Goal: Task Accomplishment & Management: Complete application form

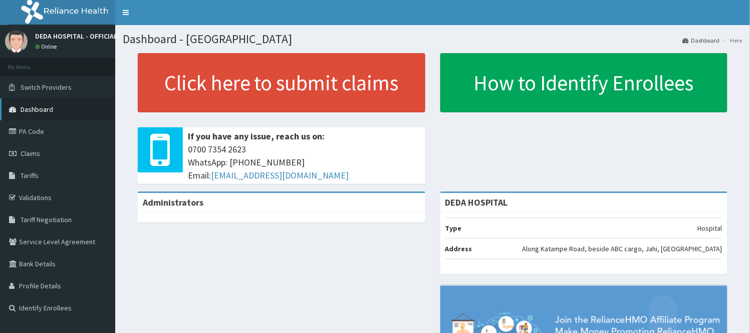
drag, startPoint x: 31, startPoint y: 122, endPoint x: 26, endPoint y: 116, distance: 7.8
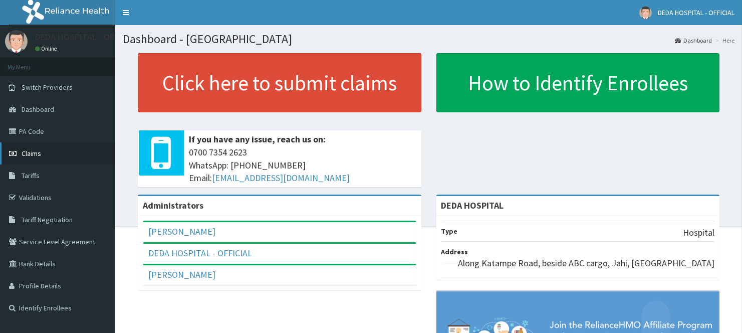
click at [29, 147] on link "Claims" at bounding box center [57, 153] width 115 height 22
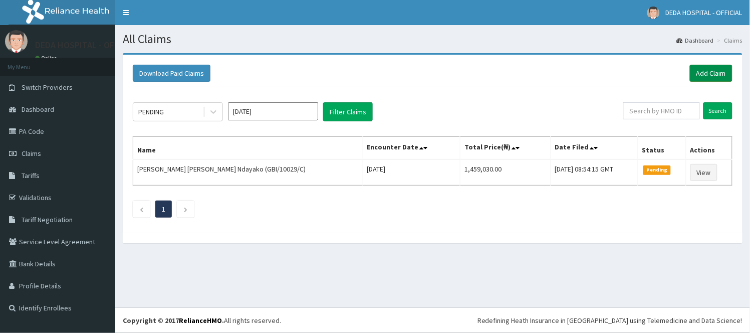
click at [700, 71] on link "Add Claim" at bounding box center [711, 73] width 43 height 17
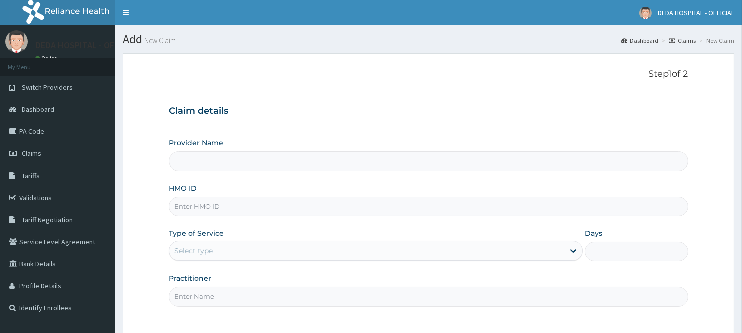
type input "DEDA HOSPITAL"
click at [204, 212] on input "HMO ID" at bounding box center [428, 206] width 519 height 20
paste input "GBI/10212/A"
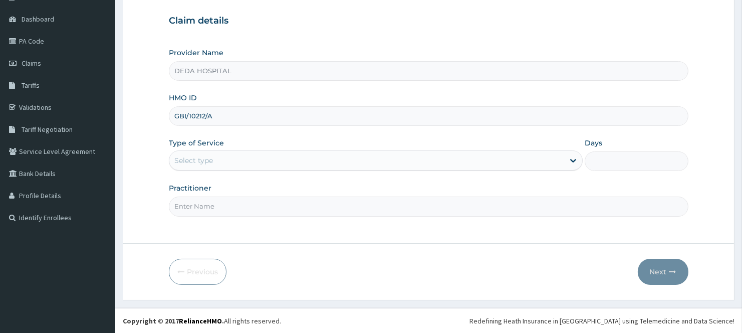
scroll to position [91, 0]
type input "GBI/10212/A"
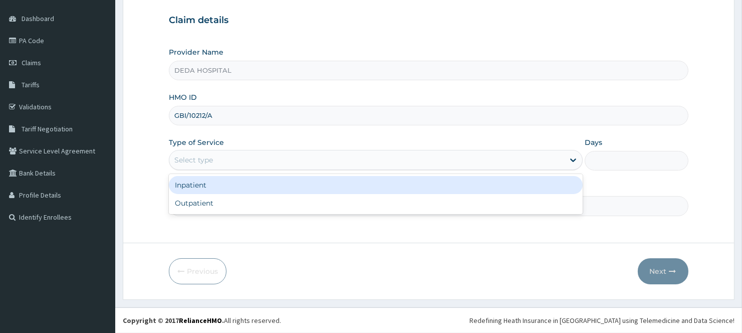
click at [217, 166] on div "Select type" at bounding box center [366, 160] width 395 height 16
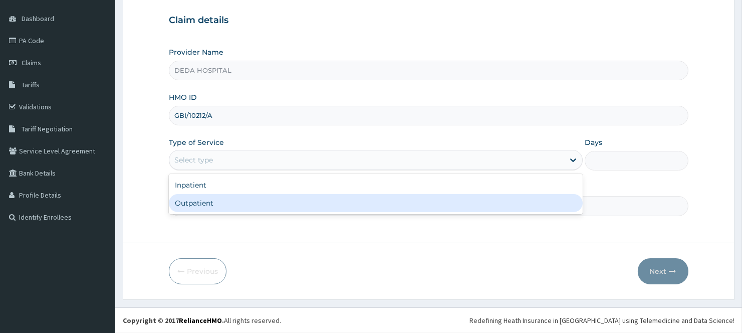
click at [206, 206] on div "Outpatient" at bounding box center [376, 203] width 414 height 18
type input "1"
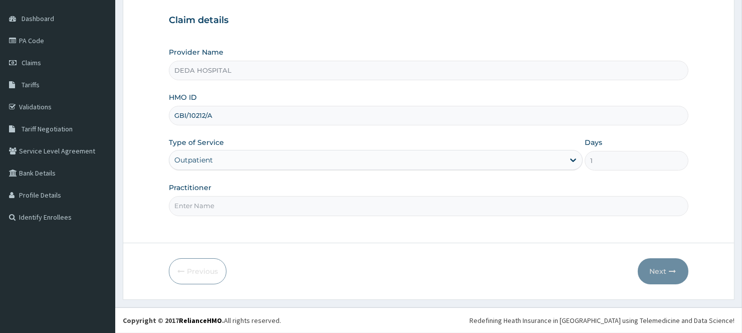
click at [203, 206] on input "Practitioner" at bounding box center [428, 206] width 519 height 20
type input "DR. ANITA"
click at [663, 259] on button "Next" at bounding box center [663, 271] width 51 height 26
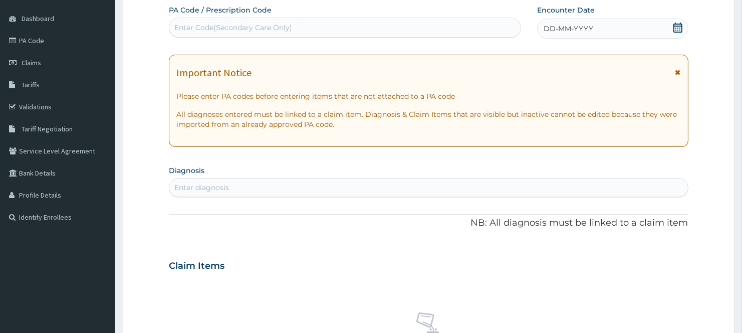
click at [196, 30] on div "Enter Code(Secondary Care Only)" at bounding box center [233, 28] width 118 height 10
paste input "PA/6BADA1"
type input "PA/6BADA1"
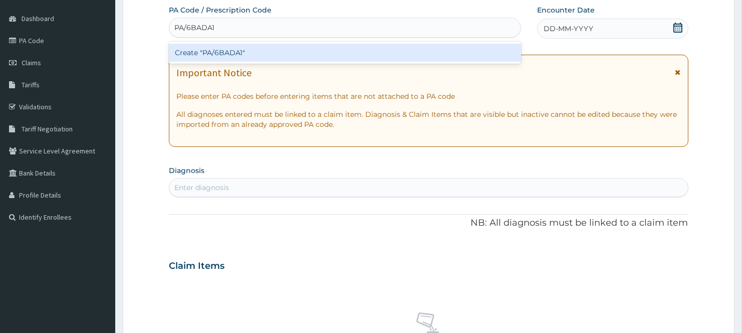
click at [210, 62] on div "Create "PA/6BADA1"" at bounding box center [345, 53] width 352 height 22
click at [215, 54] on div "Create "PA/6BADA1"" at bounding box center [345, 53] width 352 height 18
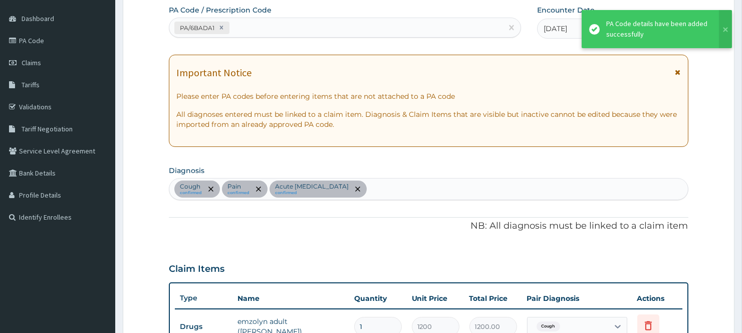
scroll to position [354, 0]
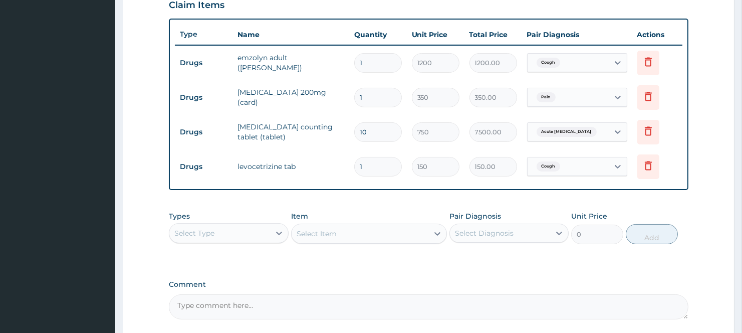
click at [362, 98] on input "1" at bounding box center [378, 98] width 48 height 20
click at [369, 98] on input "1" at bounding box center [378, 98] width 48 height 20
type input "10"
type input "3500.00"
type input "10"
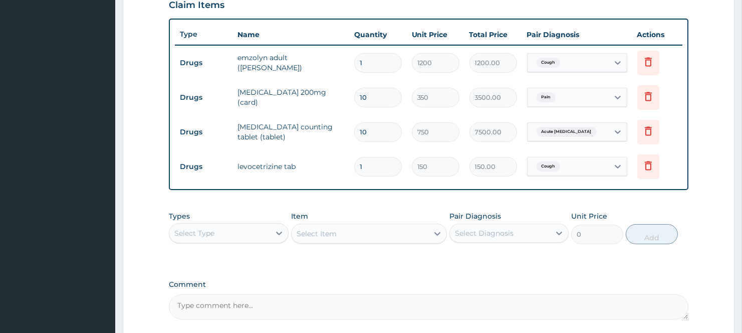
click at [344, 129] on td "zithromax counting tablet (tablet)" at bounding box center [290, 132] width 116 height 30
click at [398, 170] on input "1" at bounding box center [378, 167] width 48 height 20
type input "10"
type input "1500.00"
type input "10"
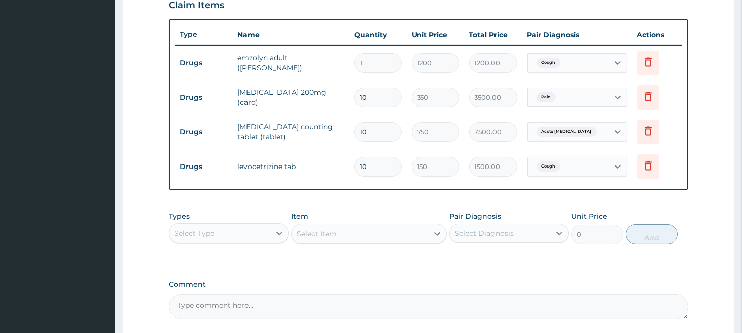
click at [380, 208] on div "Types Select Type Item Select Item Pair Diagnosis Select Diagnosis Unit Price 0…" at bounding box center [428, 227] width 519 height 43
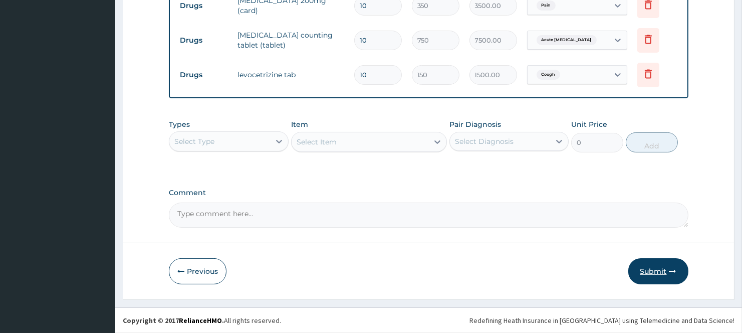
click at [658, 262] on button "Submit" at bounding box center [658, 271] width 60 height 26
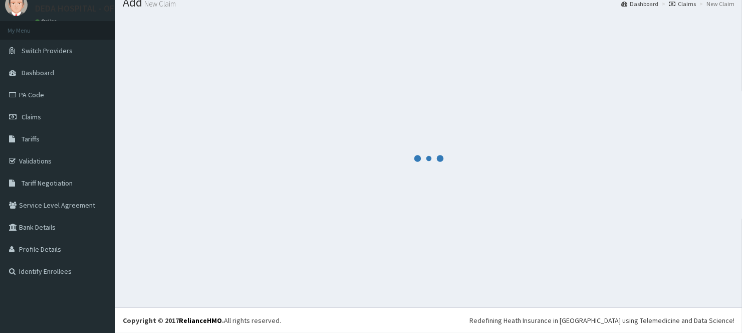
scroll to position [446, 0]
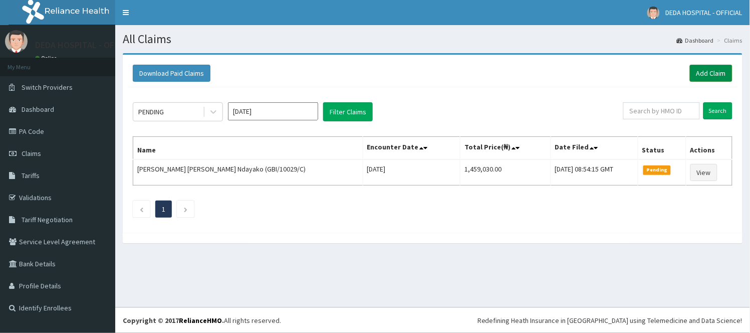
click at [706, 72] on link "Add Claim" at bounding box center [711, 73] width 43 height 17
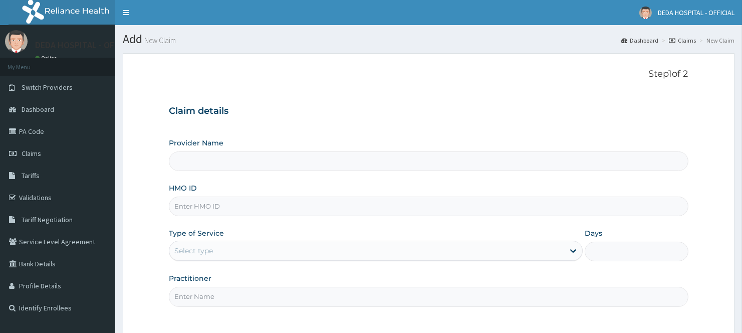
type input "DEDA HOSPITAL"
click at [205, 201] on input "HMO ID" at bounding box center [428, 206] width 519 height 20
paste input "JTL/10004/D"
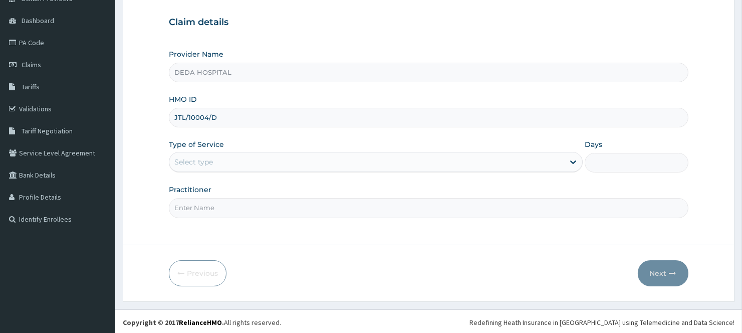
scroll to position [91, 0]
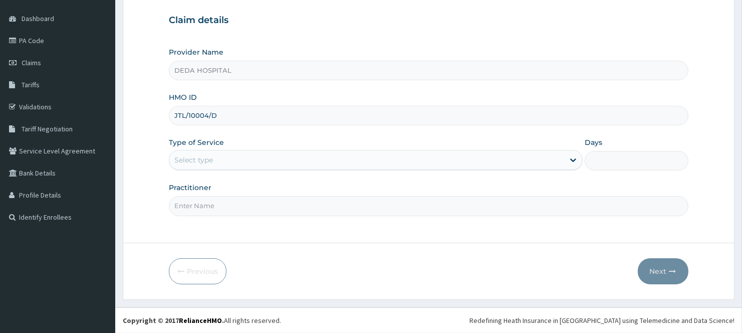
type input "JTL/10004/D"
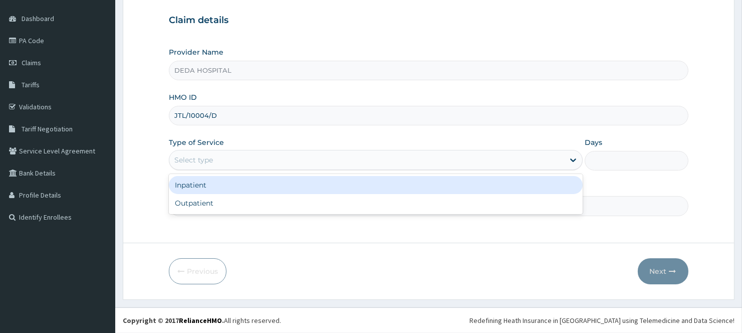
click at [196, 158] on div "Select type" at bounding box center [193, 160] width 39 height 10
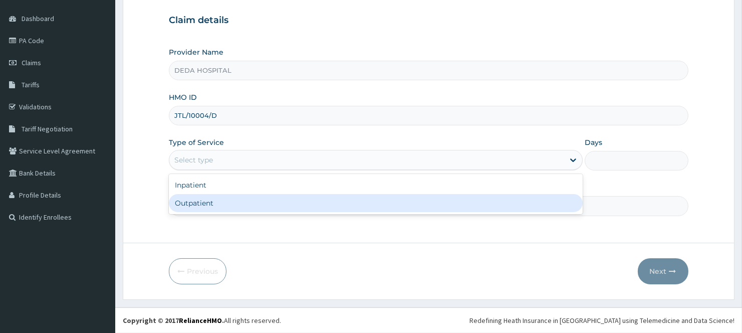
click at [196, 202] on div "Outpatient" at bounding box center [376, 203] width 414 height 18
type input "1"
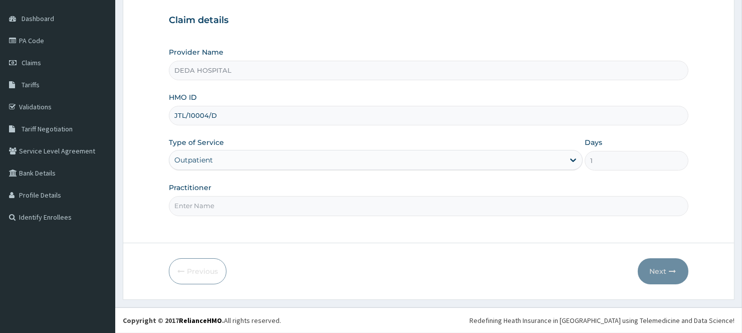
click at [192, 204] on input "Practitioner" at bounding box center [428, 206] width 519 height 20
type input "DR. OWAH"
click at [647, 273] on button "Next" at bounding box center [663, 271] width 51 height 26
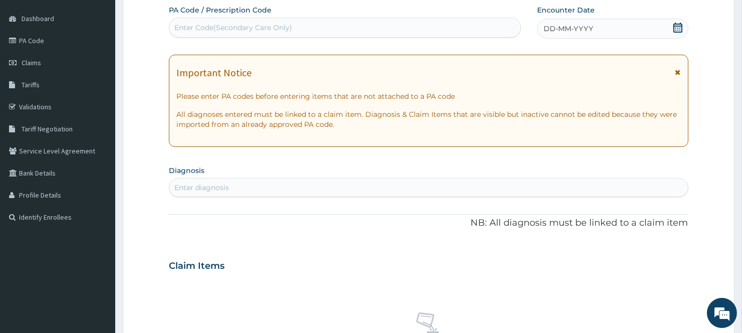
scroll to position [0, 0]
click at [192, 24] on div "Enter Code(Secondary Care Only)" at bounding box center [233, 28] width 118 height 10
paste input "PA/E41BA8"
type input "PA/E41BA8"
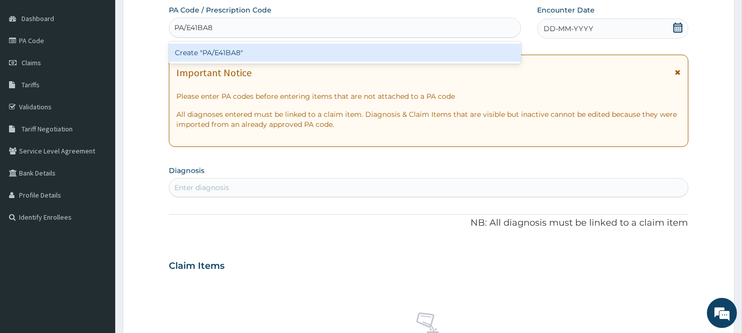
click at [207, 56] on div "Create "PA/E41BA8"" at bounding box center [345, 53] width 352 height 18
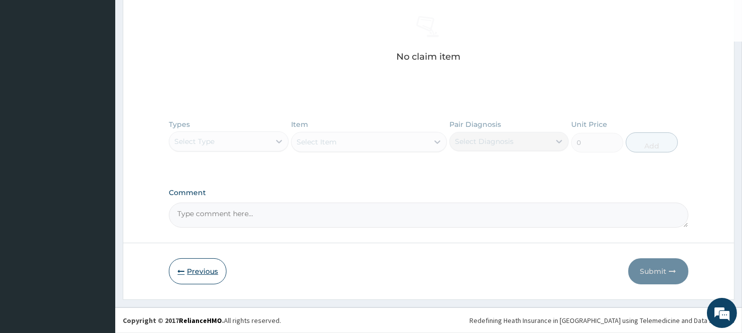
click at [193, 268] on button "Previous" at bounding box center [198, 271] width 58 height 26
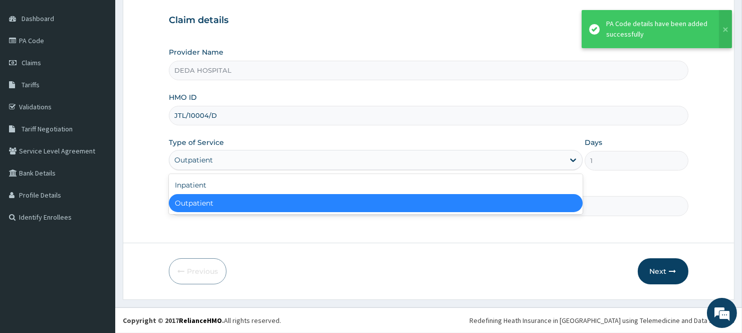
click at [338, 159] on div "Outpatient" at bounding box center [366, 160] width 395 height 16
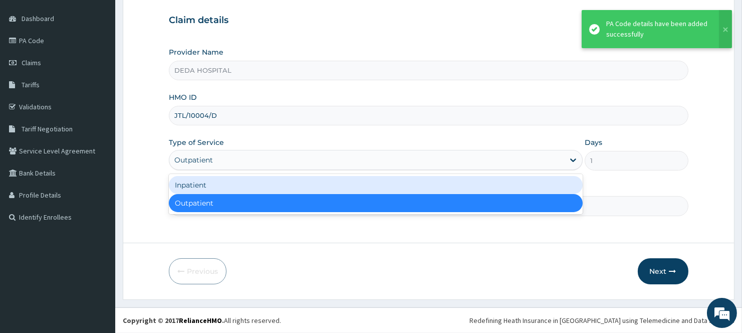
click at [196, 183] on div "Inpatient" at bounding box center [376, 185] width 414 height 18
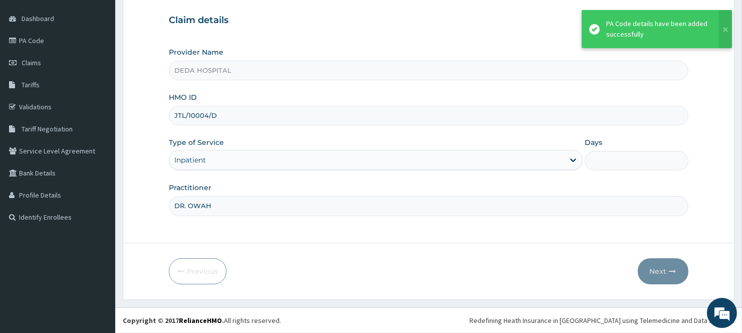
click at [604, 166] on input "Days" at bounding box center [636, 161] width 103 height 20
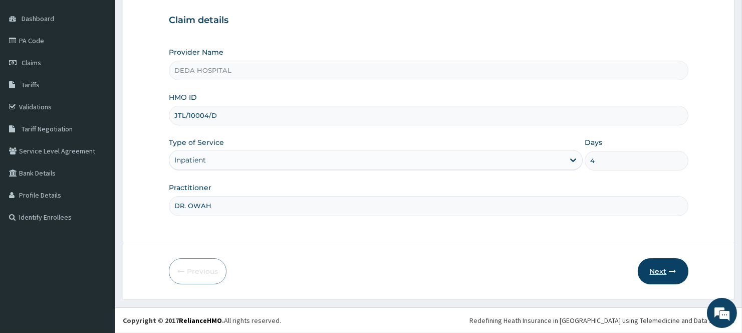
type input "4"
click at [663, 272] on button "Next" at bounding box center [663, 271] width 51 height 26
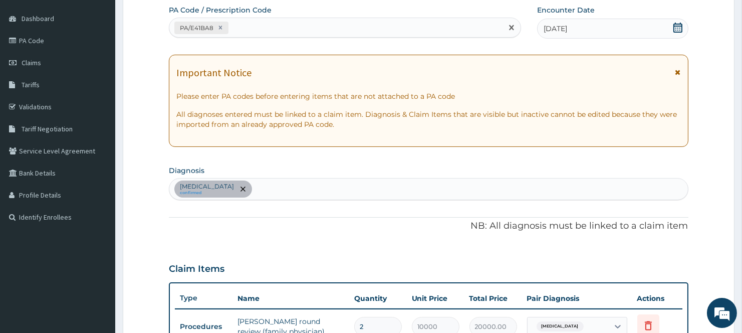
click at [251, 26] on div "PA/E41BA8" at bounding box center [335, 28] width 333 height 17
paste input "PA/E61734"
type input "PA/E61734"
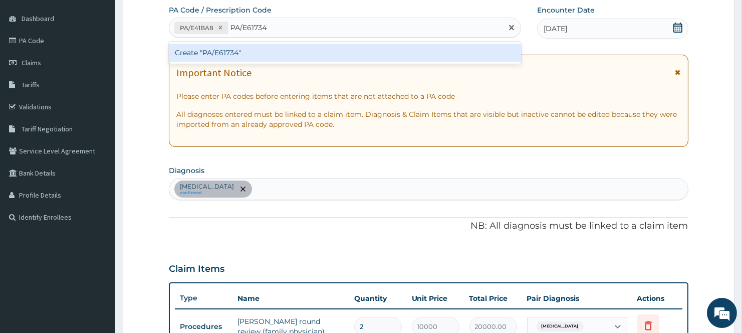
click at [256, 53] on div "Create "PA/E61734"" at bounding box center [345, 53] width 352 height 18
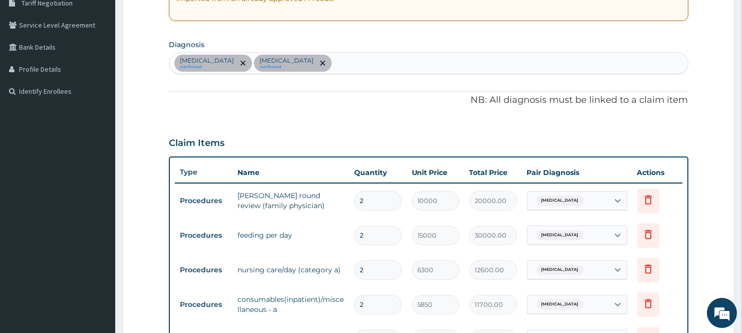
scroll to position [34, 0]
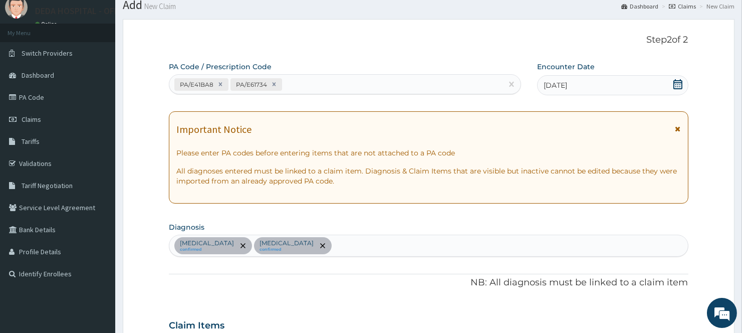
click at [294, 87] on div "PA/E41BA8 PA/E61734" at bounding box center [335, 84] width 333 height 17
paste input "PA/4479BD"
type input "PA/4479BD"
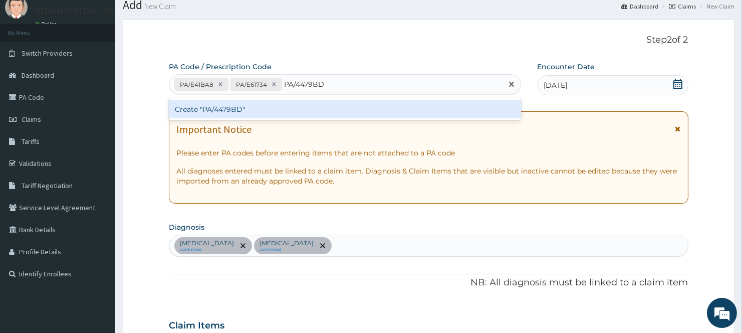
click at [251, 104] on div "Create "PA/4479BD"" at bounding box center [345, 109] width 352 height 18
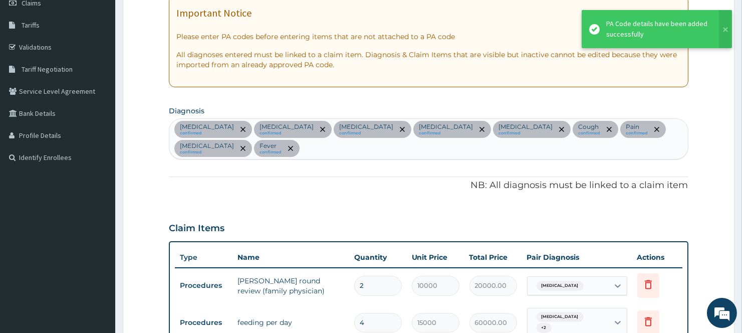
scroll to position [44, 0]
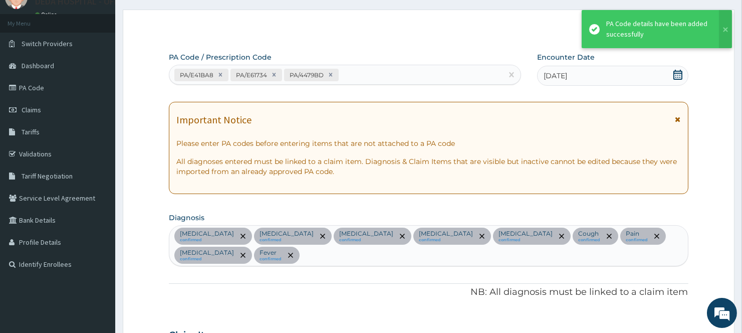
click at [387, 67] on div "PA/E41BA8 PA/E61734 PA/4479BD" at bounding box center [335, 75] width 333 height 17
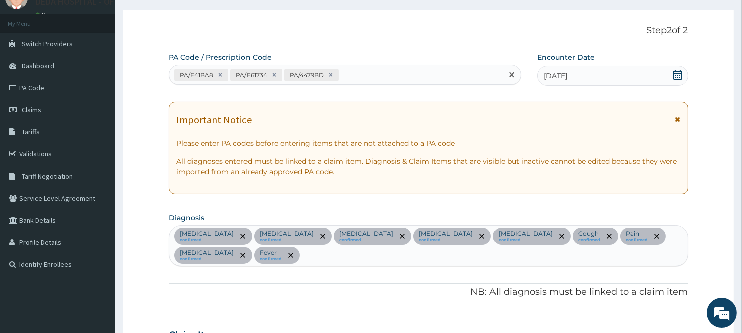
paste input "PA/2CD7A4"
type input "PA/2CD7A4"
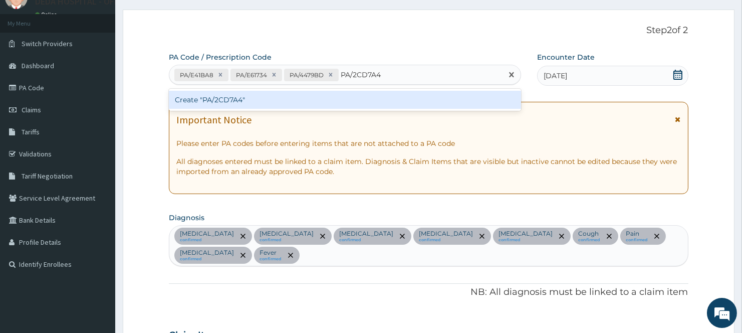
click at [319, 105] on div "Create "PA/2CD7A4"" at bounding box center [345, 100] width 352 height 18
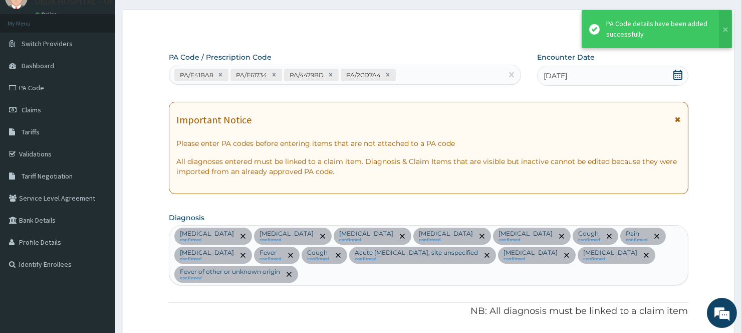
scroll to position [1066, 0]
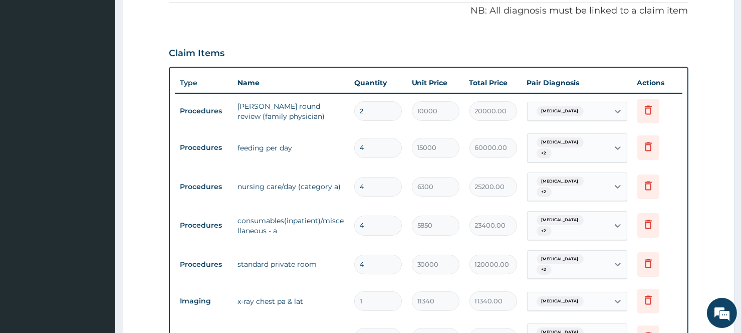
scroll to position [343, 0]
click at [277, 211] on td "consumables(inpatient)/miscellaneous - a" at bounding box center [290, 226] width 116 height 30
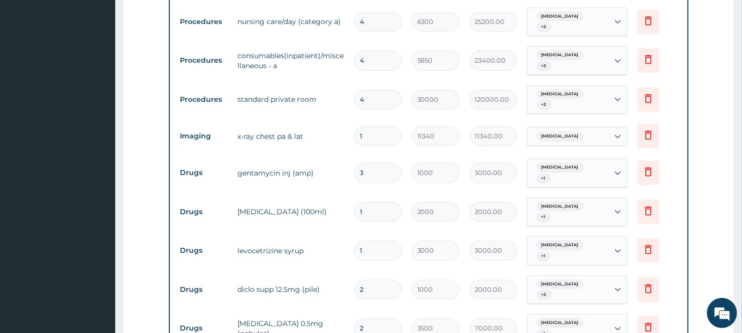
scroll to position [509, 0]
click at [365, 162] on input "3" at bounding box center [378, 172] width 48 height 20
type input "0.00"
type input "1"
type input "1000.00"
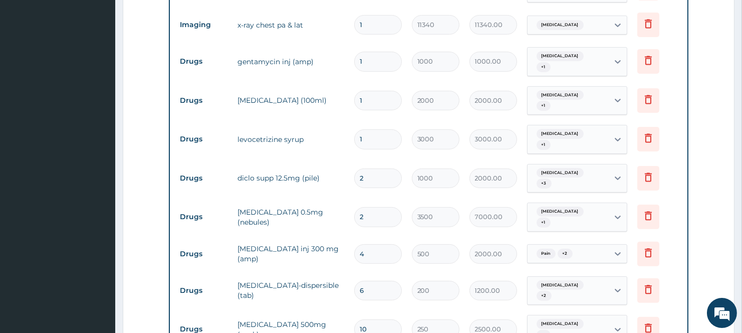
scroll to position [621, 0]
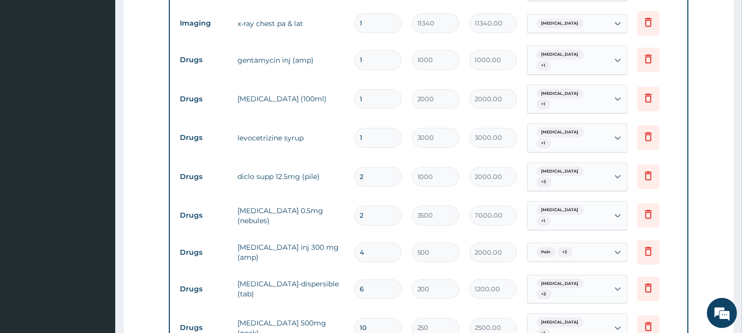
type input "1"
click at [383, 205] on input "2" at bounding box center [378, 215] width 48 height 20
type input "0.00"
type input "1"
type input "3500.00"
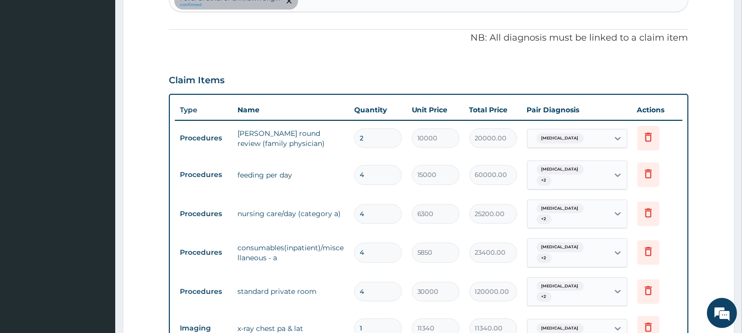
scroll to position [343, 0]
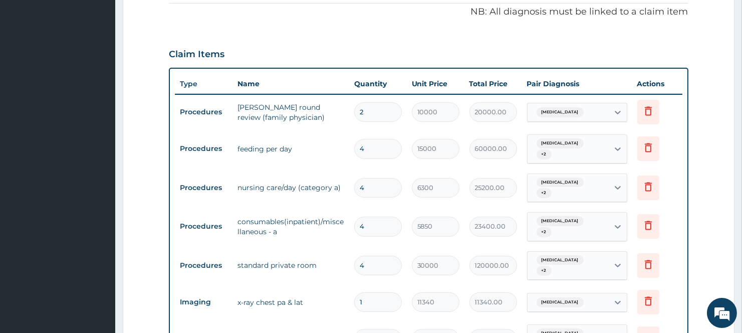
type input "1"
click at [389, 113] on input "2" at bounding box center [378, 112] width 48 height 20
type input "0.00"
type input "4"
type input "40000.00"
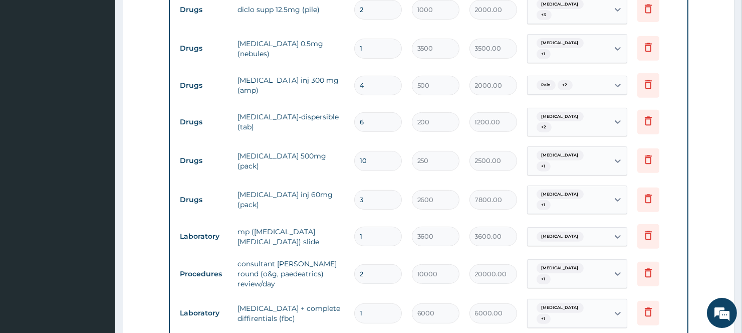
scroll to position [844, 0]
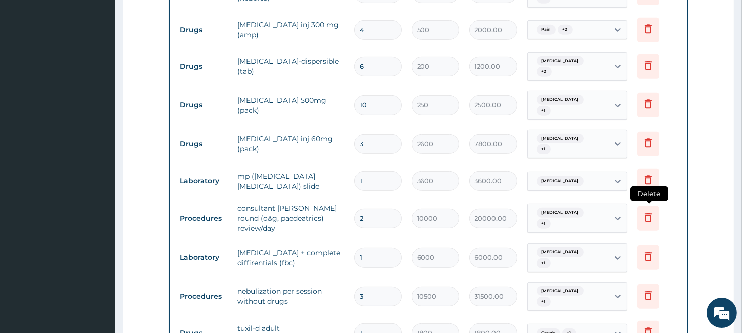
type input "4"
click at [644, 211] on icon at bounding box center [648, 217] width 12 height 12
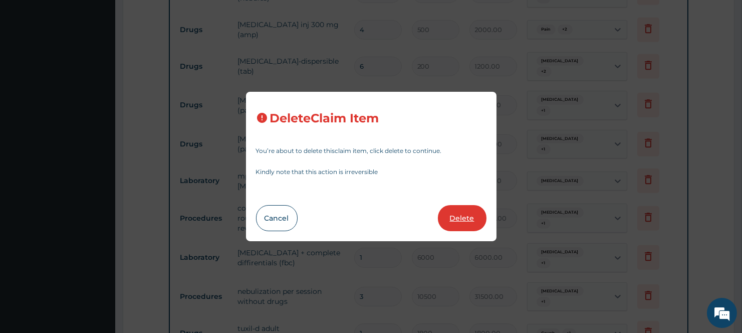
click at [457, 216] on button "Delete" at bounding box center [462, 218] width 49 height 26
type input "1"
type input "6000"
type input "6000.00"
type input "3"
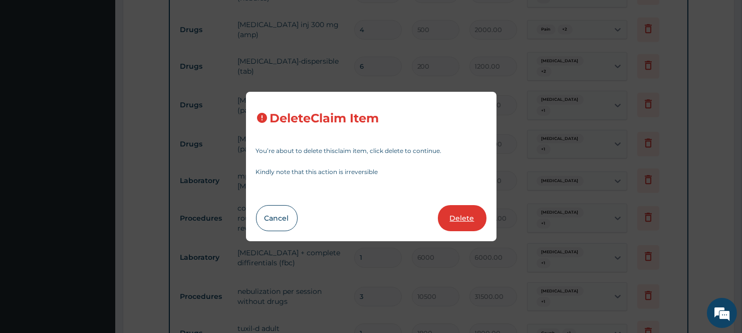
type input "10500"
type input "31500.00"
type input "1"
type input "1800"
type input "1800.00"
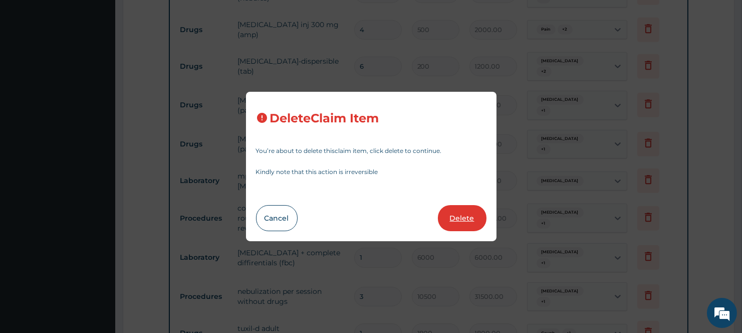
type input "4"
type input "1500"
type input "6000.00"
type input "1"
type input "14400"
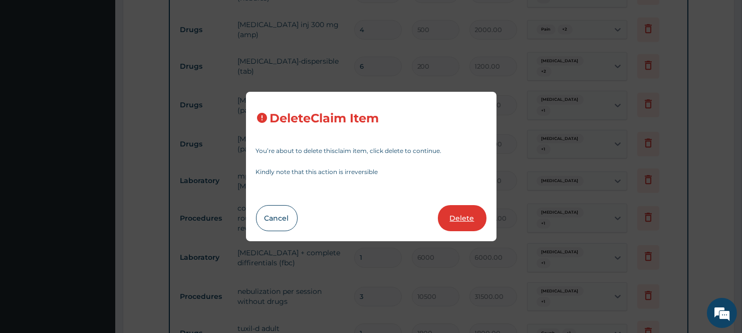
type input "14400.00"
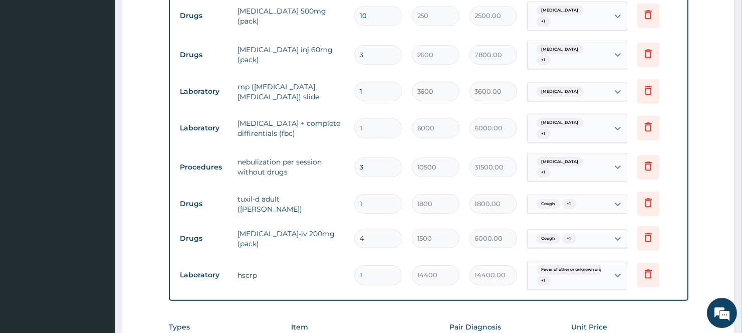
scroll to position [955, 0]
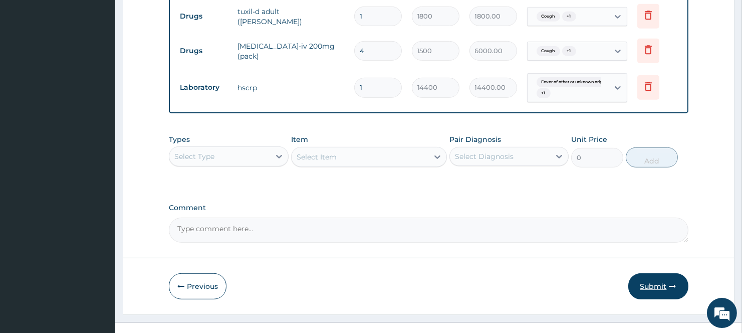
click at [651, 273] on button "Submit" at bounding box center [658, 286] width 60 height 26
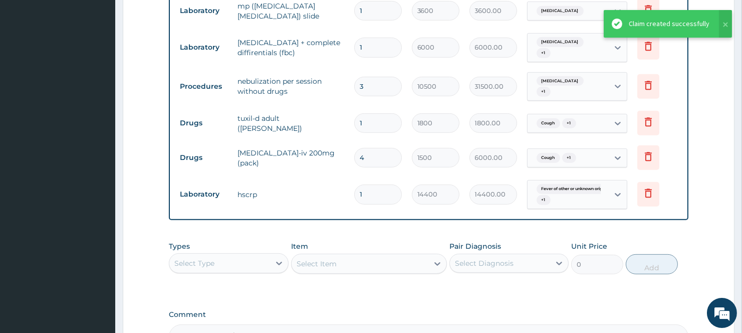
scroll to position [1009, 0]
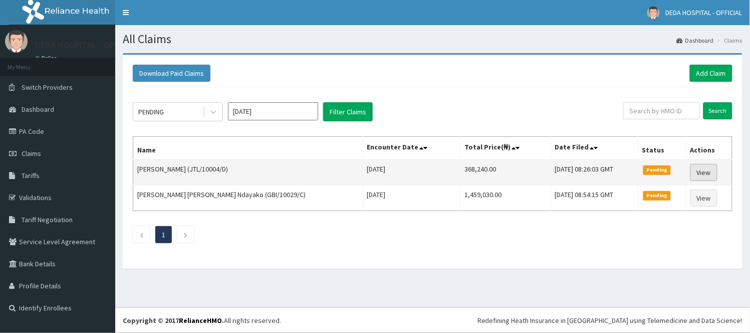
click at [694, 166] on link "View" at bounding box center [703, 172] width 27 height 17
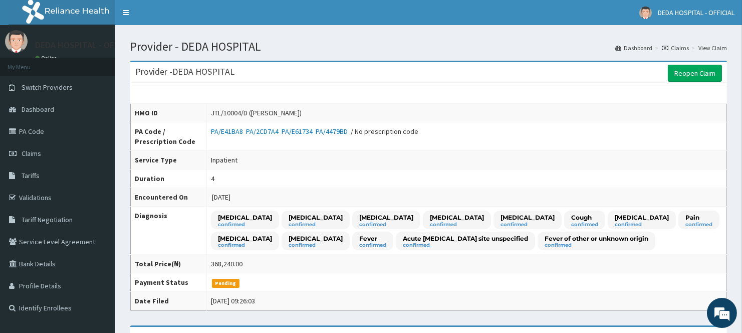
click at [399, 204] on td "[DATE]" at bounding box center [466, 197] width 520 height 19
click at [326, 189] on td "[DATE]" at bounding box center [466, 197] width 520 height 19
click at [28, 149] on span "Claims" at bounding box center [32, 153] width 20 height 9
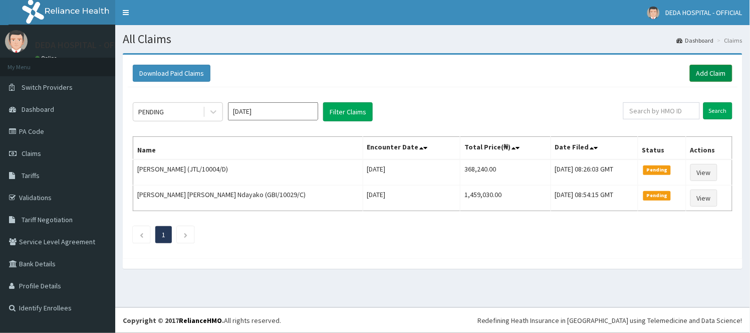
click at [709, 65] on link "Add Claim" at bounding box center [711, 73] width 43 height 17
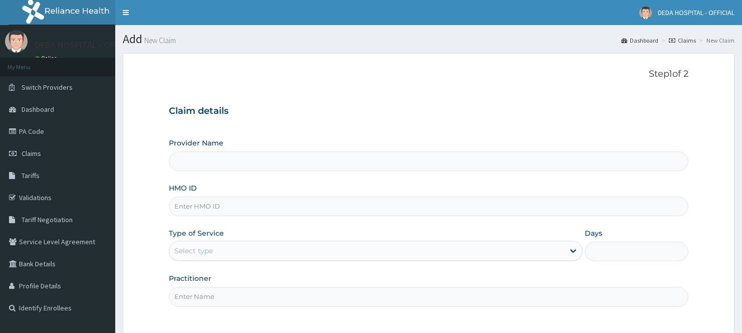
type input "DEDA HOSPITAL"
click at [190, 204] on input "HMO ID" at bounding box center [428, 206] width 519 height 20
paste input "GBI/10093/A"
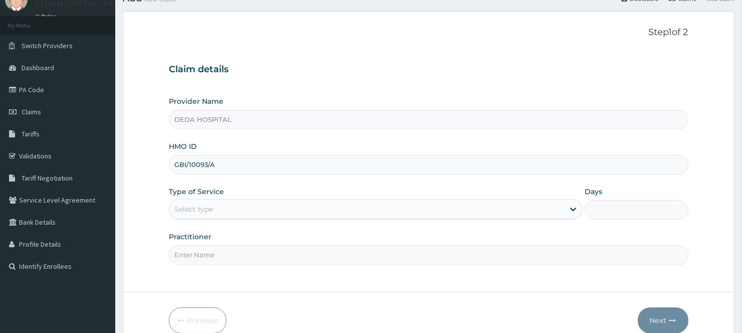
scroll to position [91, 0]
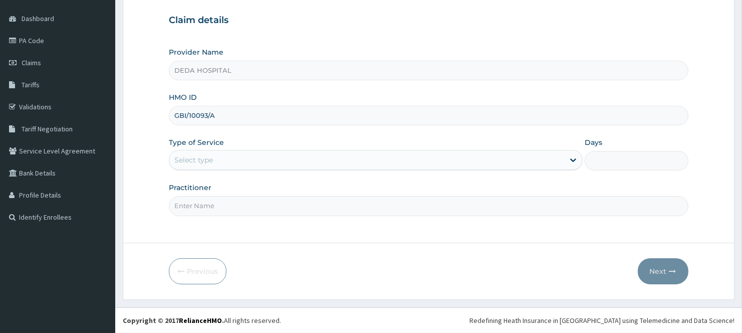
type input "GBI/10093/A"
click at [196, 159] on div "Select type" at bounding box center [193, 160] width 39 height 10
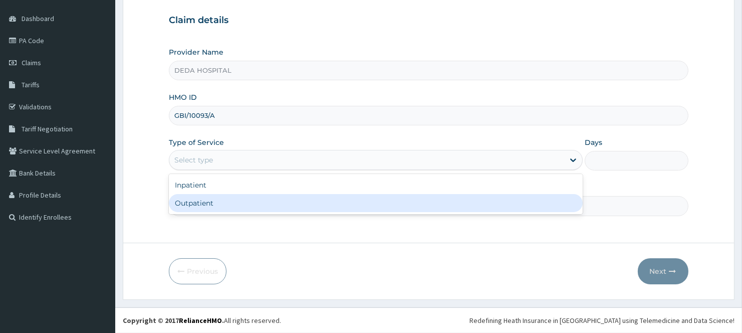
click at [182, 198] on div "Outpatient" at bounding box center [376, 203] width 414 height 18
type input "1"
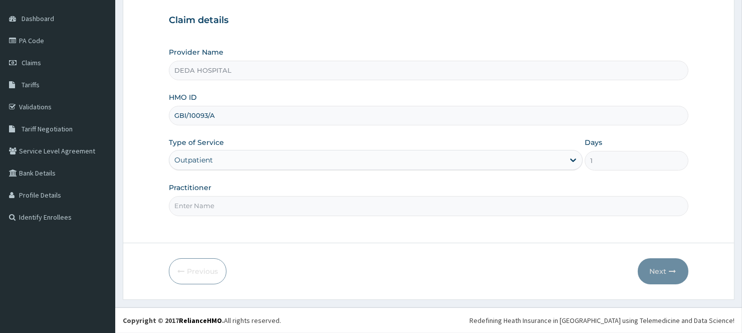
click at [209, 157] on div "Outpatient" at bounding box center [193, 160] width 39 height 10
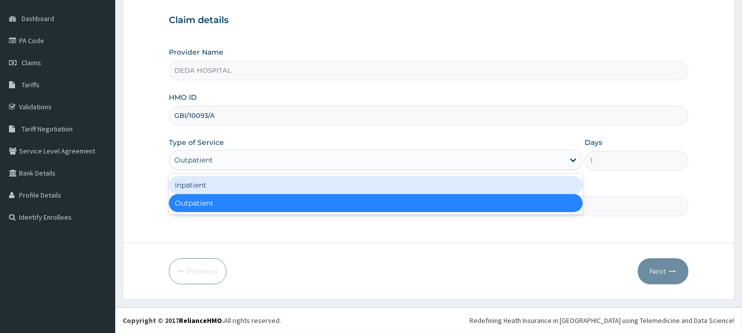
click at [208, 184] on div "Inpatient" at bounding box center [376, 185] width 414 height 18
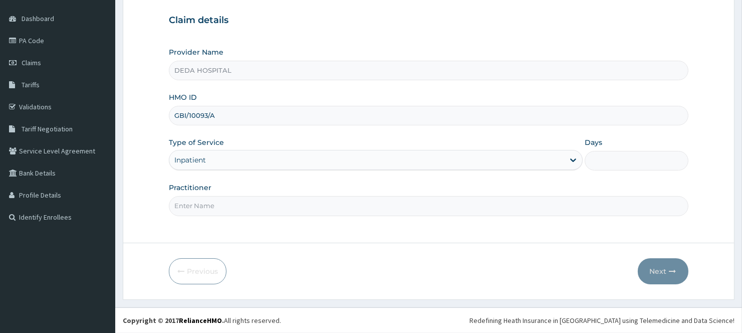
click at [607, 158] on input "Days" at bounding box center [636, 161] width 103 height 20
type input "2"
click at [191, 207] on input "Practitioner" at bounding box center [428, 206] width 519 height 20
type input "DR. MURTALA"
click at [273, 247] on form "Step 1 of 2 Claim details Provider Name DEDA HOSPITAL HMO ID GBI/10093/A Type o…" at bounding box center [429, 130] width 612 height 337
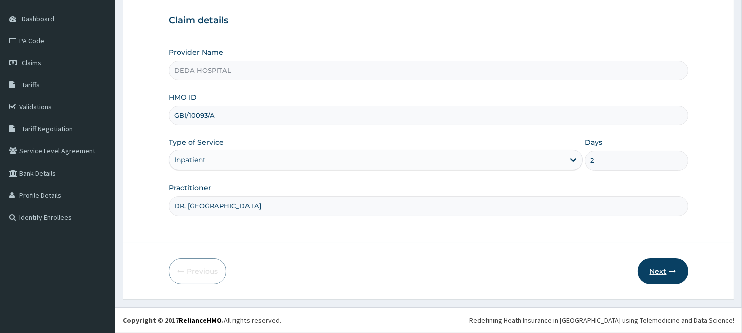
click at [657, 268] on button "Next" at bounding box center [663, 271] width 51 height 26
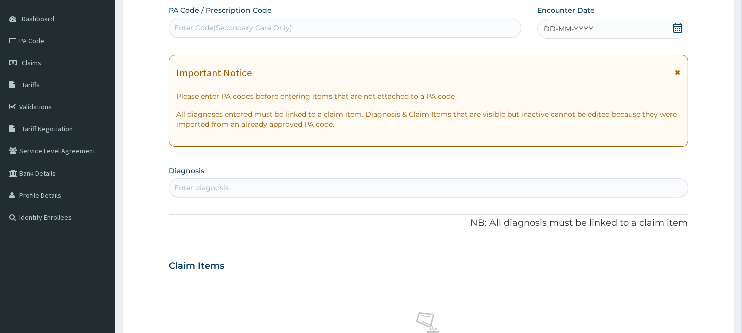
click at [200, 32] on div "Enter Code(Secondary Care Only)" at bounding box center [233, 28] width 118 height 10
paste input "PA/31BD1C"
type input "PA/31BD1C"
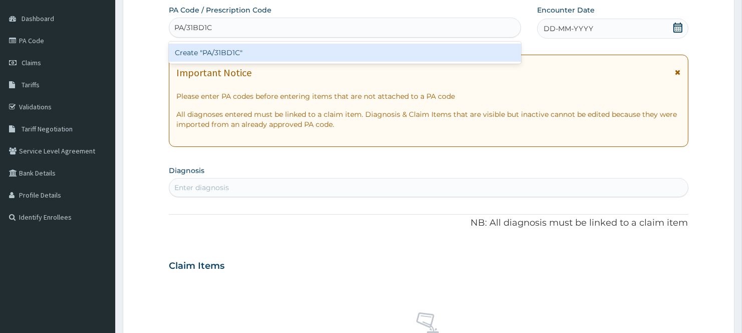
drag, startPoint x: 200, startPoint y: 32, endPoint x: 203, endPoint y: 47, distance: 15.2
click at [200, 34] on div "PA/31BD1C PA/31BD1C" at bounding box center [344, 28] width 351 height 16
click at [215, 58] on div "Create "PA/31BD1C"" at bounding box center [345, 53] width 352 height 18
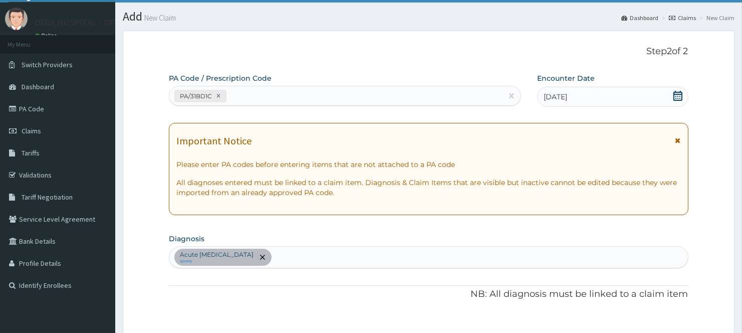
scroll to position [0, 0]
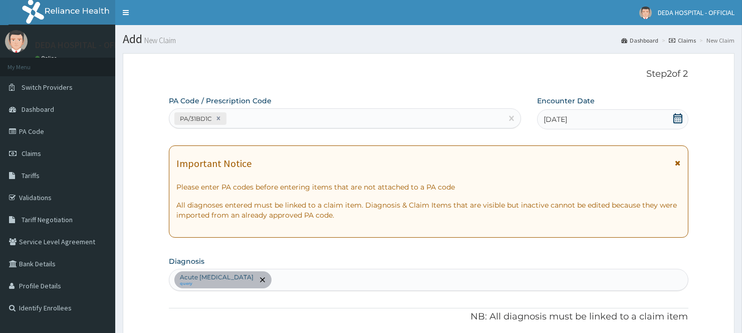
click at [258, 116] on div "PA/31BD1C" at bounding box center [335, 118] width 333 height 17
paste input "PA/02D879"
type input "PA/02D879"
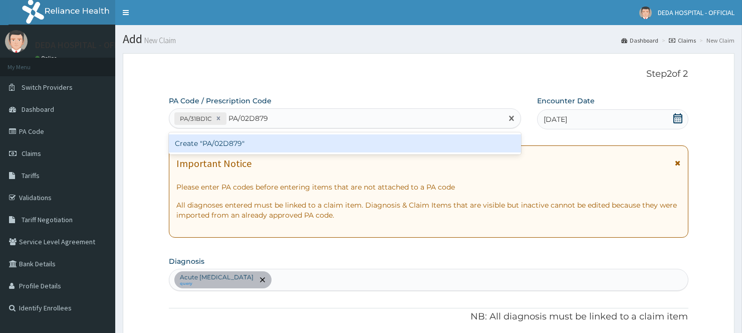
click at [239, 146] on div "Create "PA/02D879"" at bounding box center [345, 143] width 352 height 18
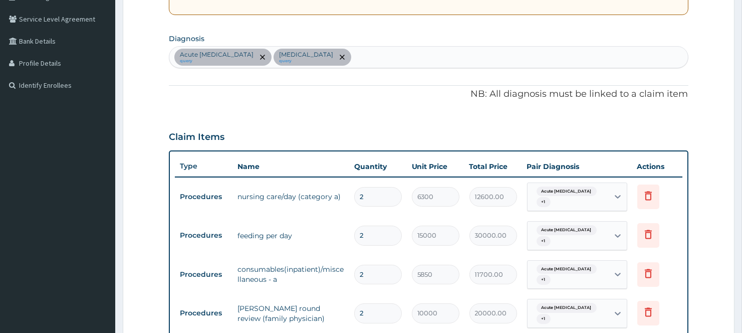
scroll to position [73, 0]
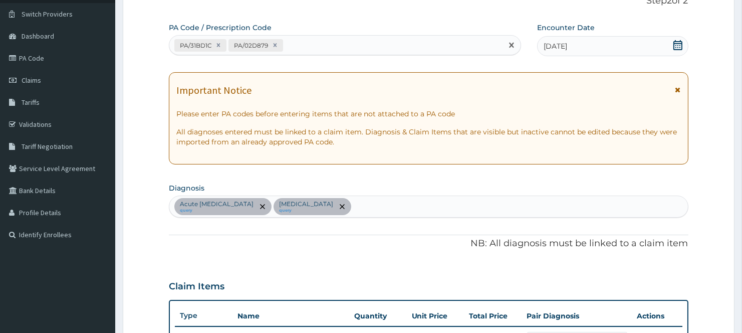
click at [342, 42] on div "PA/31BD1C PA/02D879" at bounding box center [335, 45] width 333 height 17
paste input "PA/387251"
type input "PA/387251"
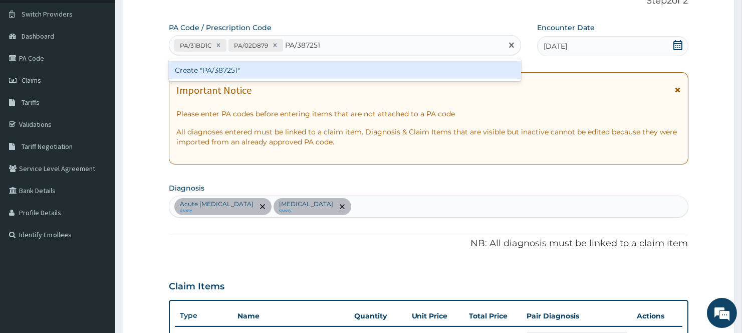
click at [298, 74] on div "Create "PA/387251"" at bounding box center [345, 70] width 352 height 18
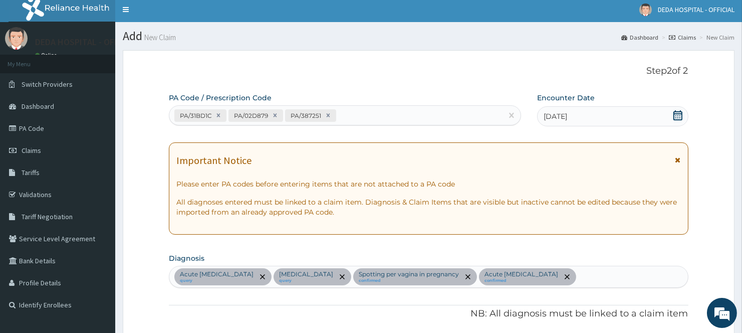
scroll to position [0, 0]
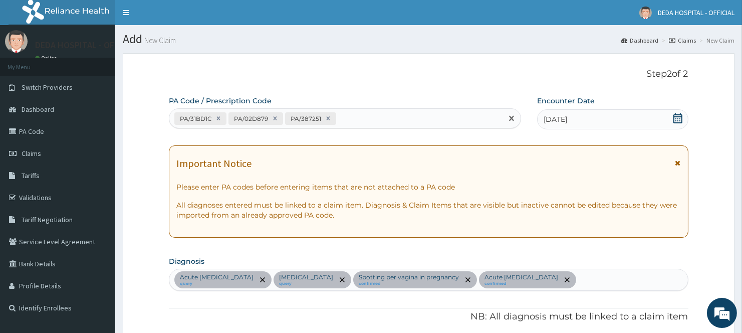
click at [347, 118] on div "PA/31BD1C PA/02D879 PA/387251" at bounding box center [335, 118] width 333 height 17
paste input "PA/4FDCE6"
type input "PA/4FDCE6"
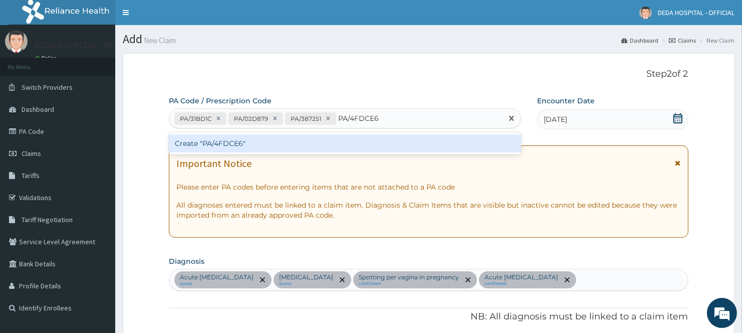
click at [303, 142] on div "Create "PA/4FDCE6"" at bounding box center [345, 143] width 352 height 18
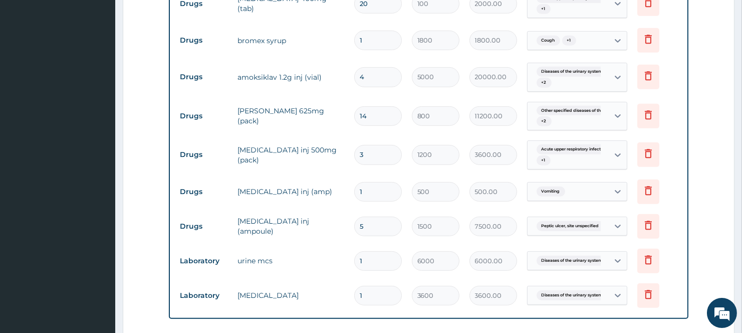
scroll to position [848, 0]
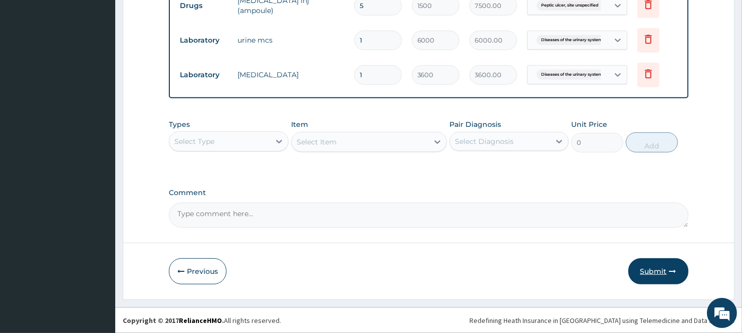
click at [646, 276] on button "Submit" at bounding box center [658, 271] width 60 height 26
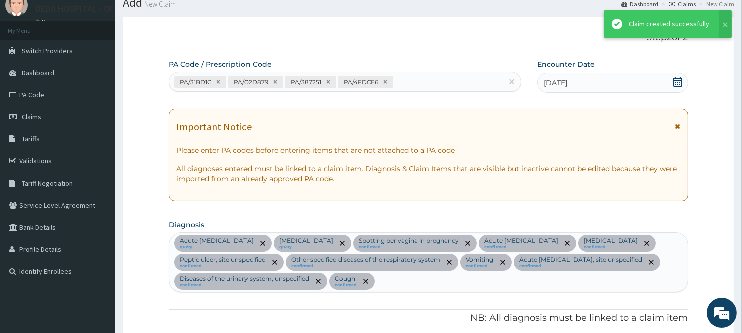
scroll to position [1050, 0]
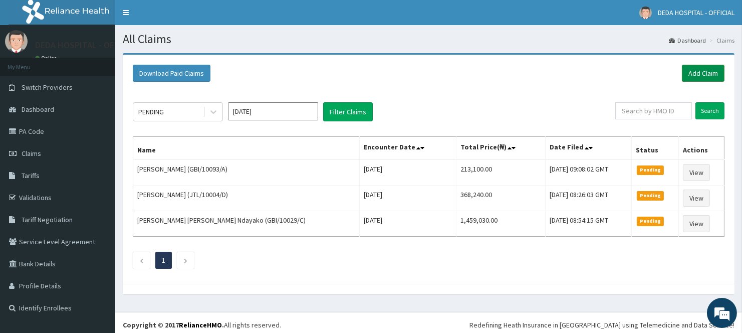
click at [692, 69] on link "Add Claim" at bounding box center [703, 73] width 43 height 17
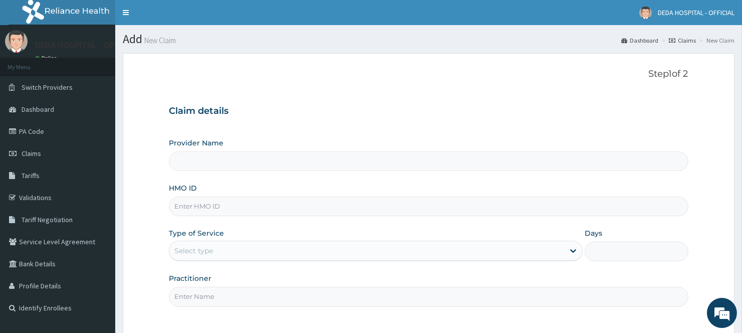
type input "DEDA HOSPITAL"
click at [367, 117] on div "Claim details Provider Name DEDA HOSPITAL HMO ID Type of Service Select type Da…" at bounding box center [428, 201] width 519 height 210
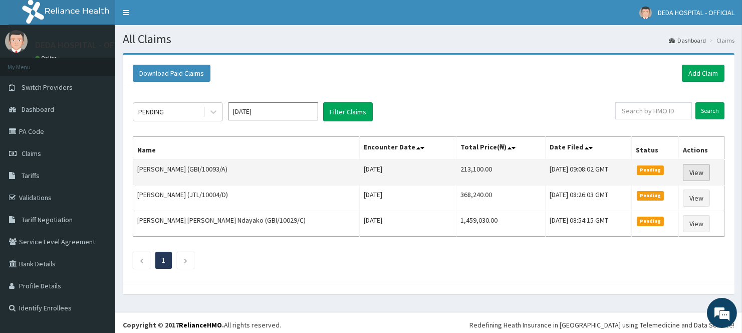
click at [690, 172] on link "View" at bounding box center [696, 172] width 27 height 17
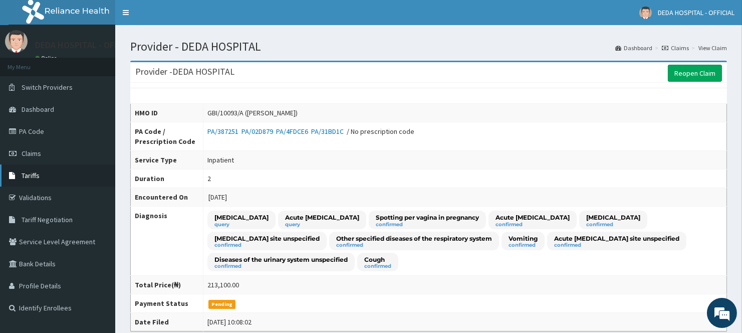
click at [43, 173] on link "Tariffs" at bounding box center [57, 175] width 115 height 22
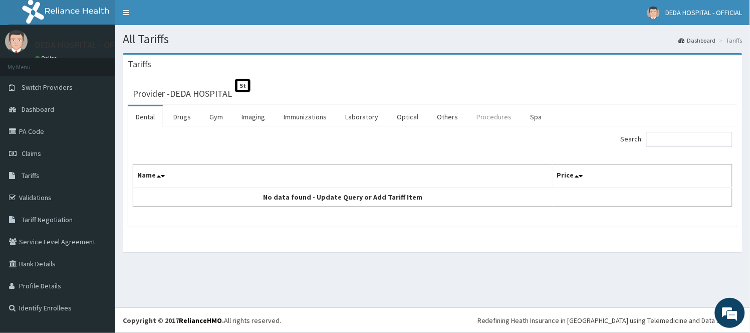
click at [491, 121] on link "Procedures" at bounding box center [494, 116] width 52 height 21
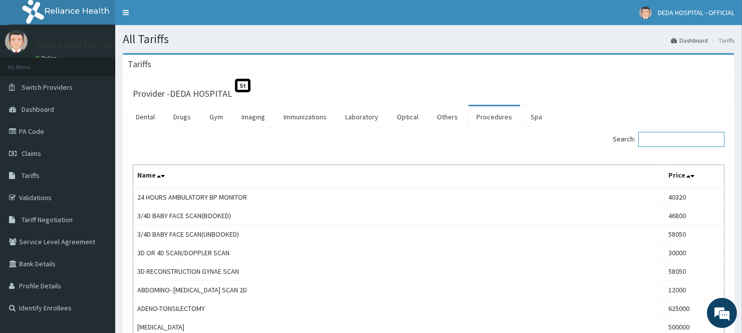
click at [672, 135] on input "Search:" at bounding box center [681, 139] width 86 height 15
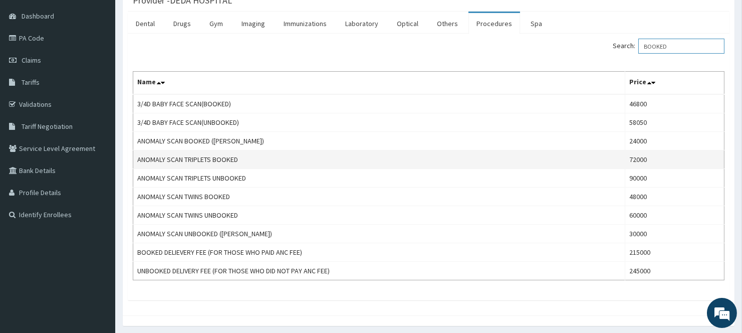
scroll to position [111, 0]
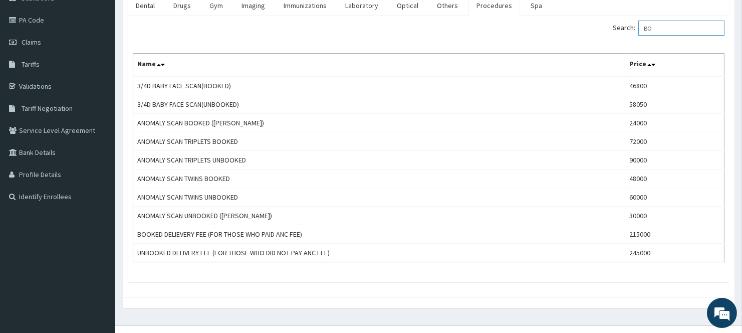
type input "B"
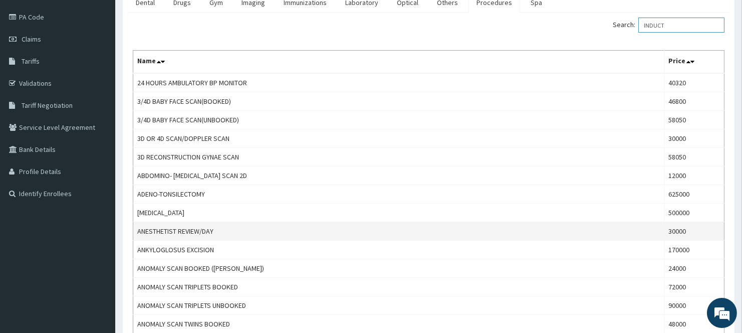
scroll to position [0, 0]
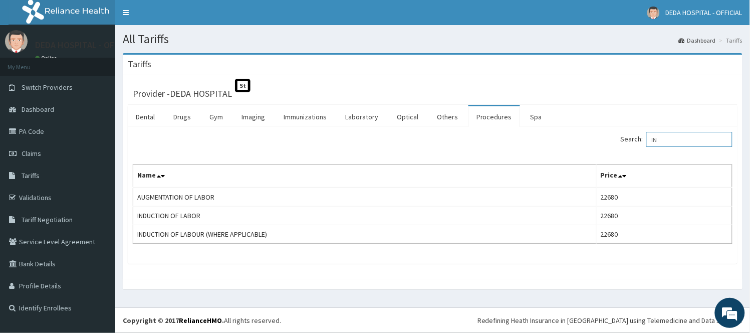
type input "I"
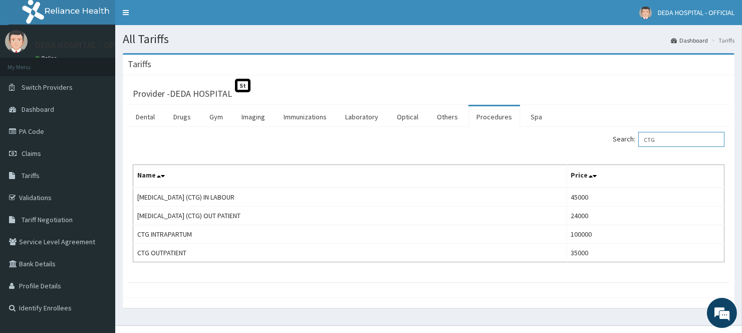
click at [687, 139] on input "CTG" at bounding box center [681, 139] width 86 height 15
type input "C"
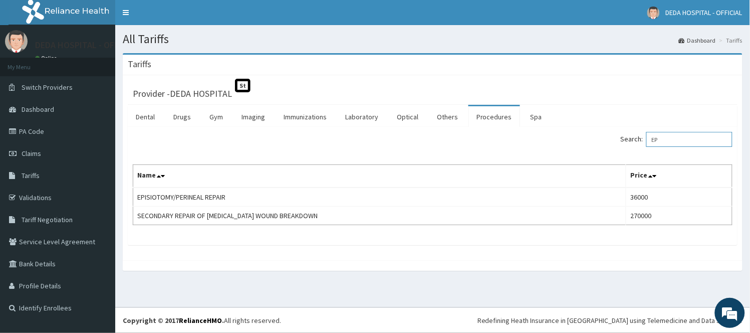
type input "E"
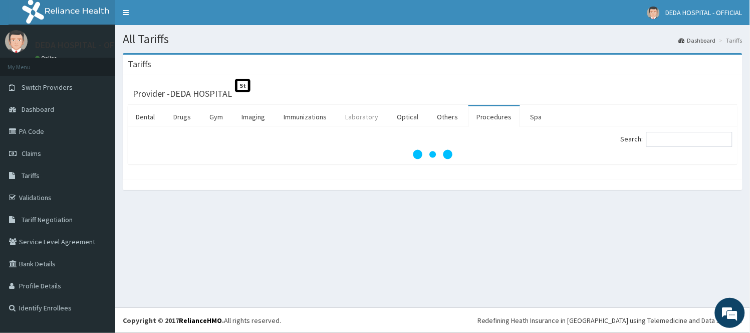
click at [367, 120] on link "Laboratory" at bounding box center [361, 116] width 49 height 21
click at [682, 144] on input "Search:" at bounding box center [689, 139] width 86 height 15
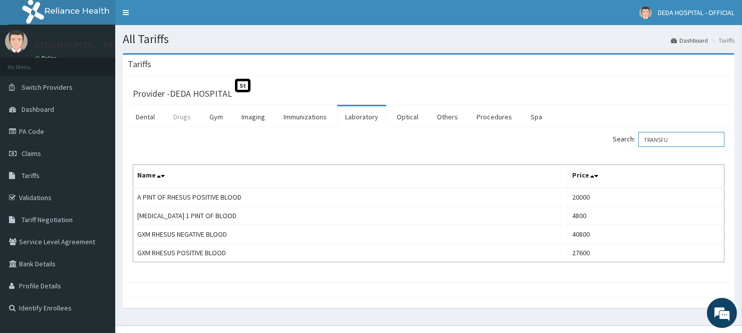
type input "TRANSFU"
click at [175, 119] on link "Drugs" at bounding box center [182, 116] width 34 height 21
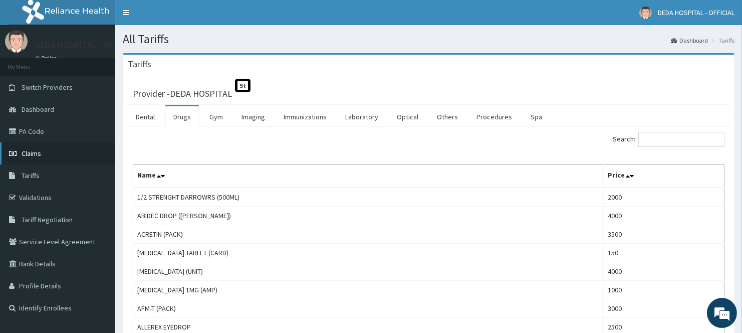
click at [29, 153] on span "Claims" at bounding box center [32, 153] width 20 height 9
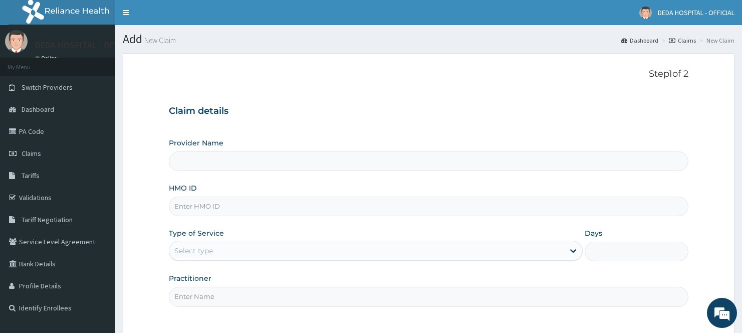
type input "DEDA HOSPITAL"
click at [183, 202] on input "HMO ID" at bounding box center [428, 206] width 519 height 20
paste input "SAL/10015/A"
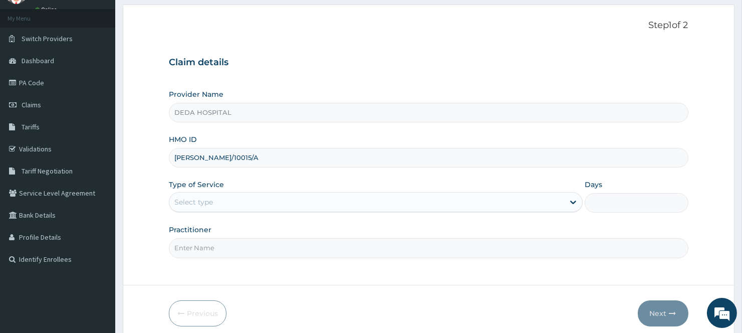
scroll to position [91, 0]
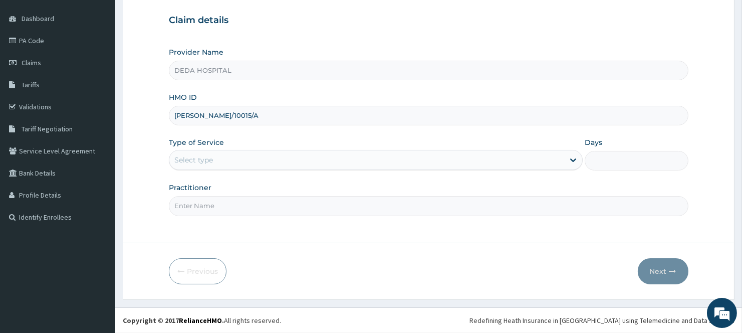
type input "SAL/10015/A"
click at [217, 150] on div "Select type" at bounding box center [376, 160] width 414 height 20
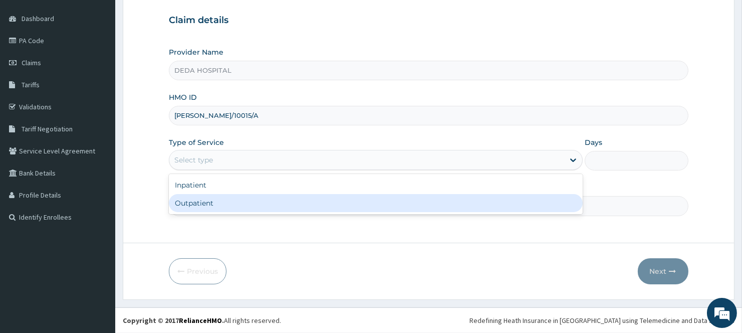
click at [204, 203] on div "Outpatient" at bounding box center [376, 203] width 414 height 18
type input "1"
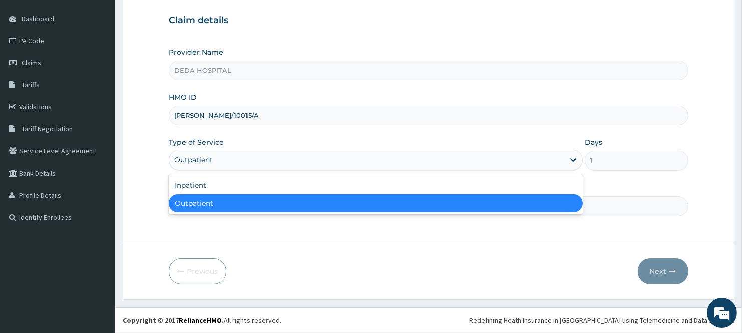
click at [218, 159] on div "Outpatient" at bounding box center [366, 160] width 395 height 16
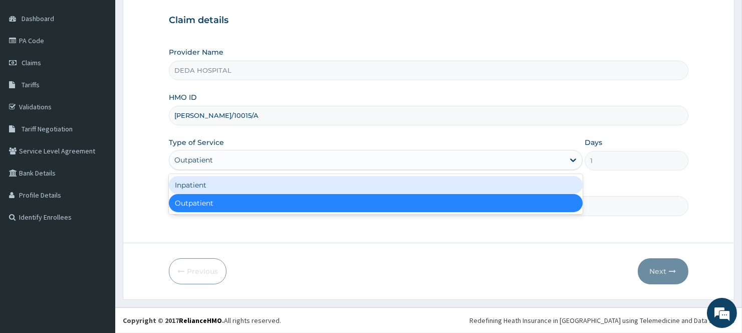
click at [212, 180] on div "Inpatient" at bounding box center [376, 185] width 414 height 18
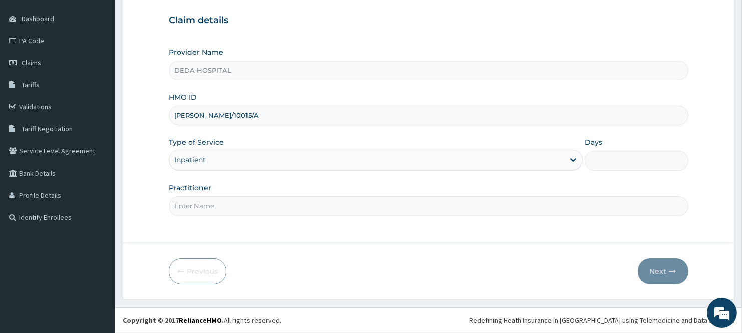
click at [610, 160] on input "Days" at bounding box center [636, 161] width 103 height 20
type input "2"
click at [181, 204] on input "Practitioner" at bounding box center [428, 206] width 519 height 20
type input "DR. RACHEL"
click at [677, 272] on button "Next" at bounding box center [663, 271] width 51 height 26
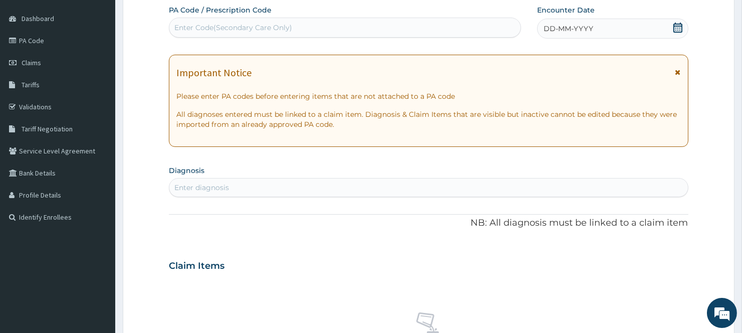
click at [208, 28] on div "Enter Code(Secondary Care Only)" at bounding box center [233, 28] width 118 height 10
paste input "PA/0881F7"
type input "PA/0881F7"
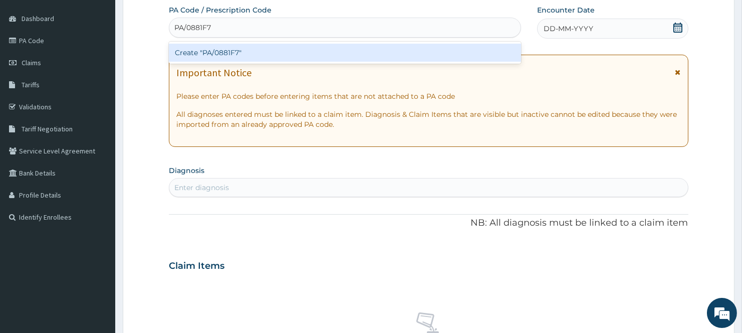
click at [207, 58] on div "Create "PA/0881F7"" at bounding box center [345, 53] width 352 height 18
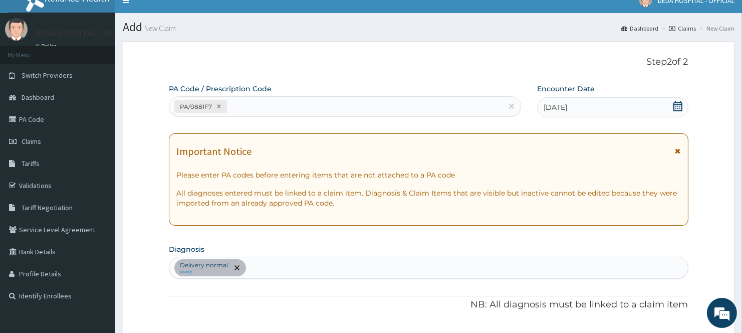
scroll to position [0, 0]
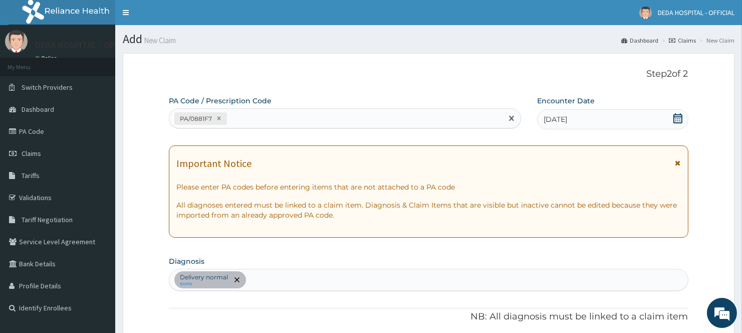
click at [240, 117] on div "PA/0881F7" at bounding box center [335, 118] width 333 height 17
paste input "PA/D5ED42"
type input "PA/D5ED42"
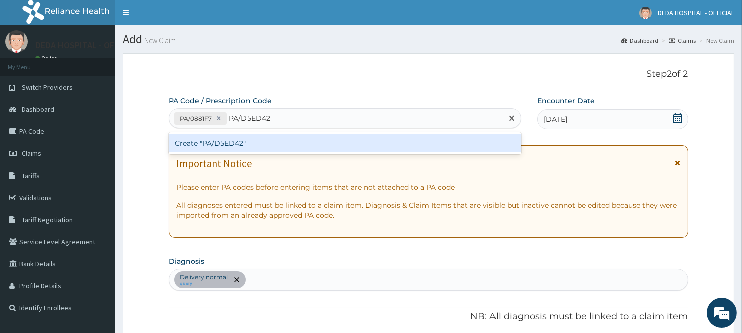
click at [224, 138] on div "Create "PA/D5ED42"" at bounding box center [345, 143] width 352 height 18
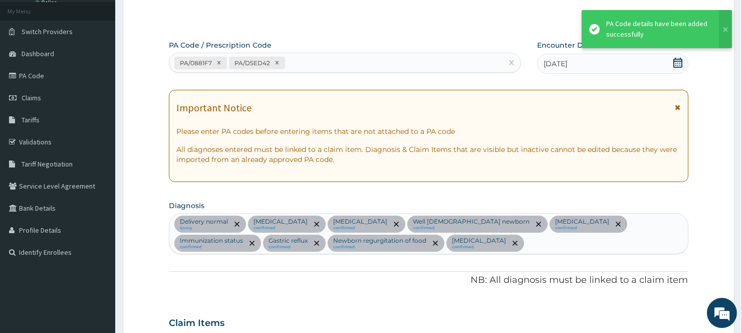
scroll to position [49, 0]
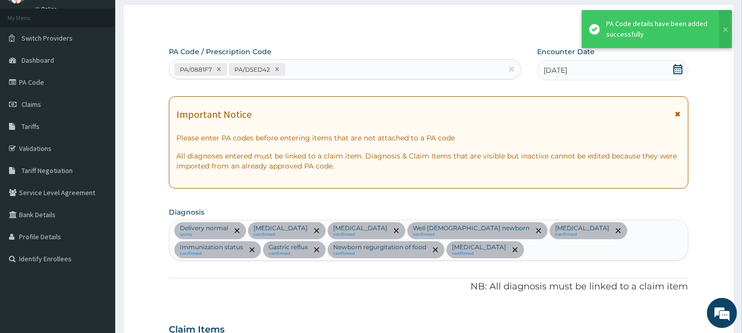
click at [307, 75] on div "PA/0881F7 PA/D5ED42" at bounding box center [335, 69] width 333 height 17
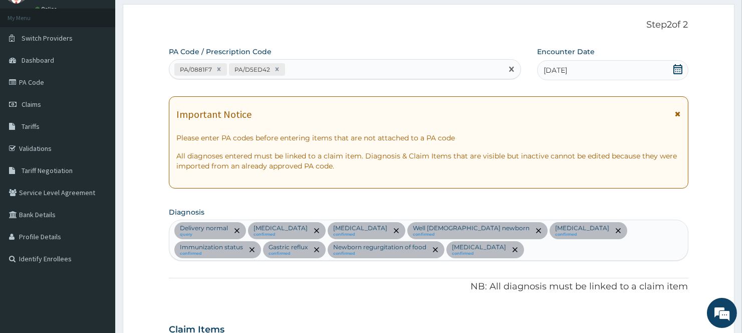
paste input "PA/08C2A1"
type input "PA/08C2A1"
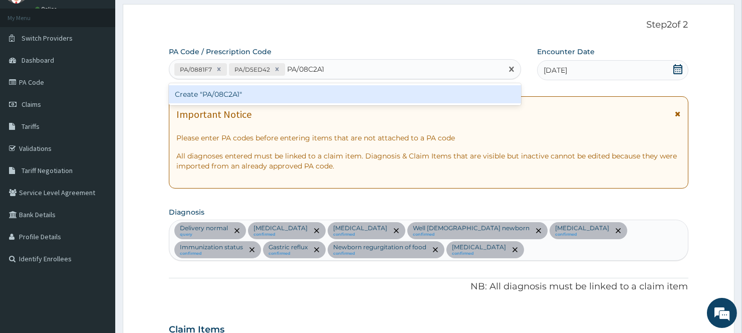
click at [288, 92] on div "Create "PA/08C2A1"" at bounding box center [345, 94] width 352 height 18
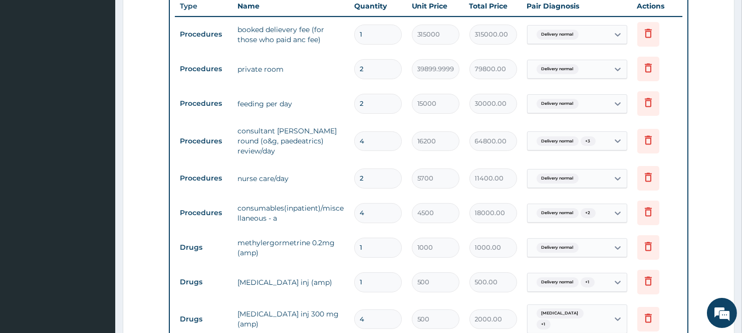
scroll to position [290, 0]
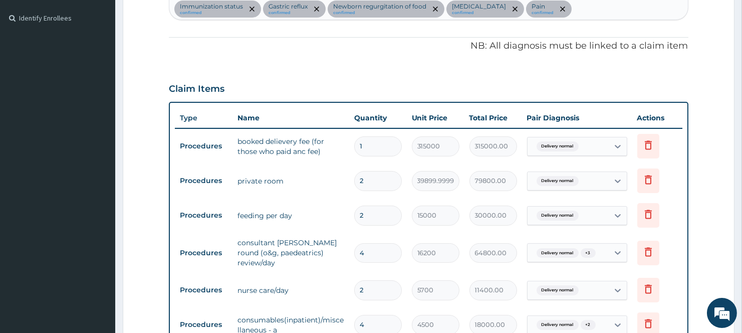
click at [373, 247] on input "4" at bounding box center [378, 253] width 48 height 20
type input "0.00"
type input "2"
type input "32400.00"
type input "0.00"
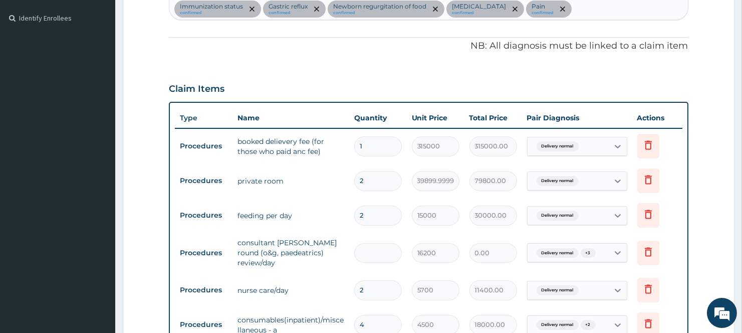
type input "4"
type input "64800.00"
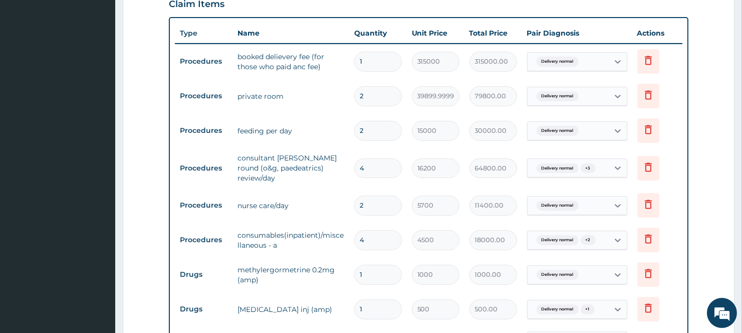
scroll to position [401, 0]
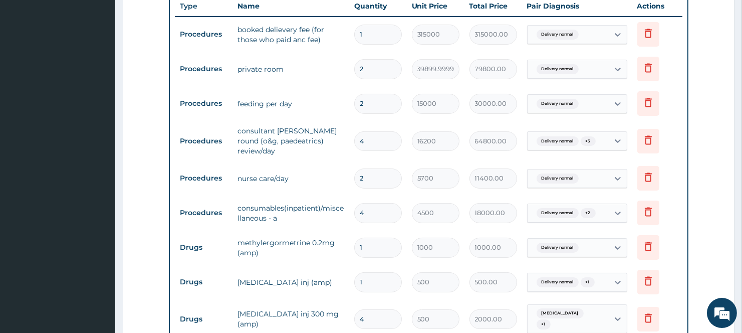
click at [308, 264] on tr "Drugs promethazine inj (amp) 1 500 500.00 Delivery normal + 1 Delete" at bounding box center [428, 281] width 507 height 35
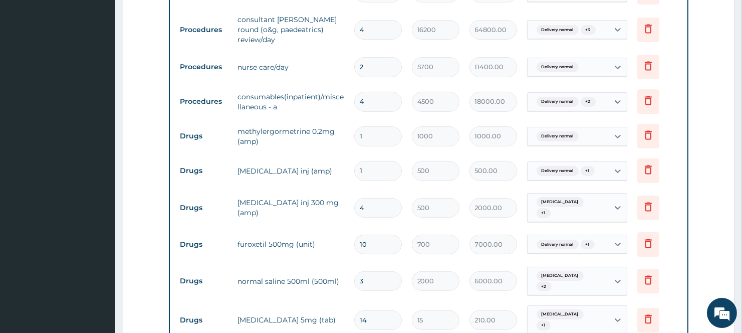
scroll to position [568, 0]
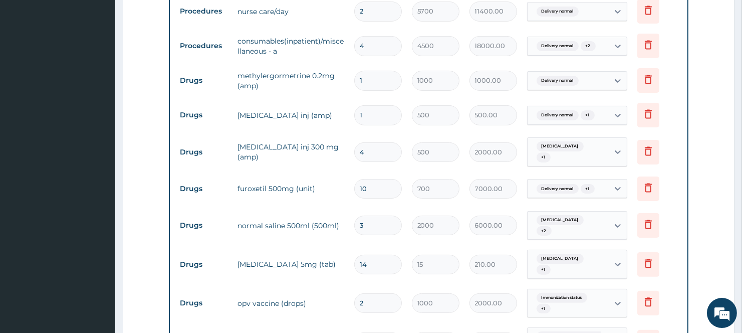
click at [367, 293] on input "2" at bounding box center [378, 303] width 48 height 20
type input "0.00"
type input "1"
type input "1000.00"
type input "1"
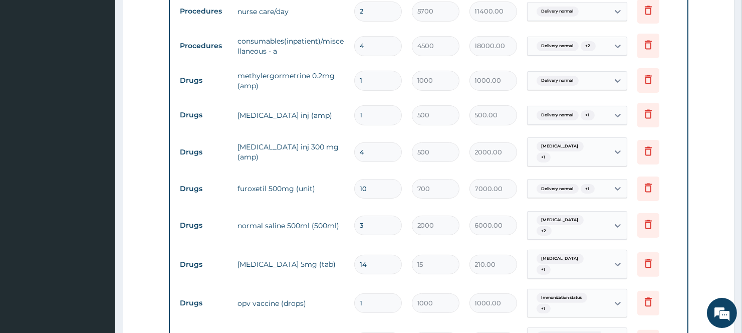
click at [314, 307] on tr "Drugs opv vaccine (drops) 1 1000 1000.00 Immunization status + 1 Delete" at bounding box center [428, 303] width 507 height 39
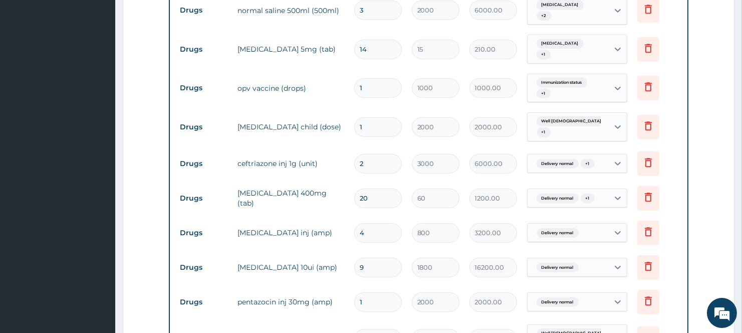
scroll to position [790, 0]
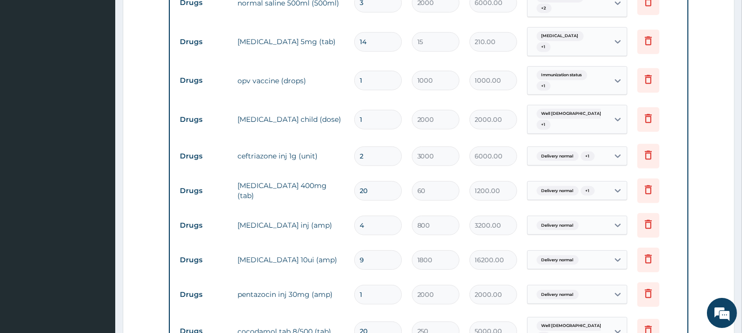
click at [240, 277] on tr "Drugs pentazocin inj 30mg (amp) 1 2000 2000.00 Delivery normal Delete" at bounding box center [428, 294] width 507 height 35
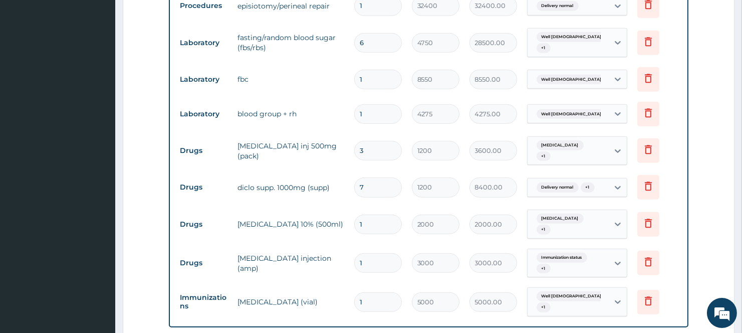
scroll to position [1459, 0]
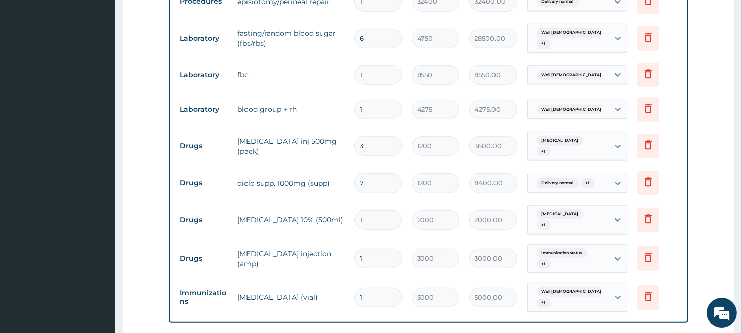
click at [266, 287] on td "bcg vaccine (vial)" at bounding box center [290, 297] width 116 height 20
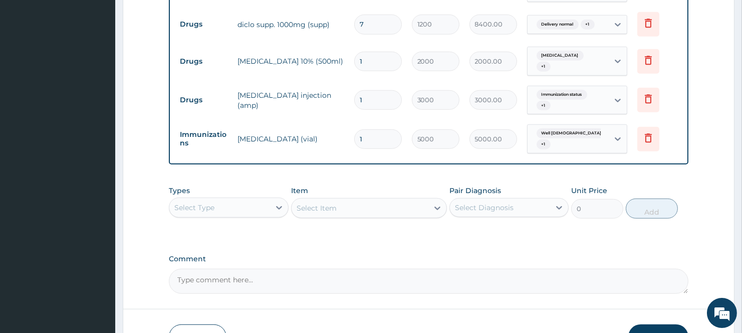
scroll to position [1626, 0]
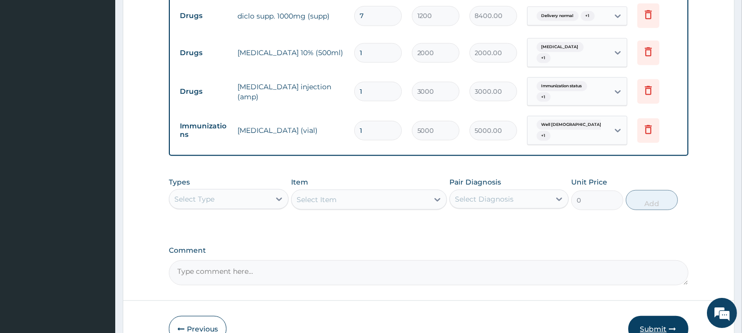
click at [643, 316] on button "Submit" at bounding box center [658, 329] width 60 height 26
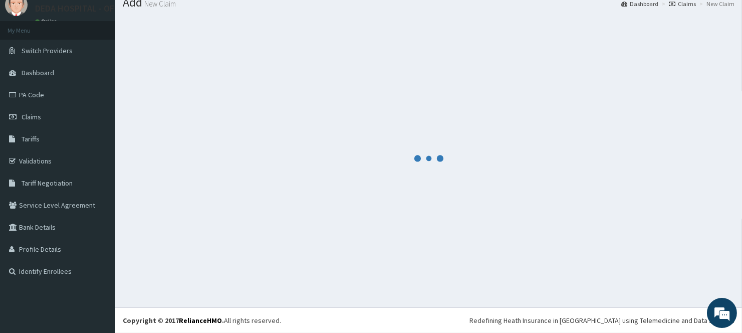
scroll to position [37, 0]
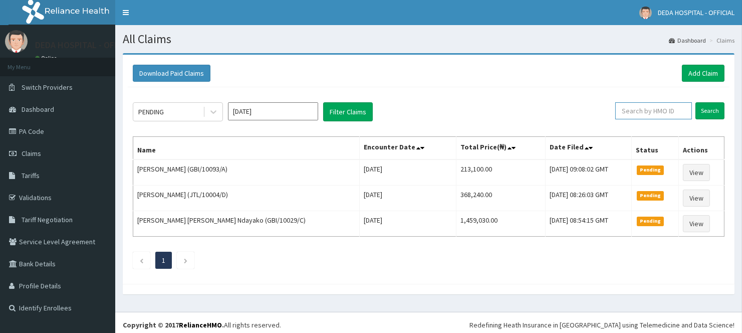
click at [664, 114] on input "text" at bounding box center [653, 110] width 77 height 17
paste input "PA/4FDCE6"
drag, startPoint x: 617, startPoint y: 111, endPoint x: 668, endPoint y: 118, distance: 51.6
click at [668, 118] on input "PA/4FDCE6" at bounding box center [638, 110] width 70 height 17
paste input "JAR/10013/C"
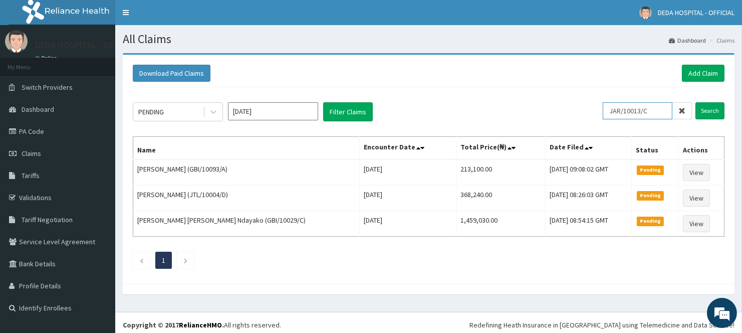
type input "JAR/10013/C"
click at [694, 112] on form "JAR/10013/C Search" at bounding box center [664, 110] width 122 height 17
click at [709, 113] on input "Search" at bounding box center [709, 110] width 29 height 17
click at [699, 68] on link "Add Claim" at bounding box center [703, 73] width 43 height 17
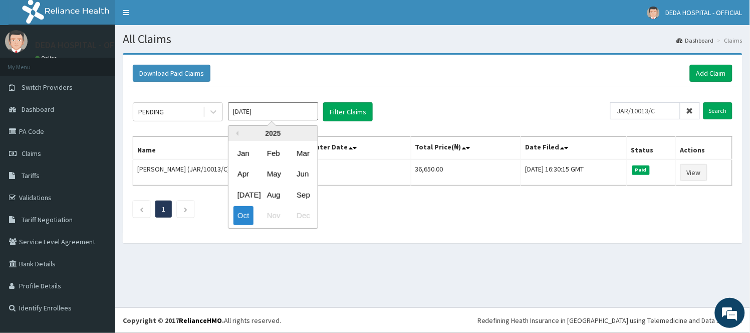
click at [295, 113] on input "[DATE]" at bounding box center [273, 111] width 90 height 18
click at [244, 193] on div "[DATE]" at bounding box center [243, 194] width 20 height 19
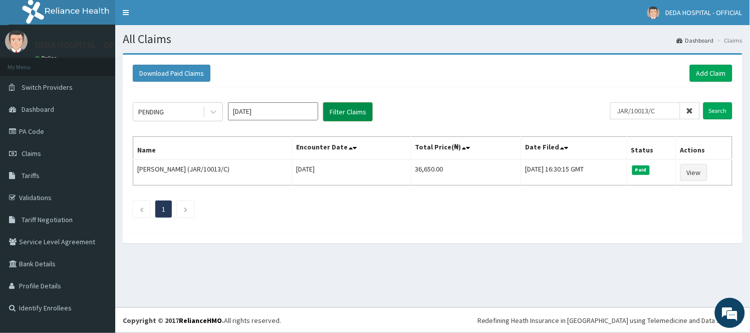
click at [352, 112] on button "Filter Claims" at bounding box center [348, 111] width 50 height 19
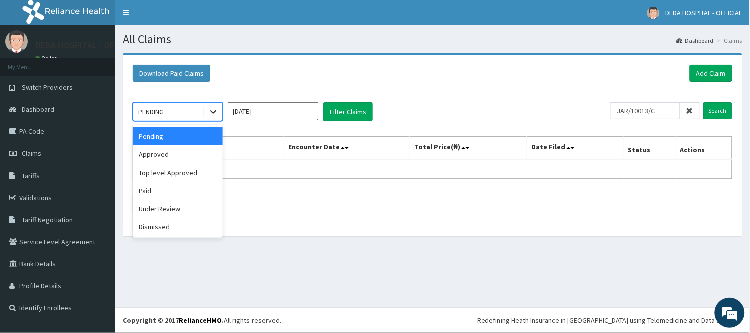
click at [214, 114] on icon at bounding box center [213, 112] width 10 height 10
click at [166, 209] on div "Under Review" at bounding box center [178, 208] width 90 height 18
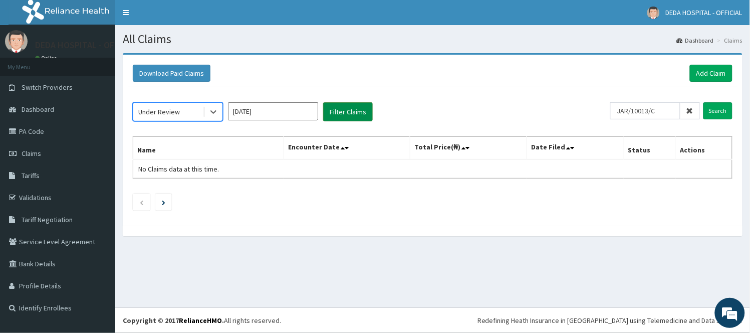
click at [356, 110] on button "Filter Claims" at bounding box center [348, 111] width 50 height 19
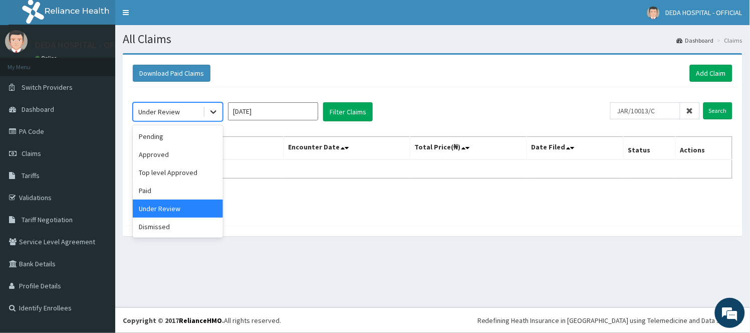
click at [219, 112] on div at bounding box center [213, 112] width 18 height 18
click at [159, 189] on div "Paid" at bounding box center [178, 190] width 90 height 18
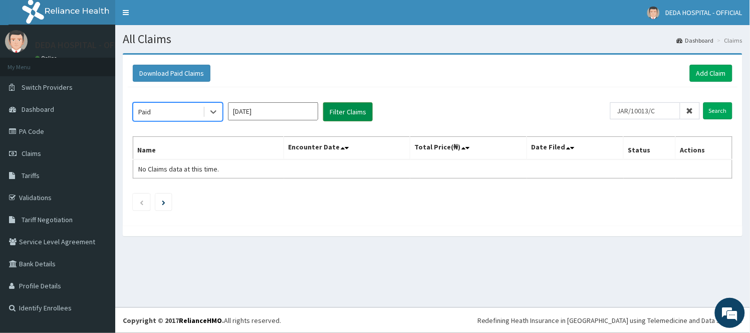
click at [349, 107] on button "Filter Claims" at bounding box center [348, 111] width 50 height 19
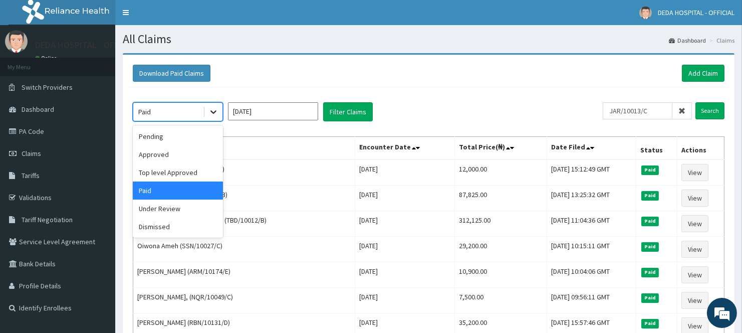
click at [212, 109] on icon at bounding box center [213, 112] width 10 height 10
click at [187, 161] on div "Approved" at bounding box center [178, 154] width 90 height 18
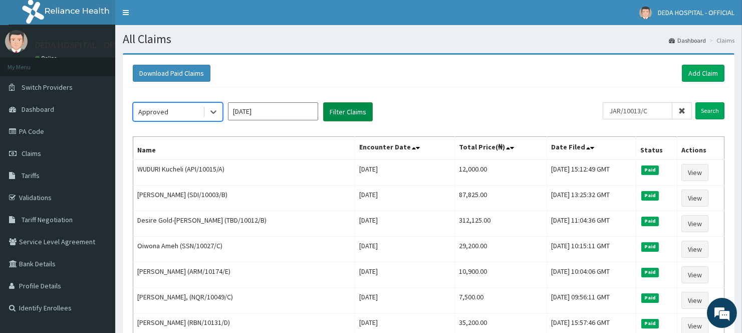
click at [347, 108] on button "Filter Claims" at bounding box center [348, 111] width 50 height 19
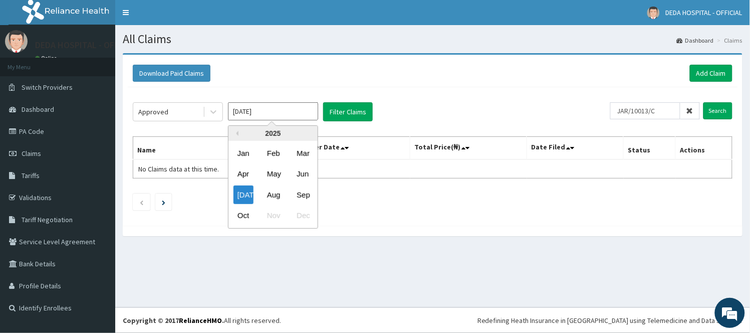
click at [260, 114] on input "Jul 2025" at bounding box center [273, 111] width 90 height 18
click at [276, 192] on div "Aug" at bounding box center [273, 194] width 20 height 19
type input "Aug 2025"
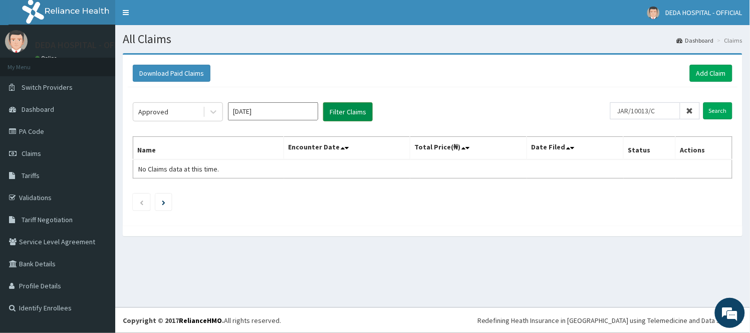
drag, startPoint x: 348, startPoint y: 108, endPoint x: 356, endPoint y: 107, distance: 8.6
click at [352, 107] on button "Filter Claims" at bounding box center [348, 111] width 50 height 19
click at [348, 109] on button "Filter Claims" at bounding box center [348, 111] width 50 height 19
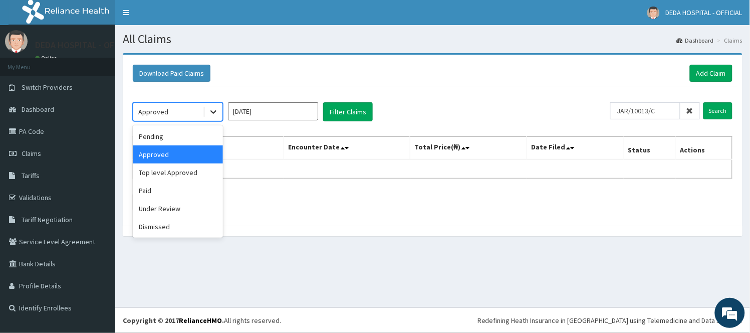
click at [213, 110] on icon at bounding box center [213, 112] width 10 height 10
click at [168, 211] on div "Under Review" at bounding box center [178, 208] width 90 height 18
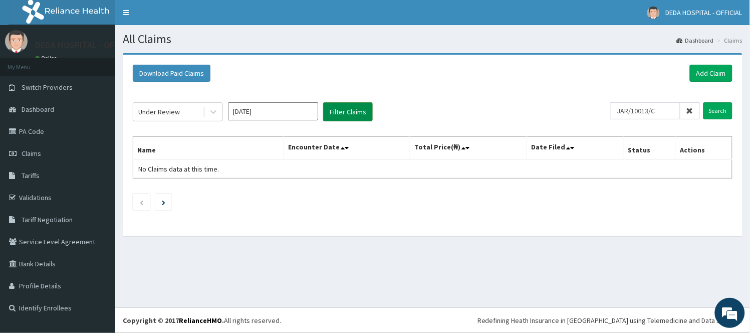
click at [337, 111] on button "Filter Claims" at bounding box center [348, 111] width 50 height 19
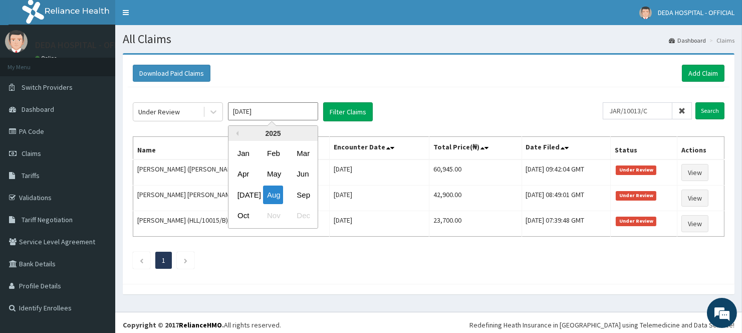
click at [281, 114] on input "Aug 2025" at bounding box center [273, 111] width 90 height 18
click at [385, 108] on div "Under Review Aug 2025 Previous Year 2025 Jan Feb Mar Apr May Jun Jul Aug Sep Oc…" at bounding box center [368, 111] width 470 height 19
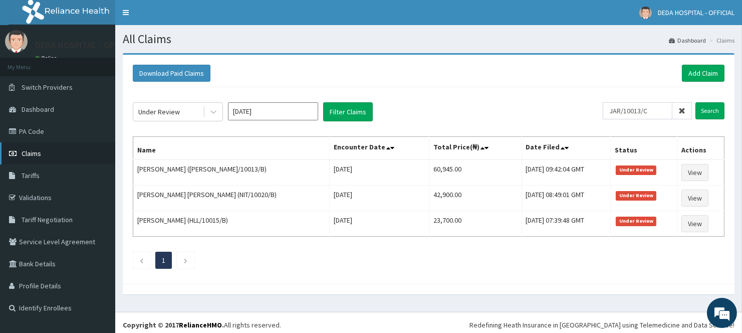
click at [48, 153] on link "Claims" at bounding box center [57, 153] width 115 height 22
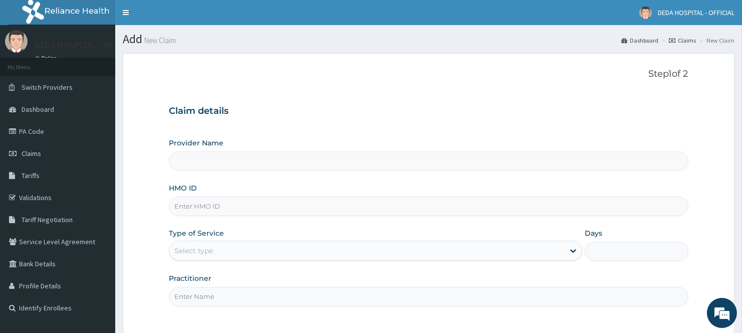
type input "DEDA HOSPITAL"
click at [189, 205] on input "HMO ID" at bounding box center [428, 206] width 519 height 20
paste input "[PERSON_NAME]/10018/A"
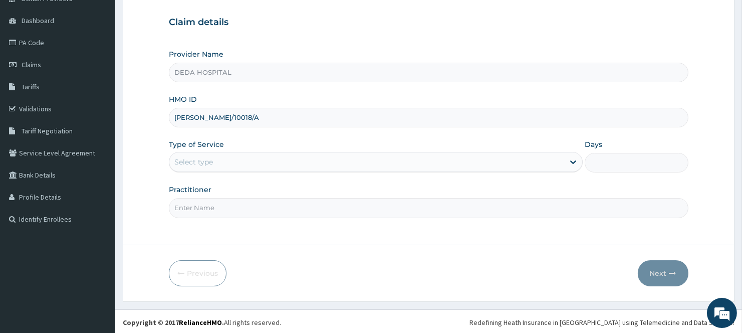
scroll to position [91, 0]
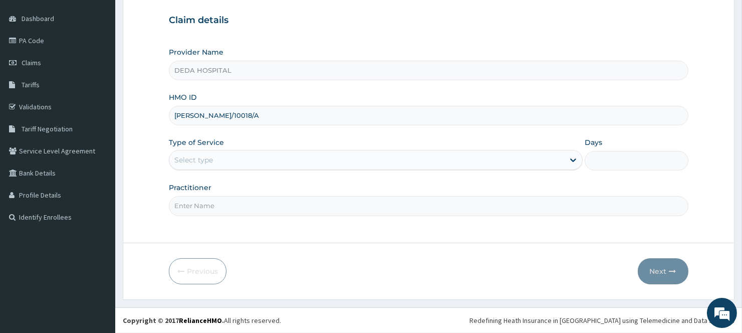
type input "[PERSON_NAME]/10018/A"
drag, startPoint x: 220, startPoint y: 152, endPoint x: 214, endPoint y: 167, distance: 16.4
click at [218, 157] on div "Select type" at bounding box center [366, 160] width 395 height 16
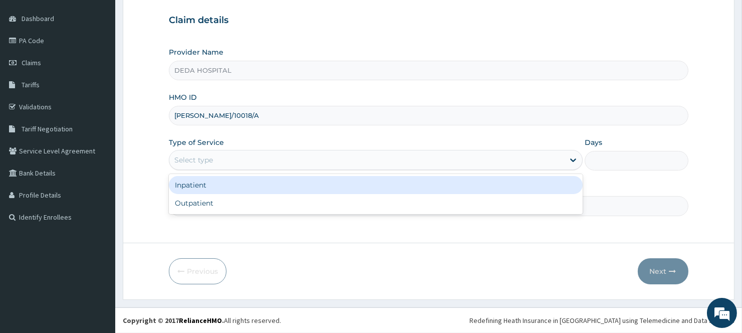
click at [202, 186] on div "Inpatient" at bounding box center [376, 185] width 414 height 18
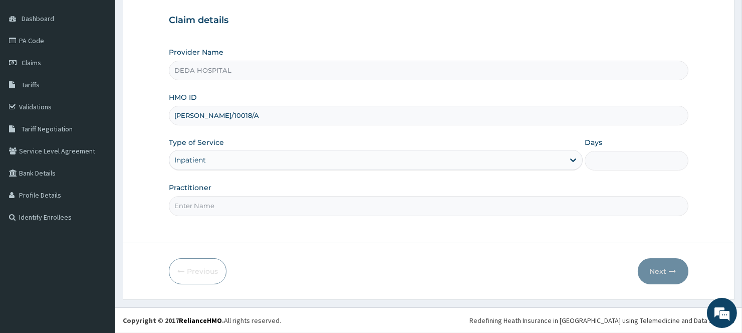
click at [617, 151] on input "Days" at bounding box center [636, 161] width 103 height 20
type input "1"
click at [204, 218] on div "Step 1 of 2 Claim details Provider Name DEDA HOSPITAL HMO ID SAL/10018/A Type o…" at bounding box center [428, 102] width 519 height 249
drag, startPoint x: 209, startPoint y: 209, endPoint x: 172, endPoint y: 214, distance: 37.4
click at [208, 209] on input "Practitioner" at bounding box center [428, 206] width 519 height 20
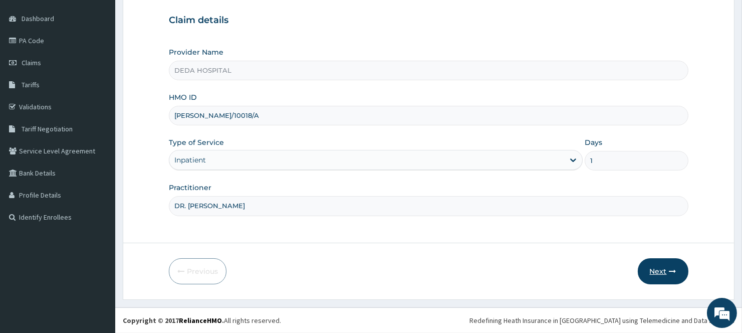
type input "DR. RACHEL"
click at [666, 276] on button "Next" at bounding box center [663, 271] width 51 height 26
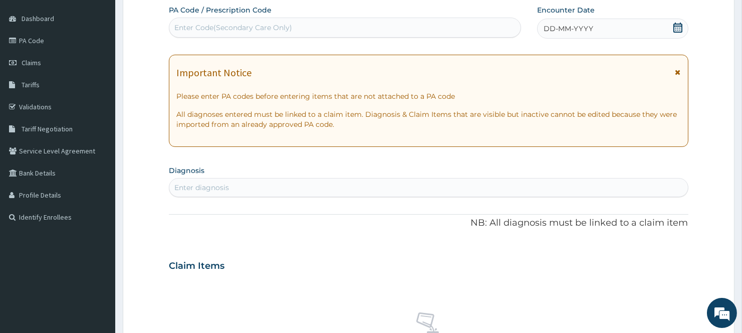
click at [220, 25] on div "Enter Code(Secondary Care Only)" at bounding box center [233, 28] width 118 height 10
paste input "PA/AF04A1"
type input "PA/AF04A1"
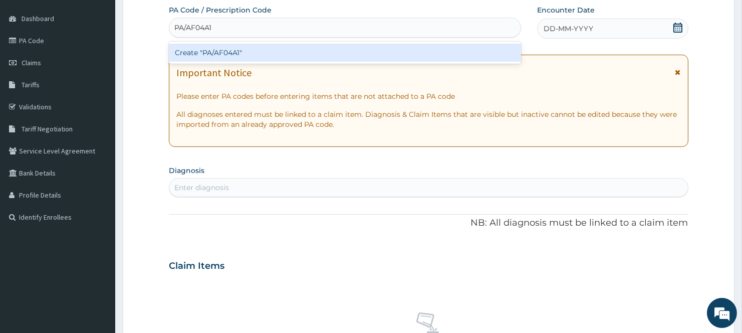
click at [208, 48] on div "Create "PA/AF04A1"" at bounding box center [345, 53] width 352 height 18
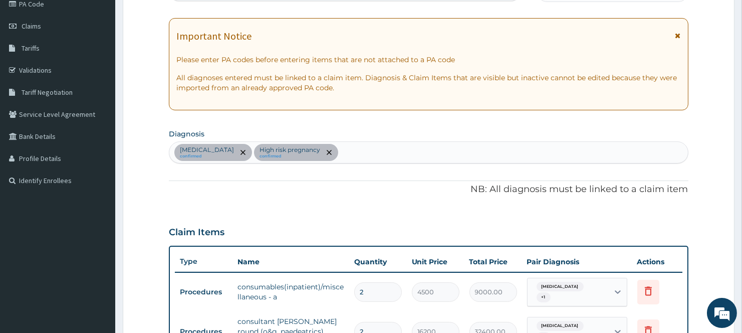
scroll to position [112, 0]
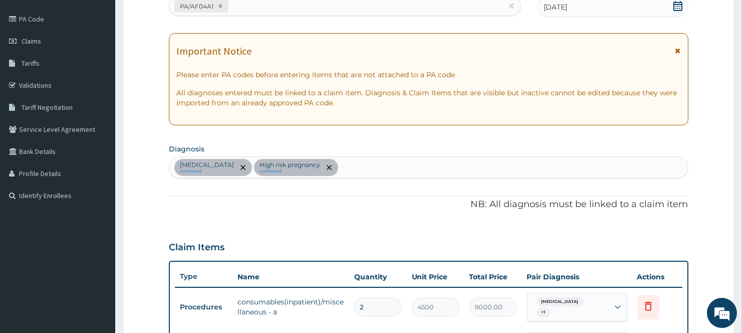
click at [251, 9] on div "PA/AF04A1" at bounding box center [335, 6] width 333 height 17
paste input "PA/6D8674"
type input "PA/6D8674"
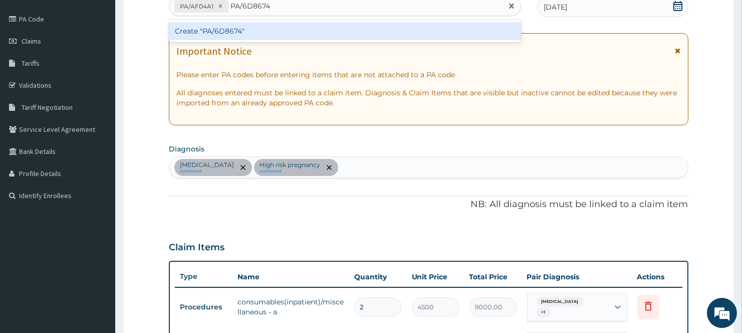
click at [241, 33] on div "Create "PA/6D8674"" at bounding box center [345, 31] width 352 height 18
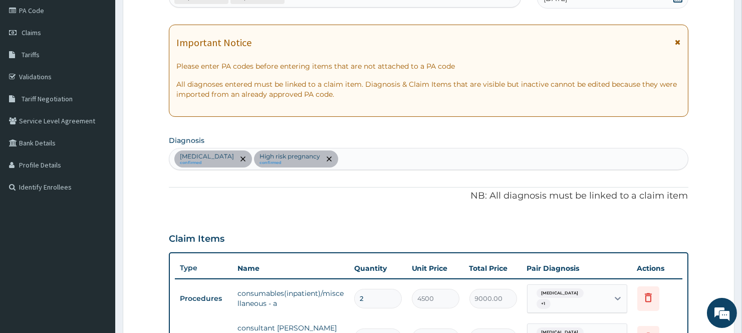
scroll to position [0, 0]
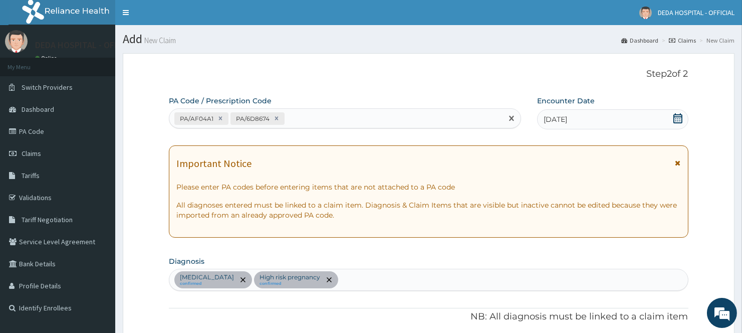
click at [292, 113] on div "PA/AF04A1 PA/6D8674" at bounding box center [335, 118] width 333 height 17
paste input "PA/30F9CB"
type input "PA/30F9CB"
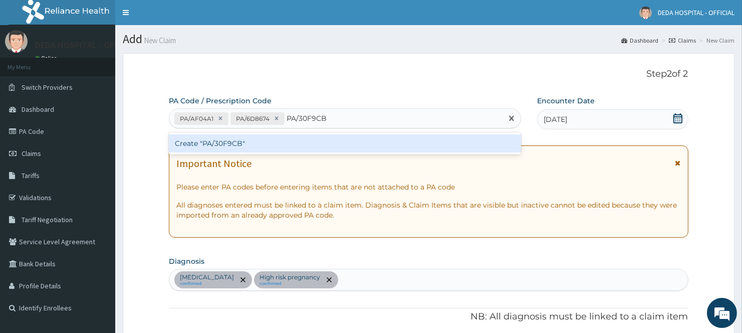
click at [266, 146] on div "Create "PA/30F9CB"" at bounding box center [345, 143] width 352 height 18
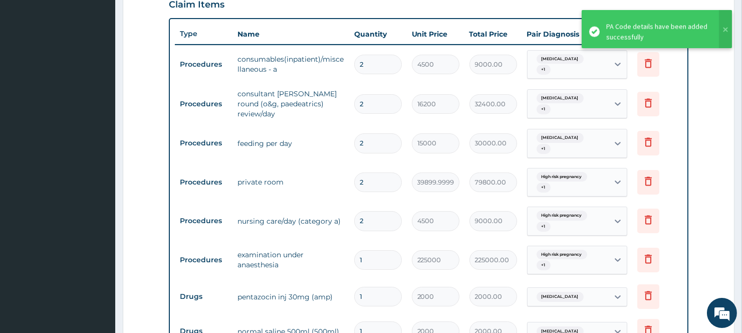
scroll to position [331, 0]
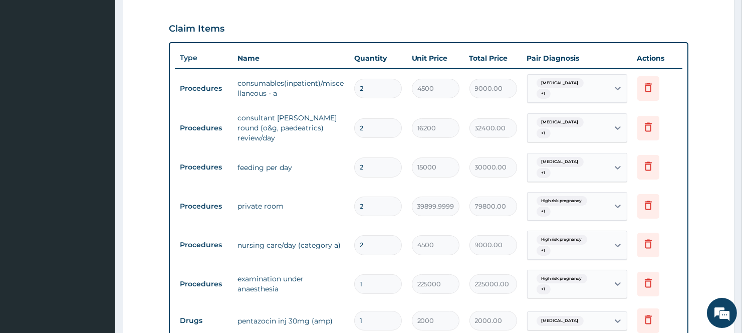
click at [371, 84] on input "2" at bounding box center [378, 89] width 48 height 20
type input "0.00"
type input "1"
type input "4500.00"
type input "1"
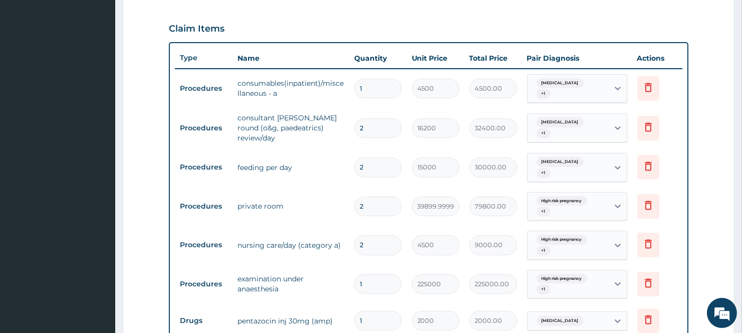
click at [376, 135] on input "2" at bounding box center [378, 128] width 48 height 20
type input "0.00"
type input "1"
type input "16200.00"
type input "1"
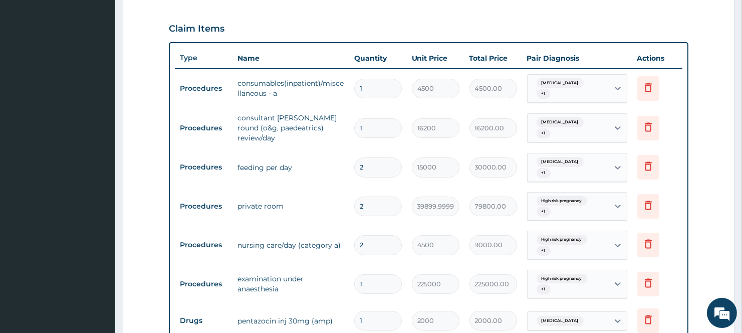
drag, startPoint x: 373, startPoint y: 169, endPoint x: 374, endPoint y: 160, distance: 9.1
click at [374, 169] on input "2" at bounding box center [378, 167] width 48 height 20
click at [644, 167] on icon at bounding box center [648, 166] width 12 height 12
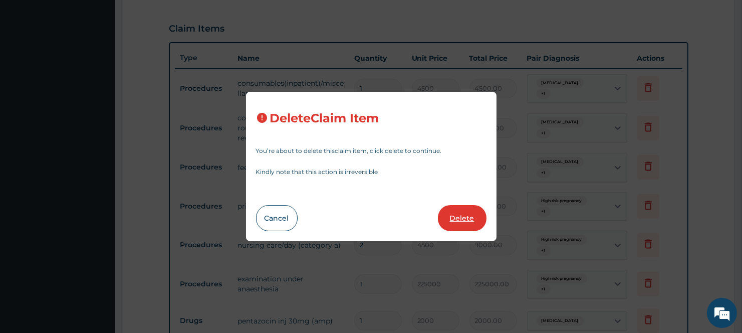
click at [479, 218] on button "Delete" at bounding box center [462, 218] width 49 height 26
type input "39899.99999999999"
type input "79800.00"
type input "4500"
type input "9000.00"
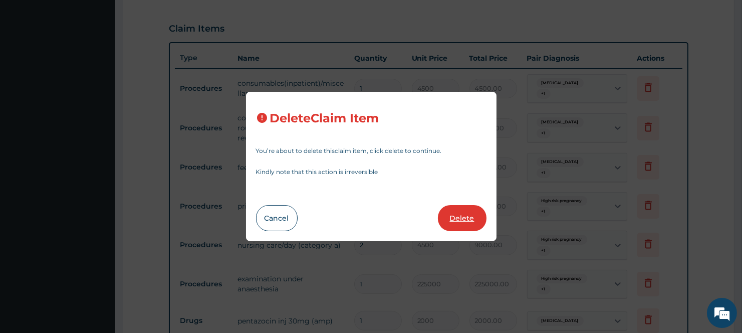
type input "1"
type input "225000"
type input "225000.00"
type input "2000"
type input "2000.00"
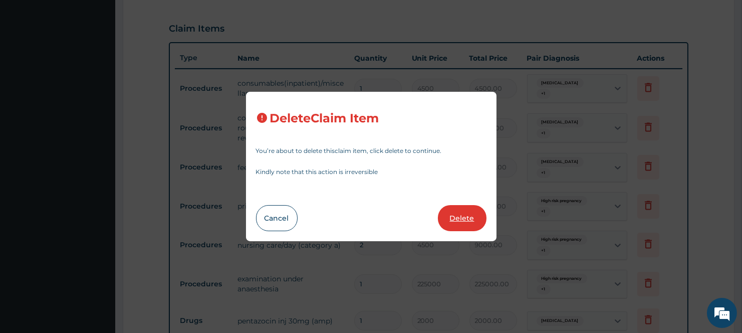
type input "1200"
type input "1200.00"
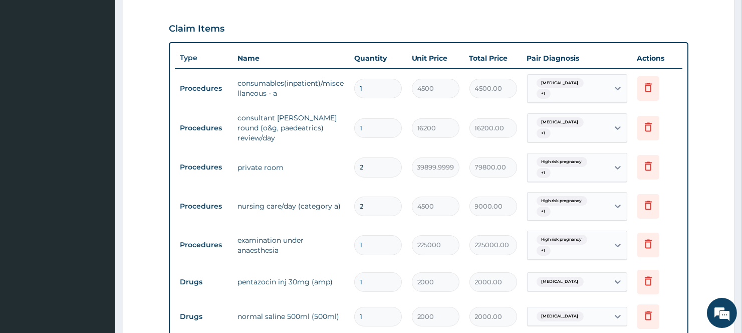
click at [395, 167] on input "2" at bounding box center [378, 167] width 48 height 20
type input "0.00"
type input "1"
type input "39900.00"
type input "1"
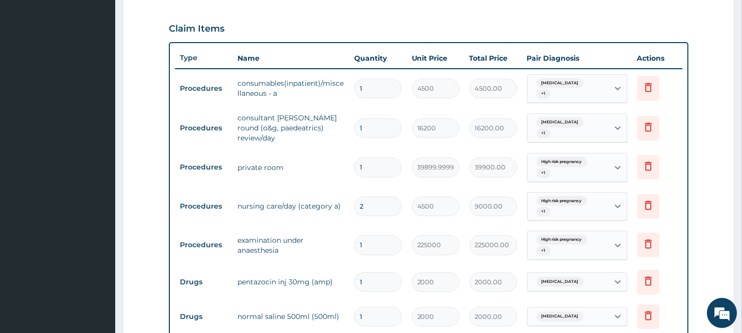
click at [367, 206] on input "2" at bounding box center [378, 206] width 48 height 20
type input "0.00"
type input "1"
type input "4500.00"
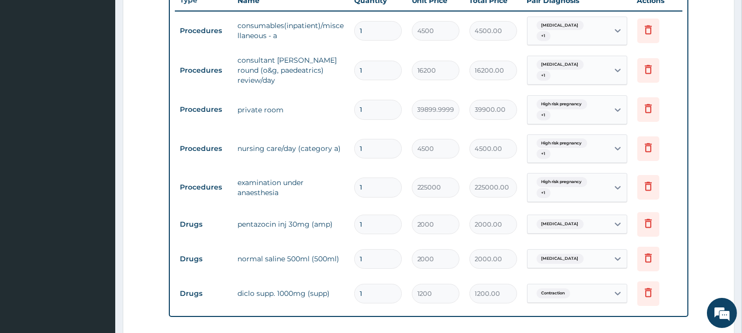
scroll to position [383, 0]
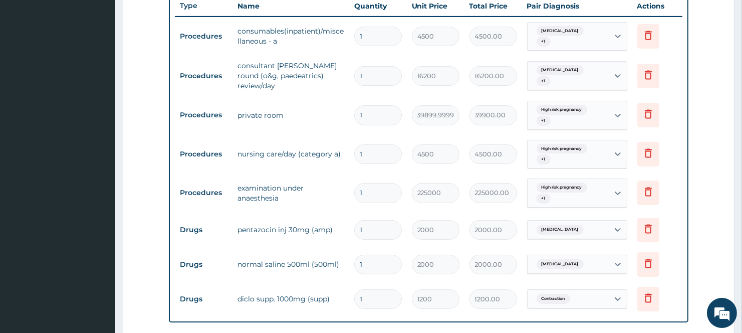
type input "1"
click at [725, 236] on form "Step 2 of 2 PA Code / Prescription Code PA/AF04A1 PA/6D8674 PA/30F9CB Encounter…" at bounding box center [429, 96] width 612 height 853
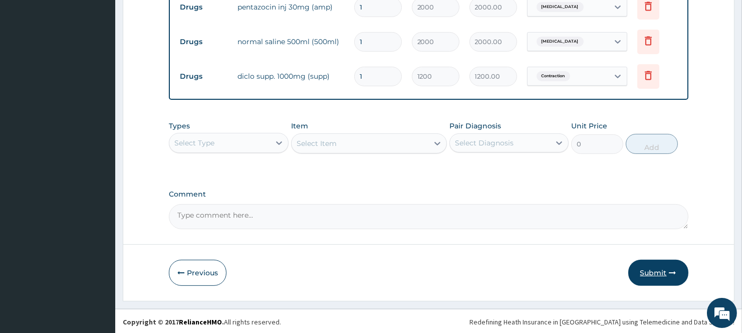
click at [659, 265] on button "Submit" at bounding box center [658, 272] width 60 height 26
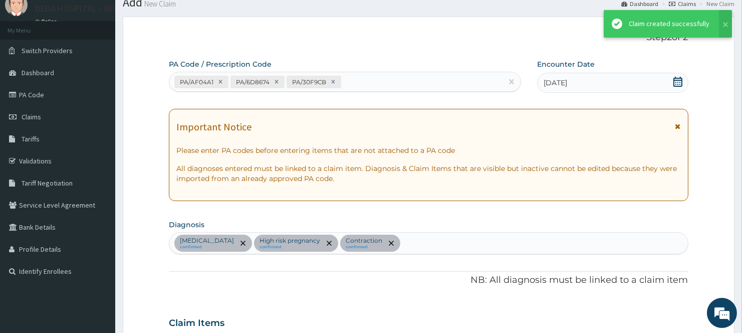
scroll to position [605, 0]
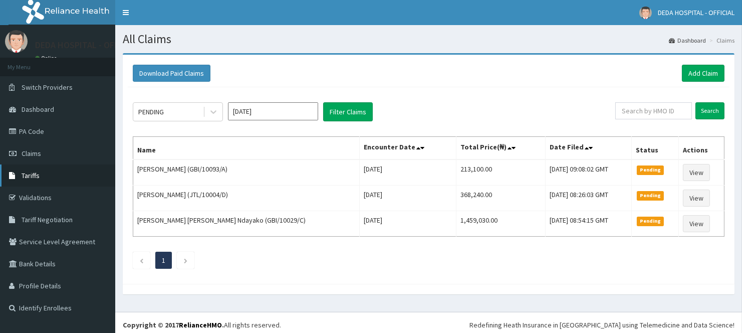
click at [47, 176] on link "Tariffs" at bounding box center [57, 175] width 115 height 22
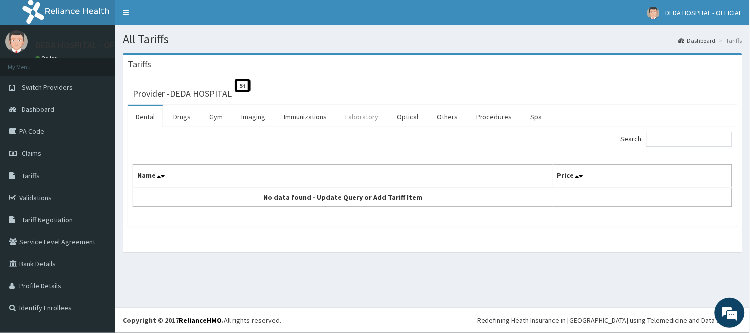
click at [363, 119] on link "Laboratory" at bounding box center [361, 116] width 49 height 21
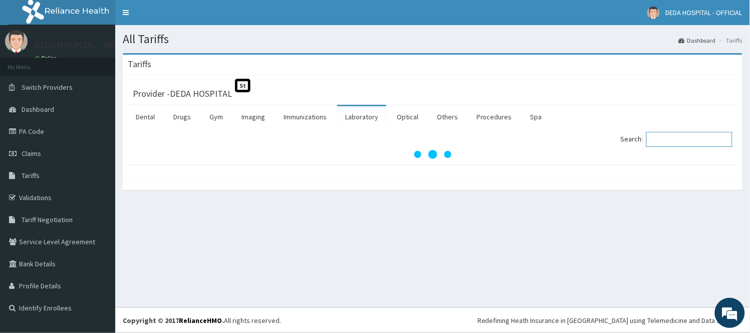
click at [666, 142] on input "Search:" at bounding box center [689, 139] width 86 height 15
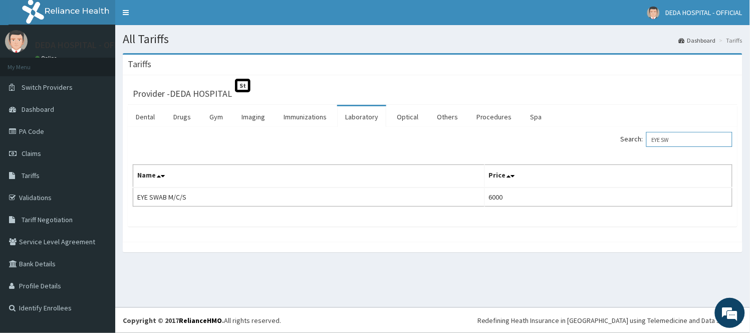
click at [685, 139] on input "EYE SW" at bounding box center [689, 139] width 86 height 15
type input "E"
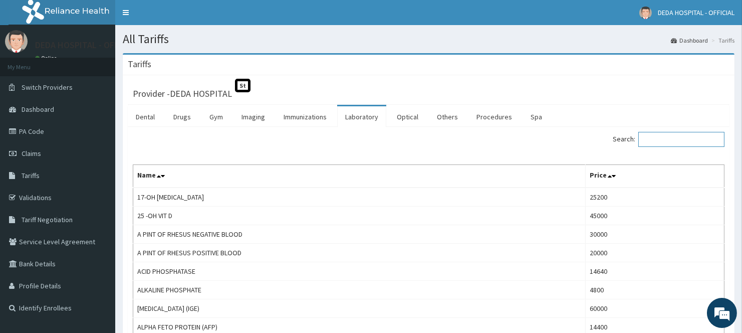
click at [665, 147] on input "Search:" at bounding box center [681, 139] width 86 height 15
drag, startPoint x: 651, startPoint y: 131, endPoint x: 664, endPoint y: 149, distance: 22.2
click at [651, 138] on input "Search:" at bounding box center [681, 139] width 86 height 15
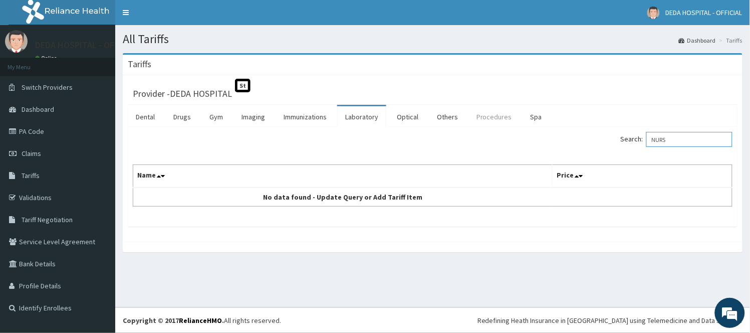
type input "NURS"
click at [488, 116] on link "Procedures" at bounding box center [494, 116] width 52 height 21
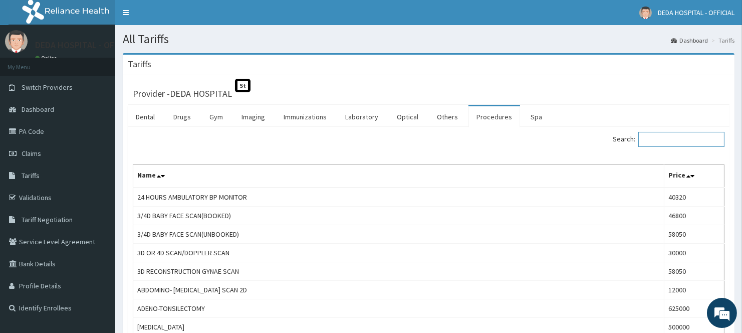
click at [656, 139] on input "Search:" at bounding box center [681, 139] width 86 height 15
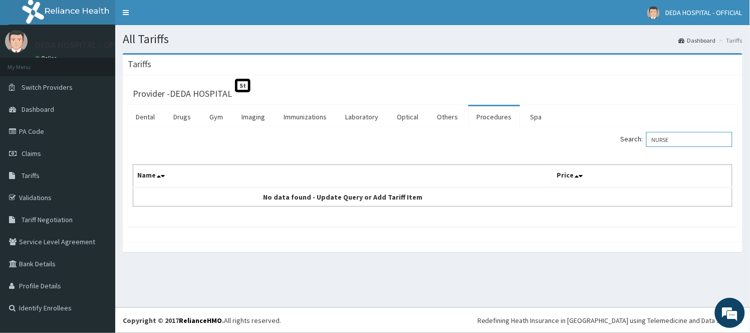
type input "NURSE"
click at [499, 119] on link "Procedures" at bounding box center [494, 116] width 52 height 21
click at [693, 142] on input "Search:" at bounding box center [689, 139] width 86 height 15
click at [499, 119] on link "Procedures" at bounding box center [494, 116] width 52 height 21
click at [683, 138] on input "Search:" at bounding box center [689, 139] width 86 height 15
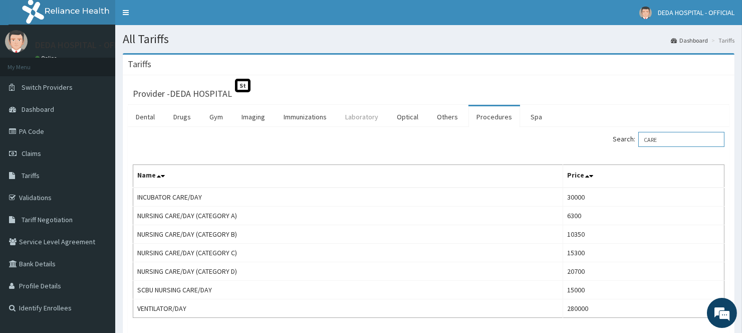
type input "CARE"
click at [369, 123] on link "Laboratory" at bounding box center [361, 116] width 49 height 21
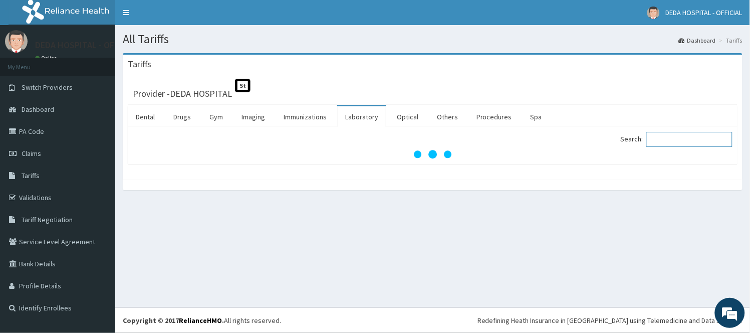
click at [676, 144] on input "Search:" at bounding box center [689, 139] width 86 height 15
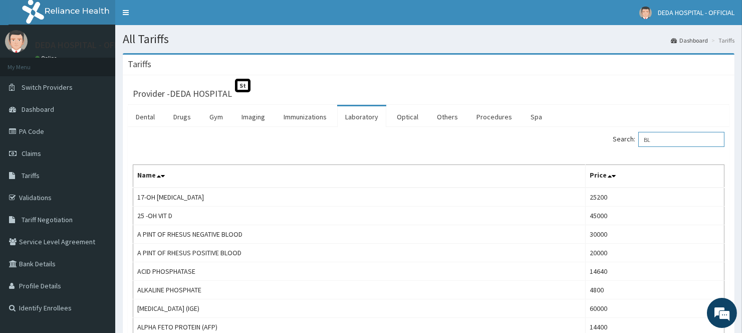
type input "B"
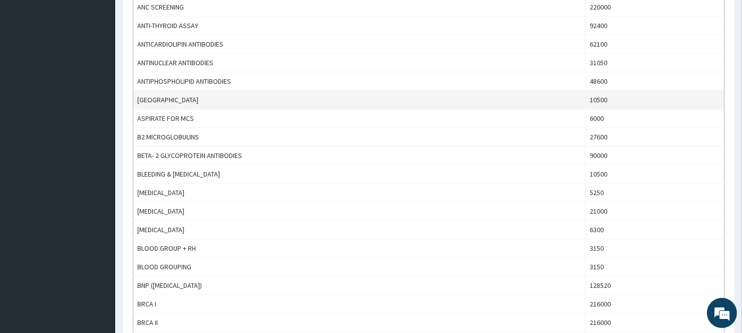
scroll to position [74, 0]
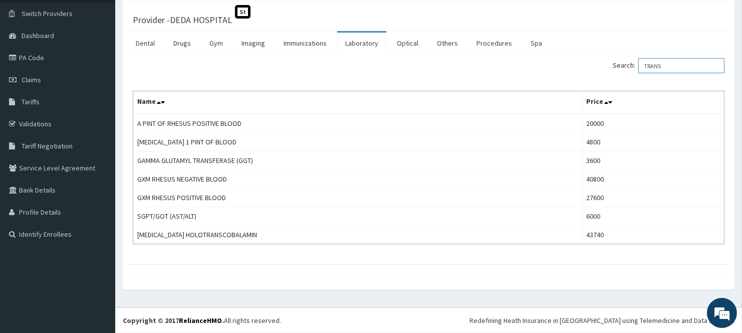
click at [682, 67] on input "TRANS" at bounding box center [681, 65] width 86 height 15
type input "T"
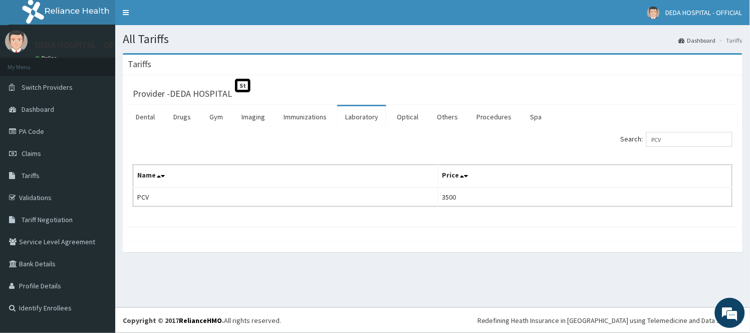
click at [407, 151] on div "Search: PCV Name Price PCV 3500" at bounding box center [433, 169] width 600 height 75
click at [677, 137] on input "PCV" at bounding box center [689, 139] width 86 height 15
type input "P"
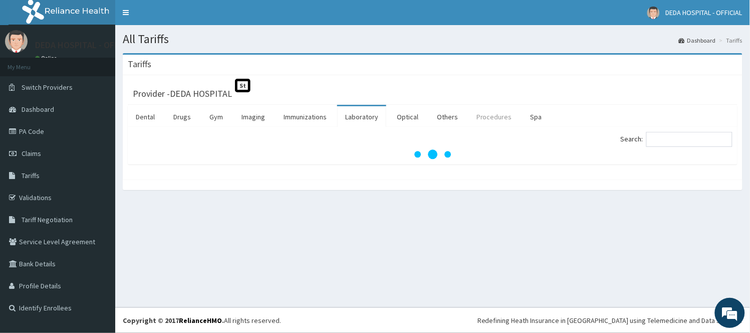
click at [485, 117] on link "Procedures" at bounding box center [494, 116] width 52 height 21
click at [678, 139] on input "Search:" at bounding box center [689, 139] width 86 height 15
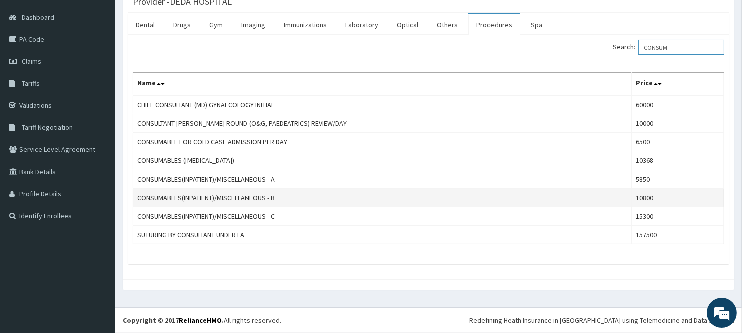
scroll to position [37, 0]
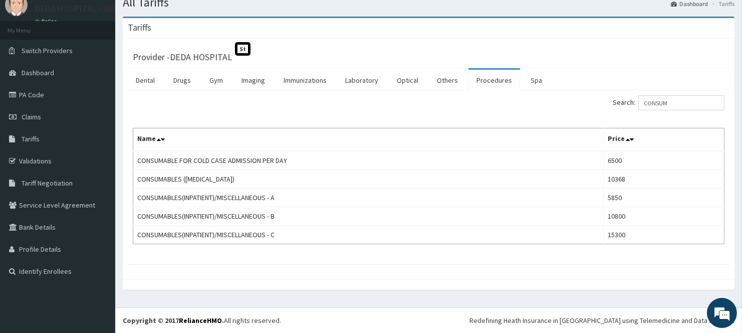
click at [458, 123] on div "Search: CONSUM Name Price CONSUMABLE FOR COLD CASE ADMISSION PER DAY 6500 CONSU…" at bounding box center [429, 169] width 592 height 149
click at [691, 107] on input "CONSUM" at bounding box center [681, 102] width 86 height 15
type input "C"
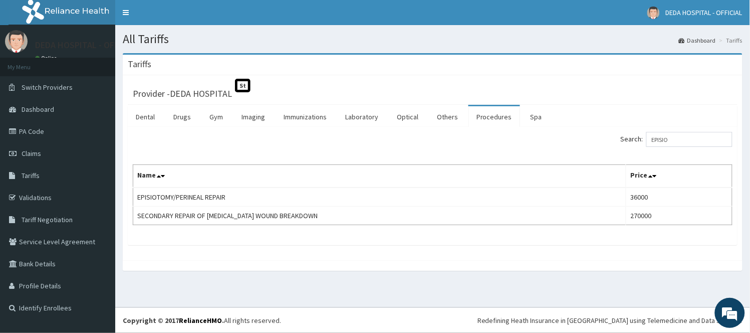
click at [324, 76] on div "Provider - DEDA HOSPITAL St Dental Drugs Gym Imaging Immunizations Laboratory O…" at bounding box center [433, 167] width 620 height 185
click at [715, 142] on input "EPISIO" at bounding box center [689, 139] width 86 height 15
type input "E"
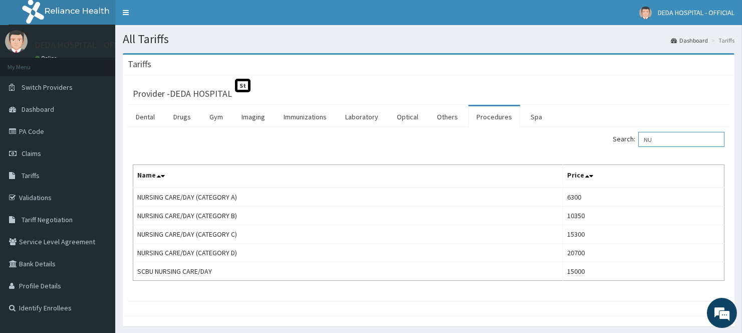
type input "N"
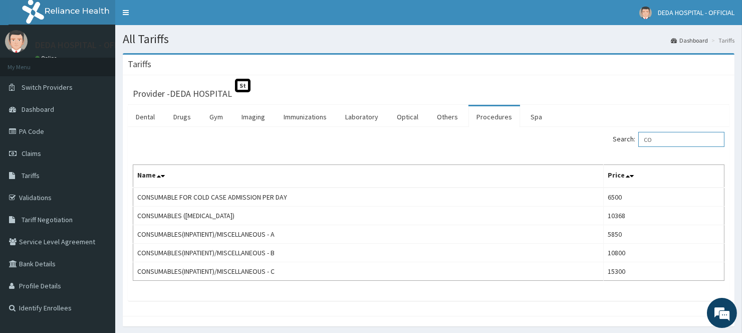
type input "C"
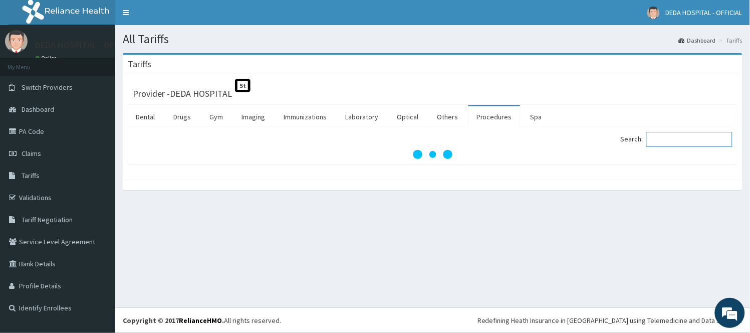
type input "E"
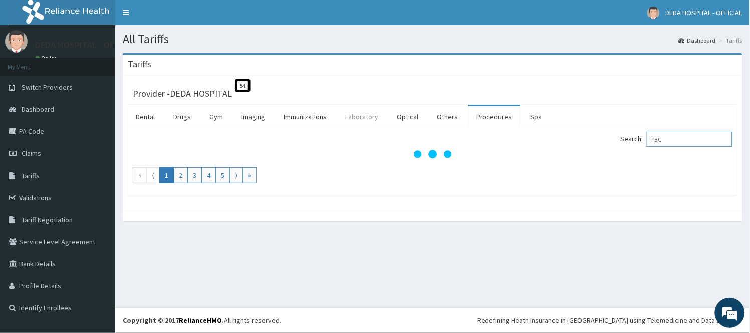
type input "FBC"
click at [361, 122] on link "Laboratory" at bounding box center [361, 116] width 49 height 21
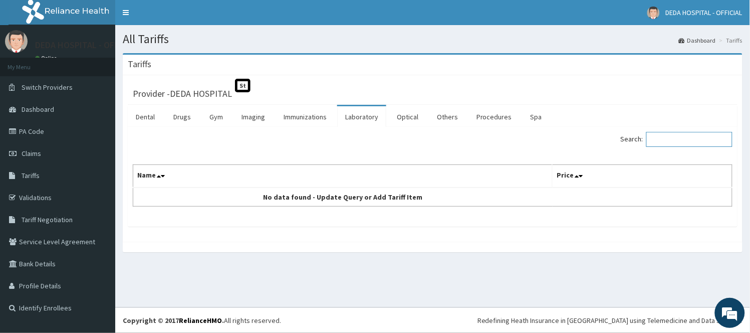
click at [674, 134] on input "Search:" at bounding box center [689, 139] width 86 height 15
click at [663, 145] on input "Search:" at bounding box center [689, 139] width 86 height 15
type input "F"
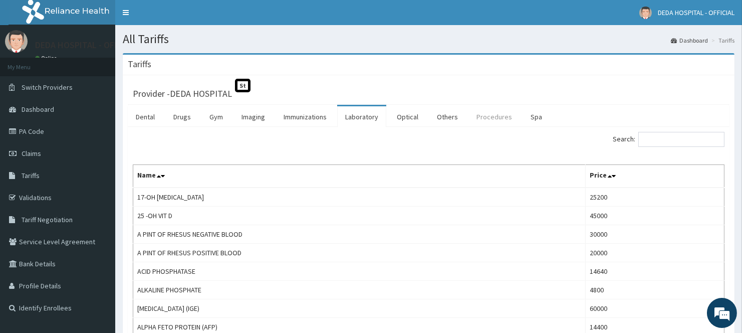
click at [475, 112] on link "Procedures" at bounding box center [494, 116] width 52 height 21
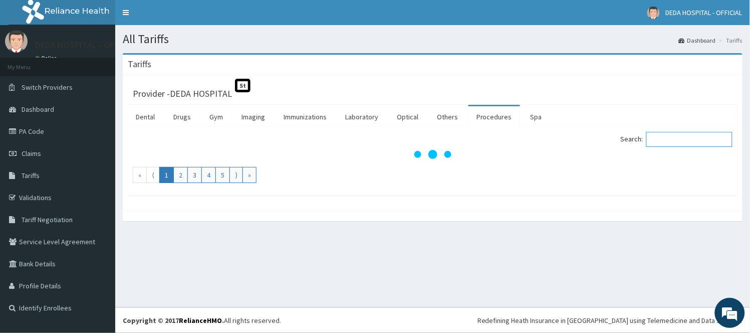
click at [704, 139] on input "Search:" at bounding box center [689, 139] width 86 height 15
click at [172, 118] on link "Drugs" at bounding box center [182, 116] width 34 height 21
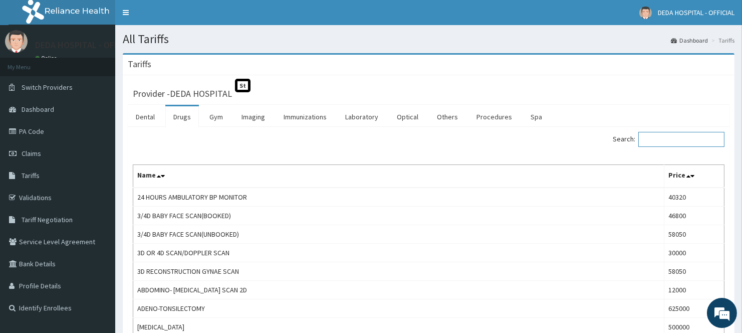
click at [664, 140] on input "Search:" at bounding box center [681, 139] width 86 height 15
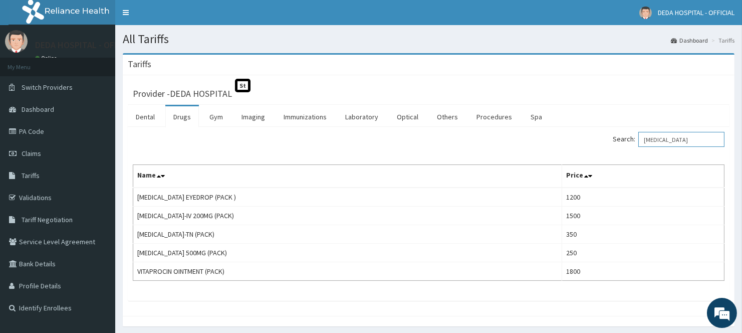
type input "[MEDICAL_DATA]"
click at [469, 119] on link "Procedures" at bounding box center [494, 116] width 52 height 21
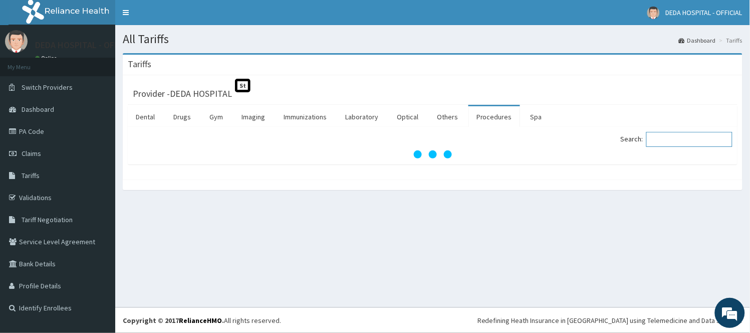
click at [662, 142] on input "Search:" at bounding box center [689, 139] width 86 height 15
type input "I"
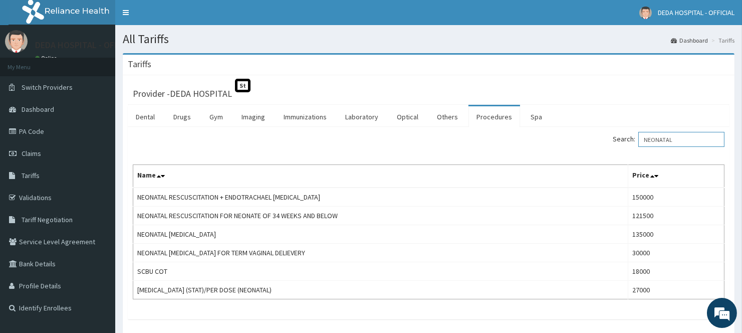
type input "NEONATAL"
click at [278, 81] on div "Provider - DEDA [GEOGRAPHIC_DATA]" at bounding box center [429, 92] width 602 height 25
click at [44, 146] on link "Claims" at bounding box center [57, 153] width 115 height 22
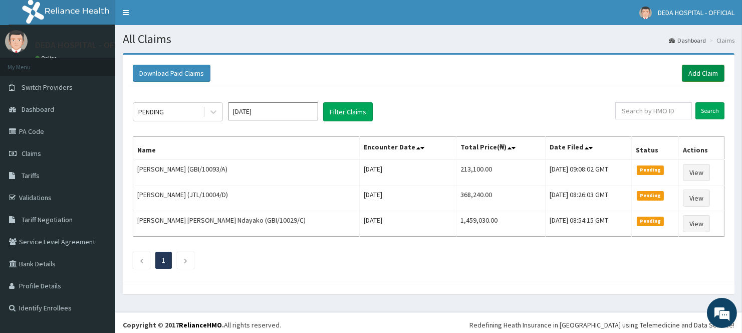
click at [708, 71] on link "Add Claim" at bounding box center [703, 73] width 43 height 17
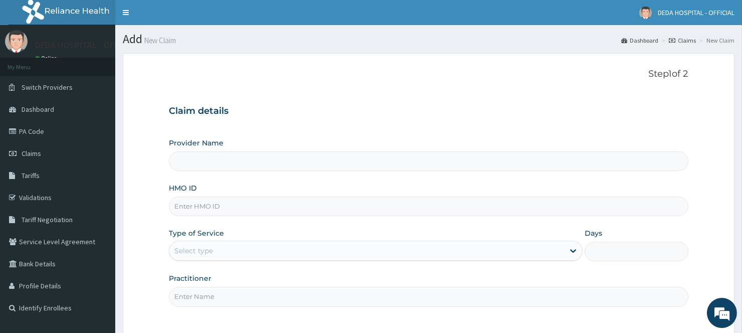
type input "DEDA HOSPITAL"
click at [198, 210] on input "HMO ID" at bounding box center [428, 206] width 519 height 20
paste input "PA/30F9CB"
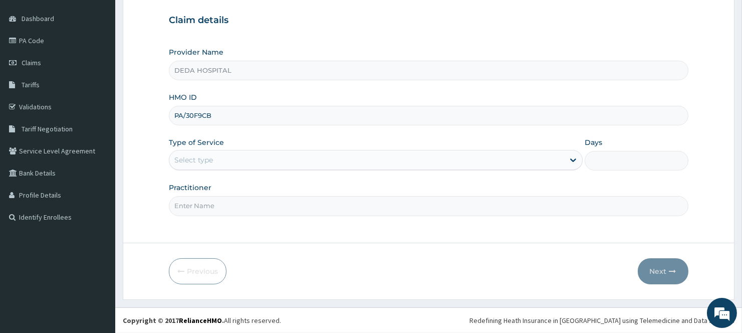
drag, startPoint x: 184, startPoint y: 115, endPoint x: 244, endPoint y: 115, distance: 60.1
click at [244, 115] on input "PA/30F9CB" at bounding box center [428, 116] width 519 height 20
paste input "FTP/10141/A"
click at [198, 114] on input "FTP/10141/A" at bounding box center [428, 116] width 519 height 20
type input "FTP/10141/A"
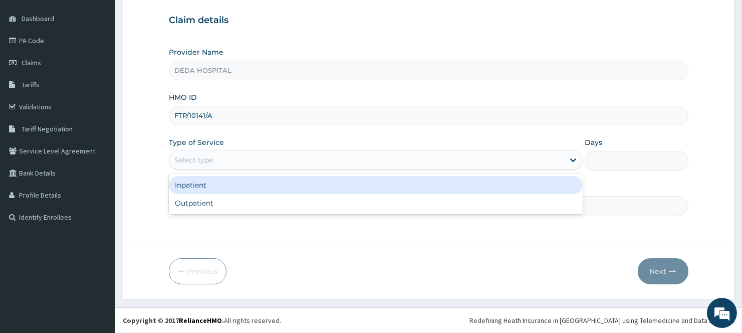
click at [199, 159] on div "Select type" at bounding box center [193, 160] width 39 height 10
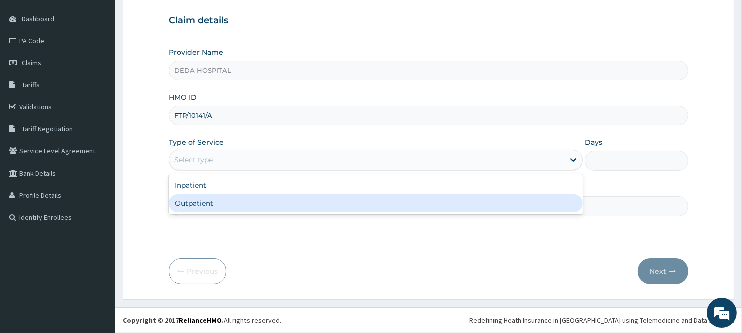
click at [202, 205] on div "Outpatient" at bounding box center [376, 203] width 414 height 18
type input "1"
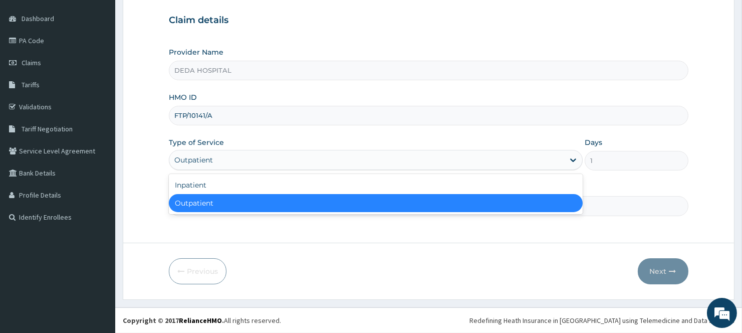
click at [224, 155] on div "Outpatient" at bounding box center [366, 160] width 395 height 16
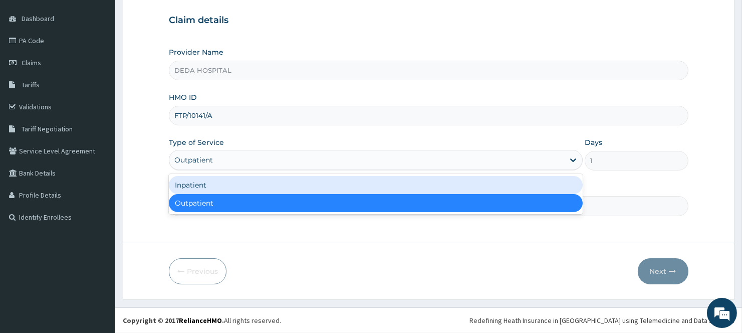
click at [220, 187] on div "Inpatient" at bounding box center [376, 185] width 414 height 18
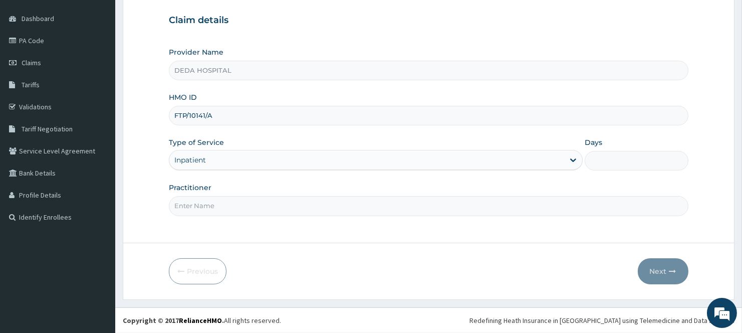
click at [217, 207] on input "Practitioner" at bounding box center [428, 206] width 519 height 20
type input "DR. IJERE"
click at [618, 166] on input "Days" at bounding box center [636, 161] width 103 height 20
type input "6"
click at [658, 263] on button "Next" at bounding box center [663, 271] width 51 height 26
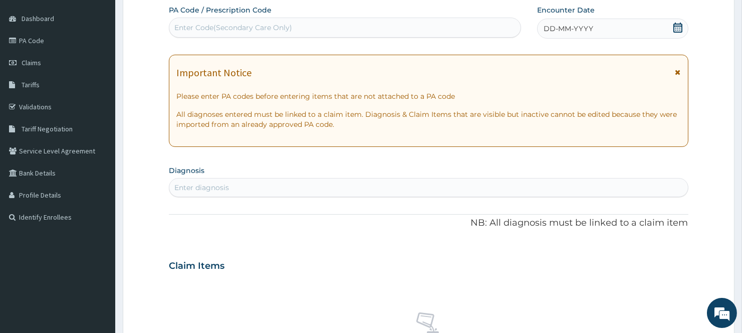
click at [218, 23] on div "Enter Code(Secondary Care Only)" at bounding box center [344, 28] width 351 height 16
paste input "PA/0A6BB6"
type input "PA/0A6BB6"
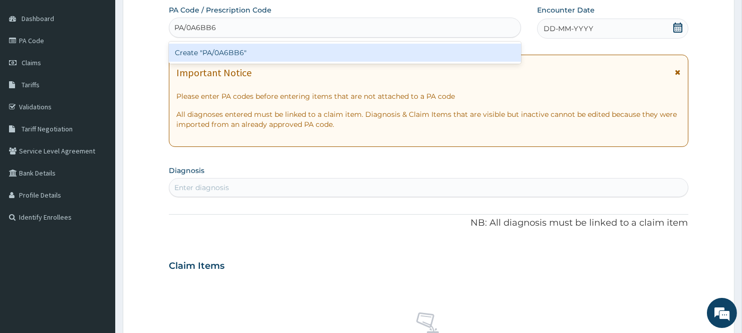
click at [224, 47] on div "Create "PA/0A6BB6"" at bounding box center [345, 53] width 352 height 18
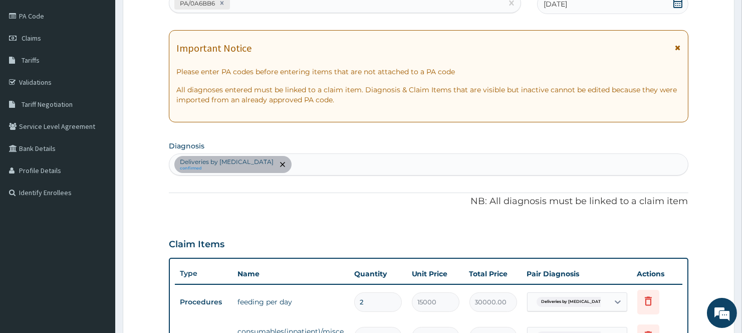
scroll to position [113, 0]
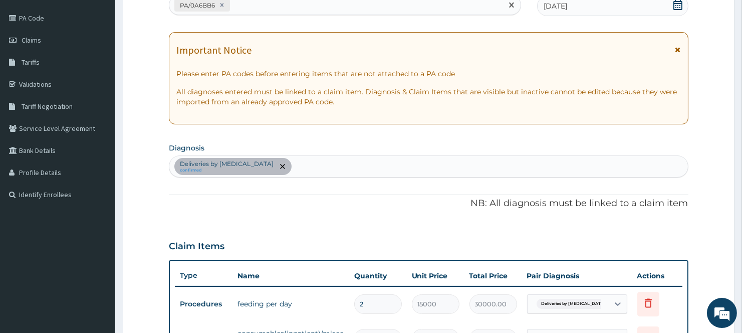
click at [255, 8] on div "PA/0A6BB6" at bounding box center [335, 5] width 333 height 17
paste input "PA/1336A2"
type input "PA/1336A2"
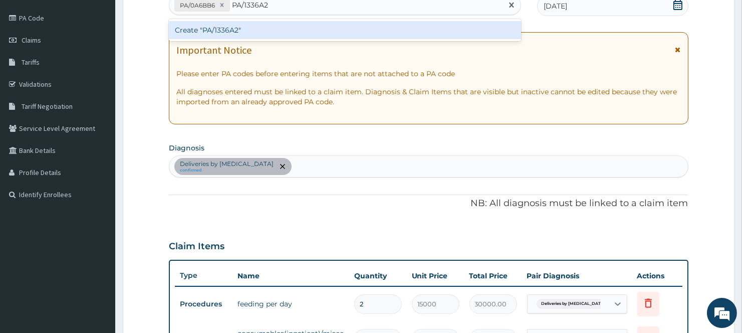
click at [256, 32] on div "Create "PA/1336A2"" at bounding box center [345, 30] width 352 height 18
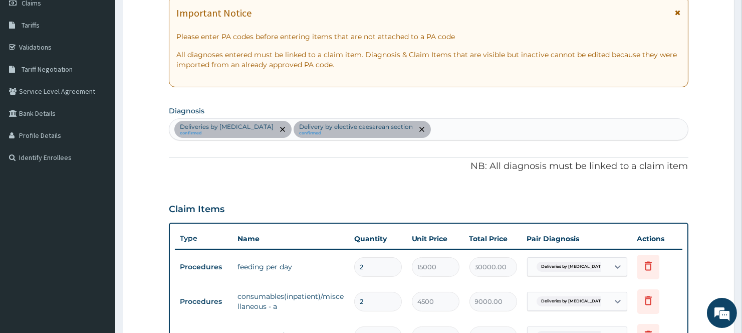
scroll to position [0, 0]
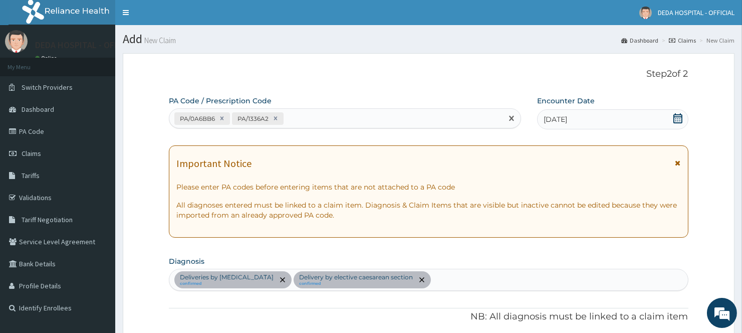
click at [309, 118] on div "PA/0A6BB6 PA/1336A2" at bounding box center [335, 118] width 333 height 17
paste input "PA/0578C2"
type input "PA/0578C2"
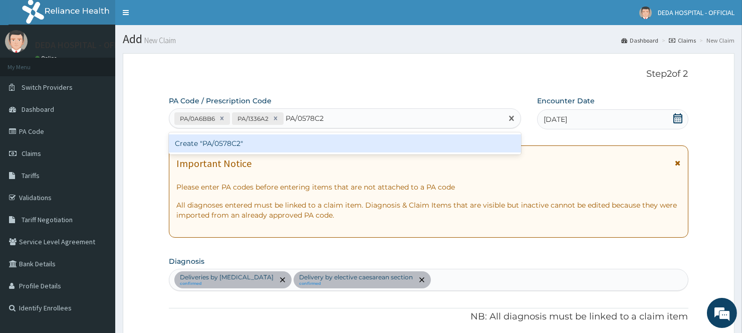
click at [276, 140] on div "Create "PA/0578C2"" at bounding box center [345, 143] width 352 height 18
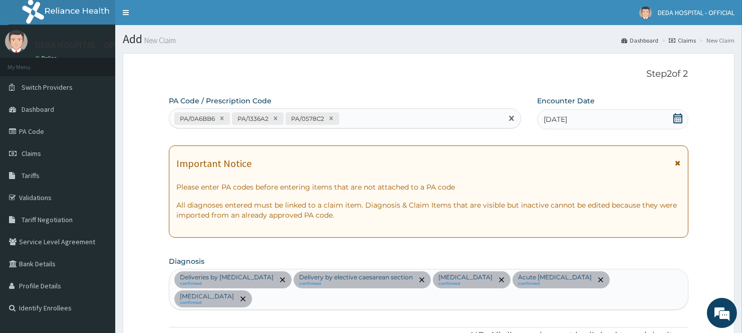
click at [361, 123] on div "PA/0A6BB6 PA/1336A2 PA/0578C2" at bounding box center [335, 118] width 333 height 17
paste input "PA/7061B9"
type input "PA/7061B9"
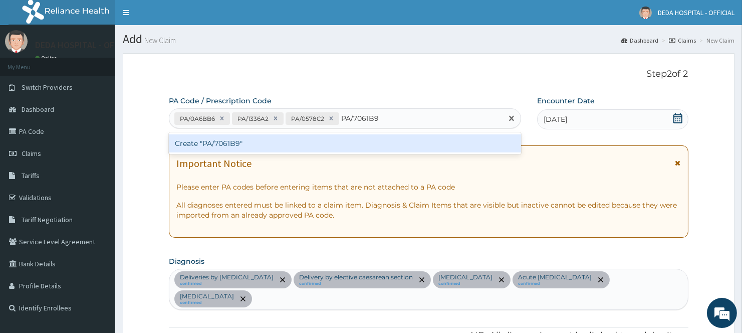
click at [263, 139] on div "Create "PA/7061B9"" at bounding box center [345, 143] width 352 height 18
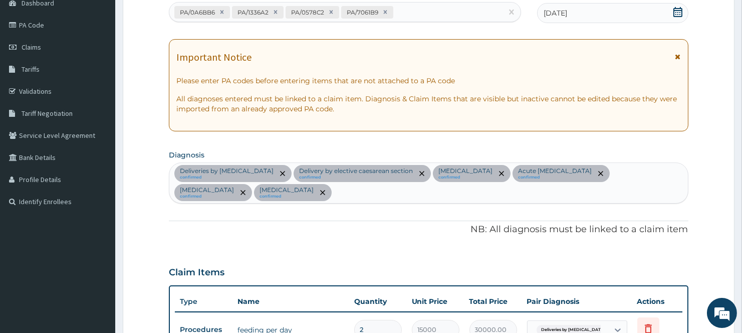
scroll to position [88, 0]
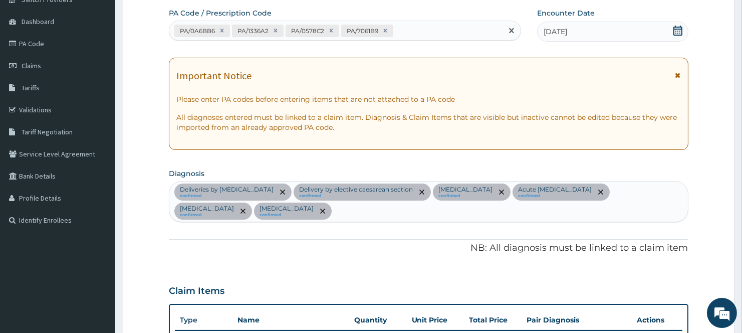
click at [428, 28] on div "PA/0A6BB6 PA/1336A2 PA/0578C2 PA/7061B9" at bounding box center [335, 31] width 333 height 17
paste input "PA/7411EC"
type input "PA/7411EC"
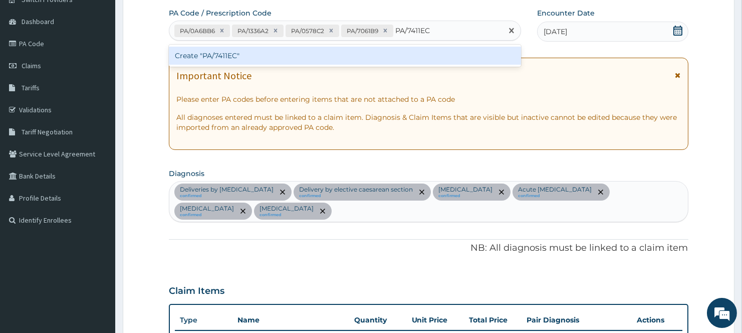
click at [308, 59] on div "Create "PA/7411EC"" at bounding box center [345, 56] width 352 height 18
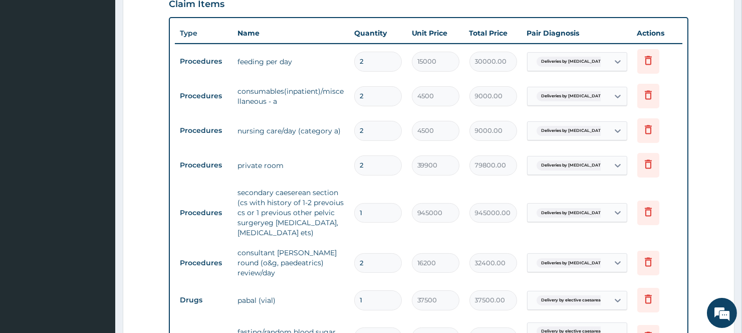
scroll to position [347, 0]
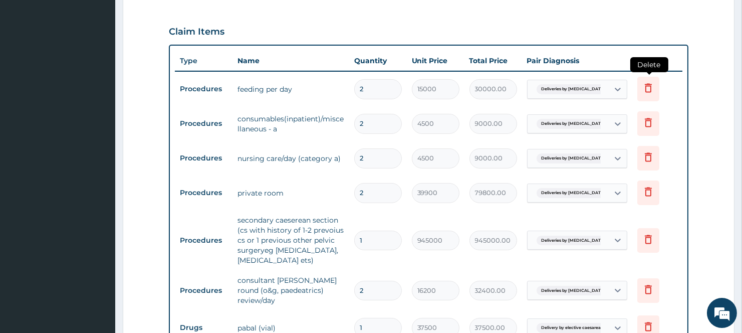
click at [648, 87] on icon at bounding box center [648, 88] width 12 height 12
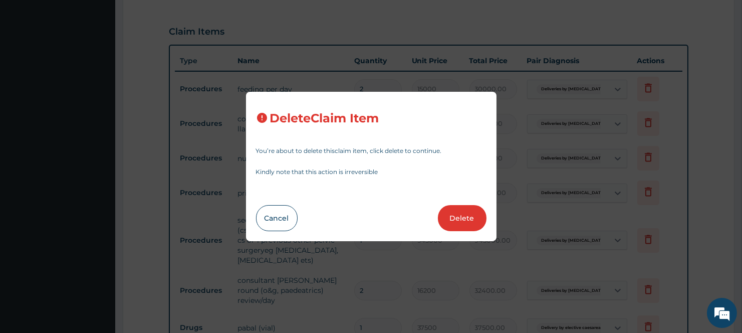
click at [481, 207] on div "Cancel Delete" at bounding box center [371, 218] width 230 height 26
click at [471, 209] on button "Delete" at bounding box center [462, 218] width 49 height 26
type input "4500"
type input "9000.00"
type input "39900"
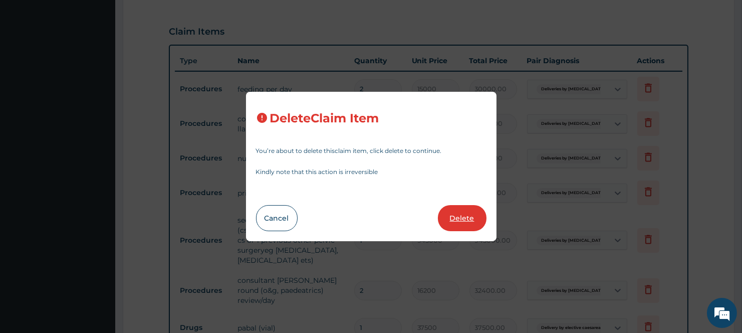
type input "79800.00"
type input "1"
type input "945000"
type input "945000.00"
type input "2"
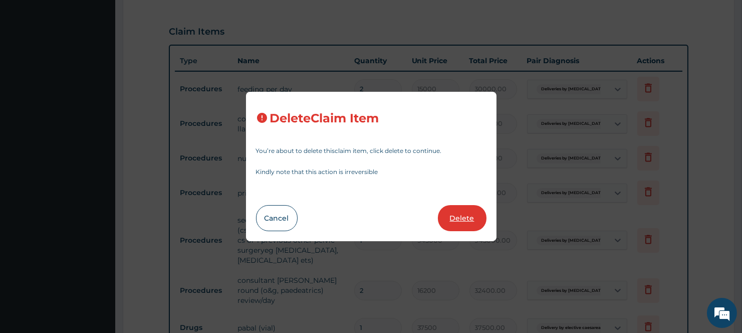
type input "16200"
type input "32400.00"
type input "1"
type input "37500"
type input "37500.00"
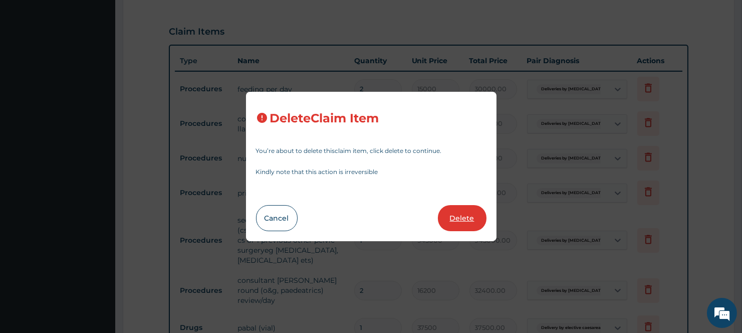
type input "4"
type input "4750"
type input "19000.00"
type input "39899.99999999999"
type input "159600.00"
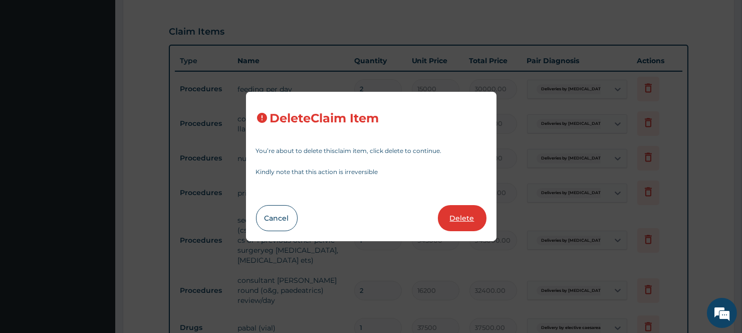
type input "16200"
type input "64800.00"
type input "15000"
type input "60000.00"
type input "1"
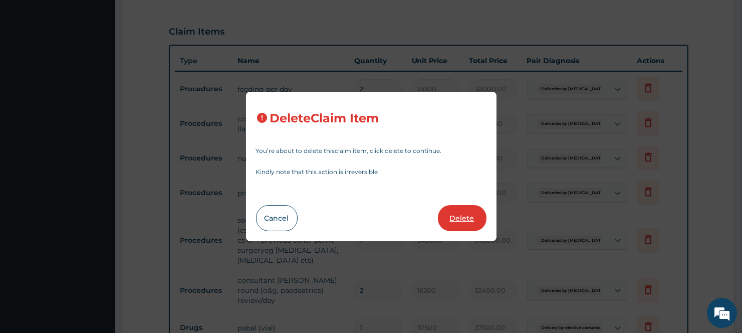
type input "4275"
type input "4275.00"
type input "4"
type input "7500"
type input "30000.00"
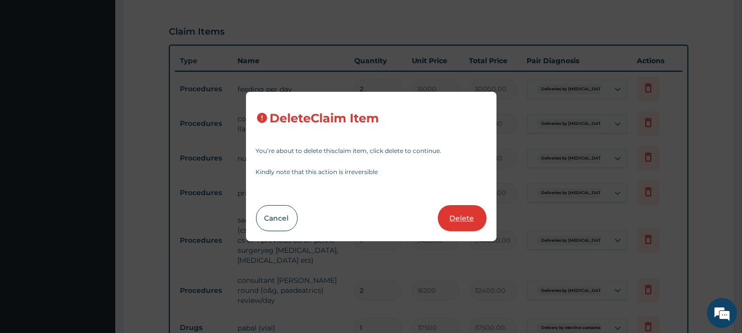
type input "2"
type input "3000"
type input "6000.00"
type input "4"
type input "10500"
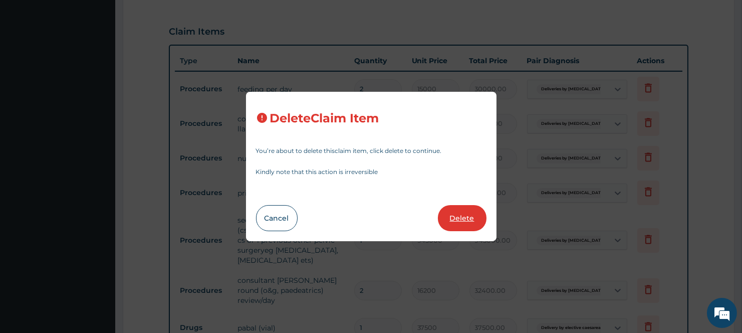
type input "42000.00"
type input "20"
type input "60"
type input "1200.00"
type input "14"
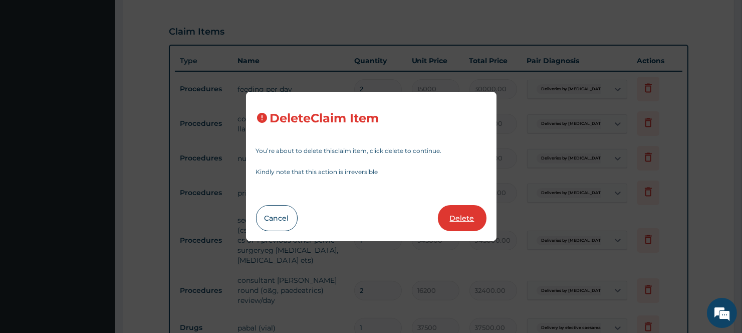
type input "800"
type input "11200.00"
type input "42"
type input "15"
type input "630.00"
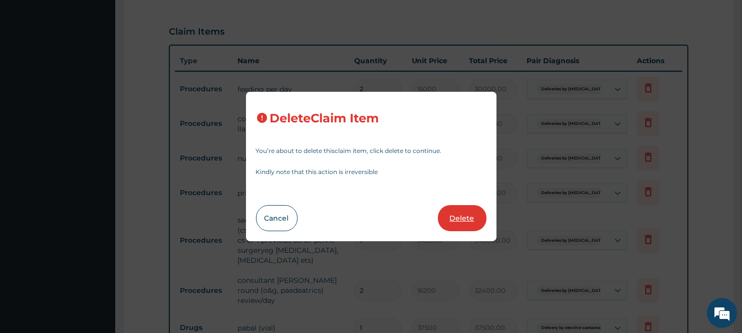
type input "14"
type input "210.00"
type input "4"
type input "3000"
type input "12000.00"
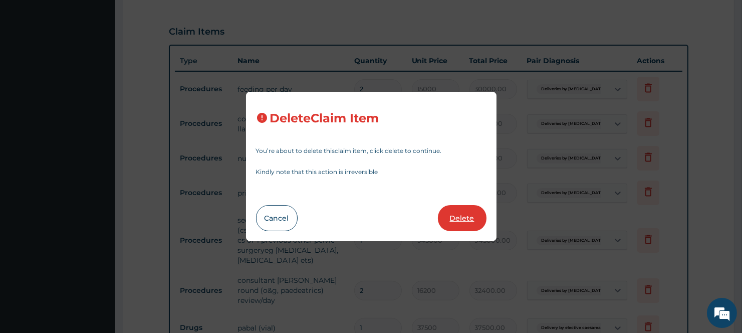
type input "6"
type input "2000"
type input "3"
type input "15000"
type input "45000.00"
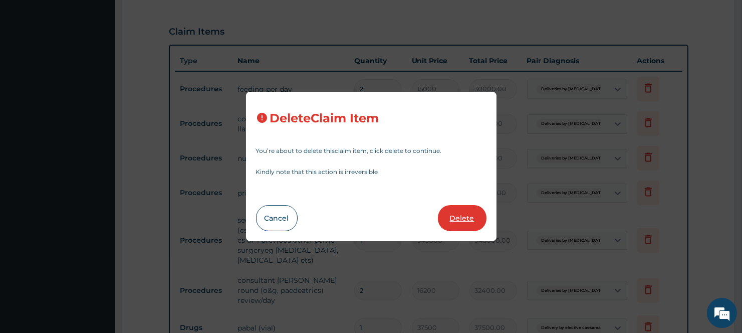
type input "4"
type input "1800"
type input "7200.00"
type input "8"
type input "600"
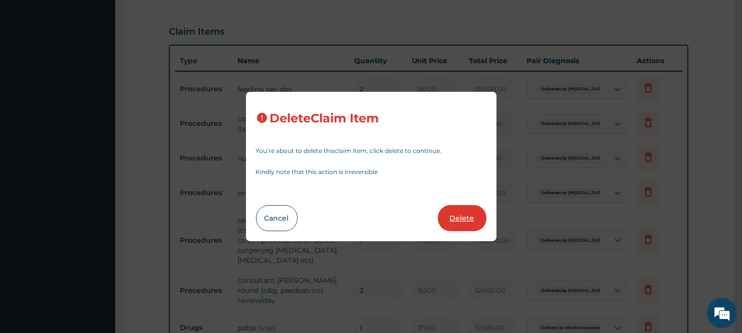
type input "4800.00"
type input "1"
type input "500"
type input "500.00"
type input "3500"
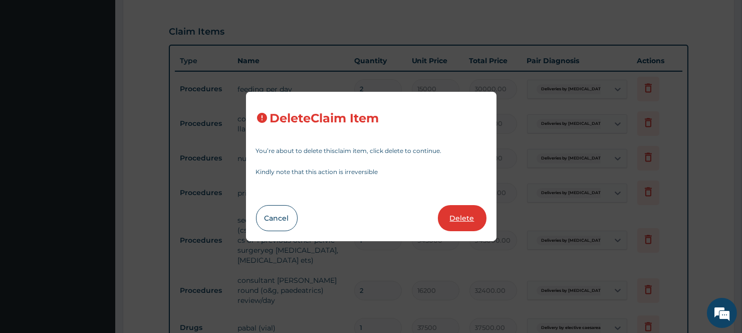
type input "3500.00"
type input "5"
type input "2000"
type input "10000.00"
type input "14"
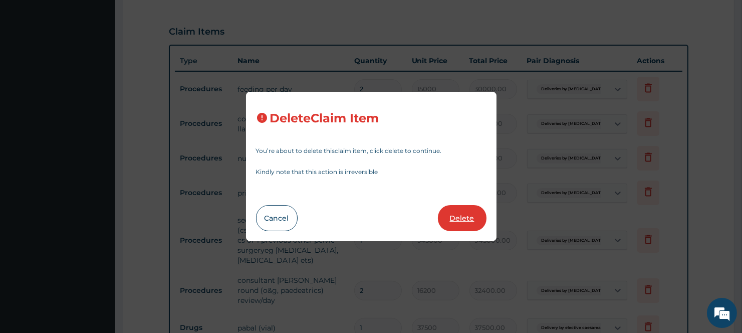
type input "15"
type input "210.00"
type input "30"
type input "250"
type input "7500.00"
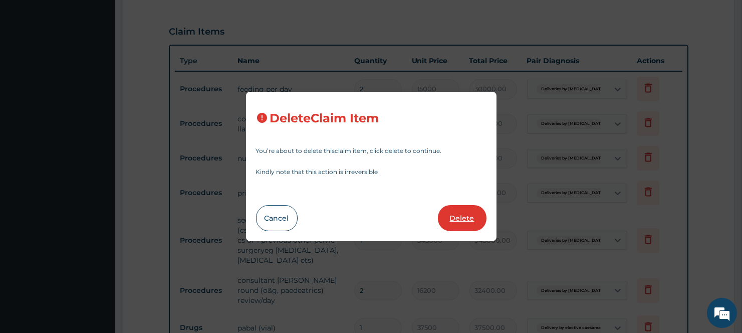
type input "6"
type input "500"
type input "3000.00"
type input "1200"
type input "7200.00"
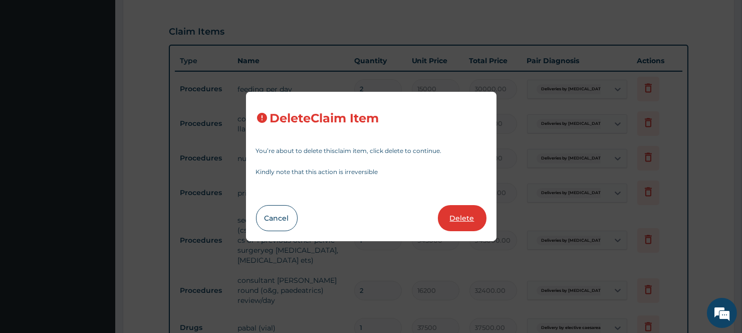
type input "10"
type input "500"
type input "5000.00"
type input "6"
type input "1200"
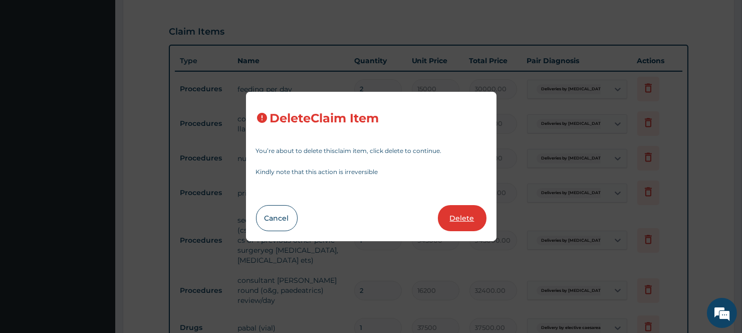
type input "7200.00"
type input "2"
type input "3000"
type input "6000.00"
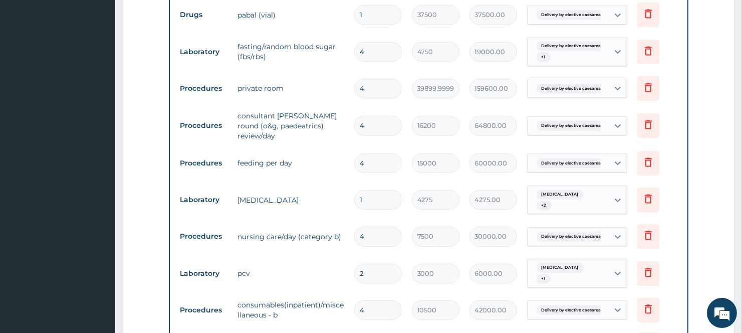
scroll to position [680, 0]
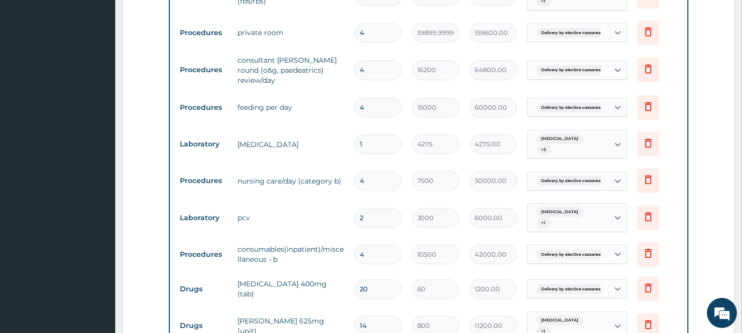
click at [291, 50] on tr "Procedures consultant ward round (o&g, paedeatrics) review/day 4 16200 64800.00…" at bounding box center [428, 70] width 507 height 40
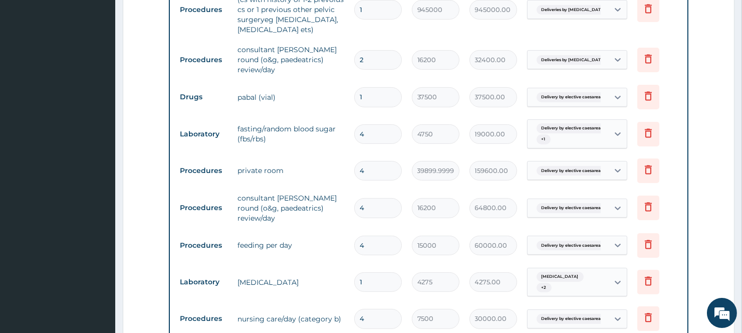
scroll to position [569, 0]
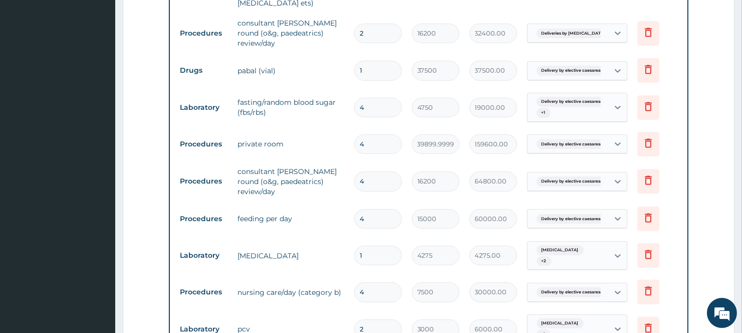
click at [301, 145] on td "private room" at bounding box center [290, 144] width 116 height 20
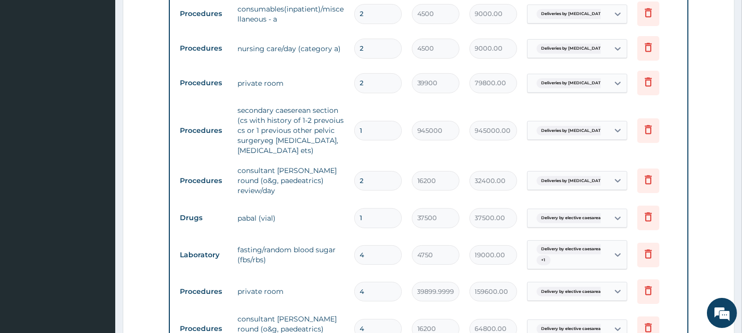
scroll to position [402, 0]
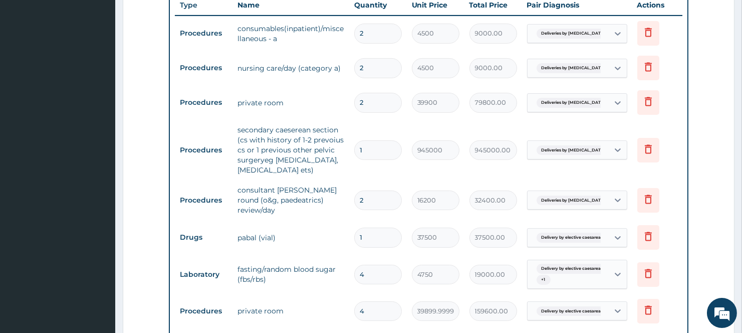
click at [373, 101] on input "2" at bounding box center [378, 103] width 48 height 20
type input "0.00"
type input "6"
type input "239400.00"
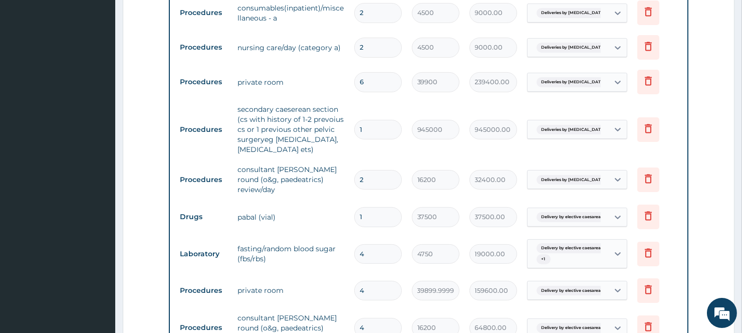
scroll to position [458, 0]
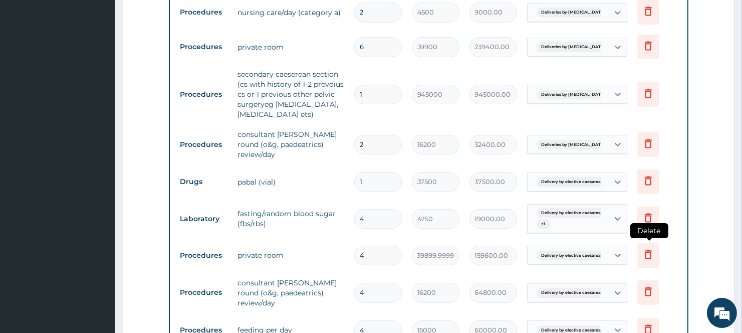
type input "6"
click at [646, 248] on icon at bounding box center [648, 254] width 12 height 12
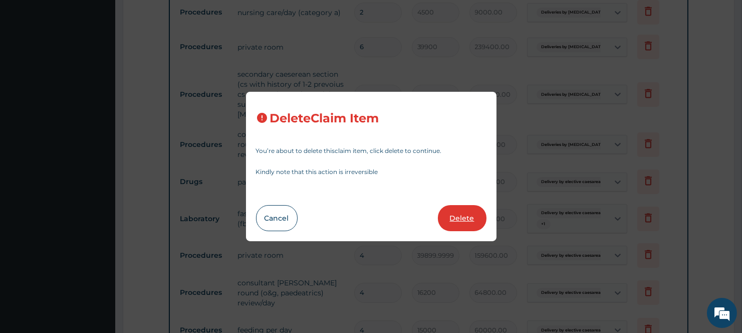
click at [457, 220] on button "Delete" at bounding box center [462, 218] width 49 height 26
type input "16200"
type input "64800.00"
type input "15000"
type input "60000.00"
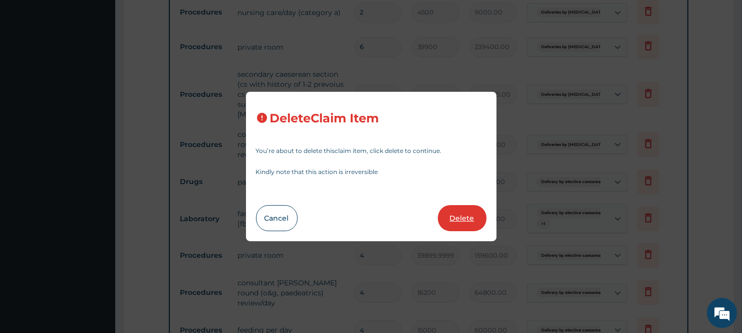
type input "1"
type input "4275"
type input "4275.00"
type input "4"
type input "7500"
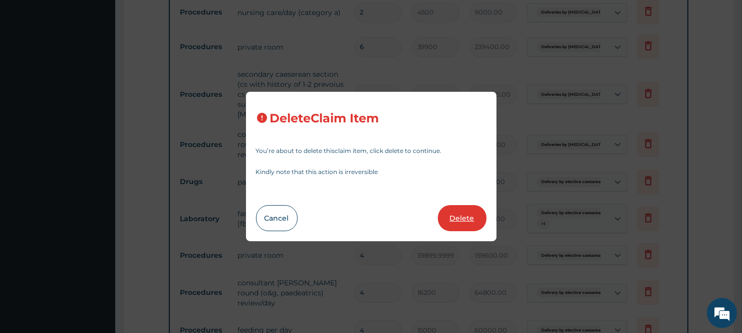
type input "30000.00"
type input "2"
type input "3000"
type input "6000.00"
type input "4"
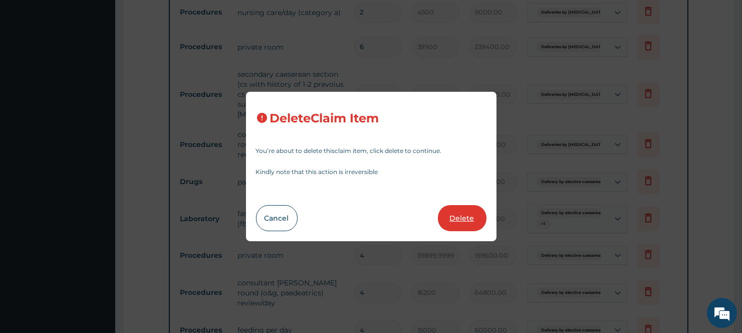
type input "10500"
type input "42000.00"
type input "20"
type input "60"
type input "1200.00"
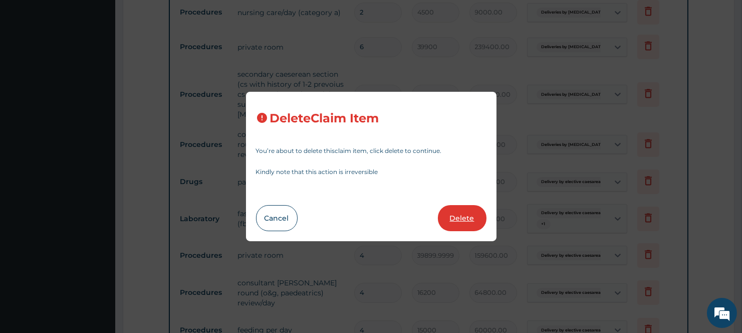
type input "14"
type input "800"
type input "11200.00"
type input "42"
type input "15"
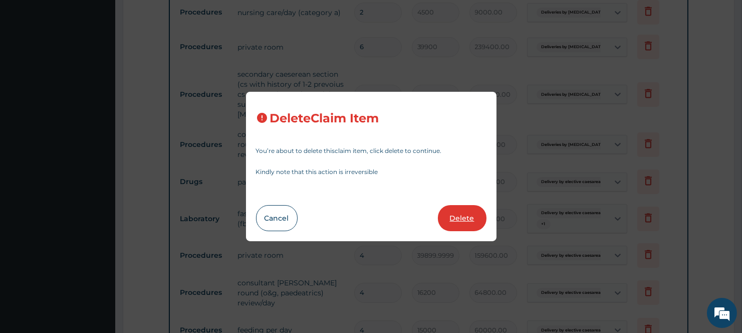
type input "630.00"
type input "14"
type input "210.00"
type input "4"
type input "3000"
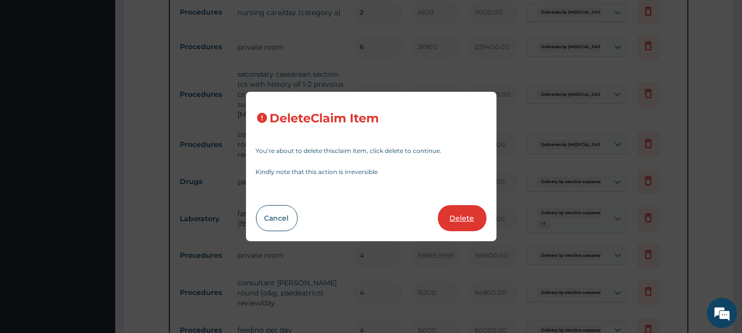
type input "12000.00"
type input "6"
type input "2000"
type input "3"
type input "15000"
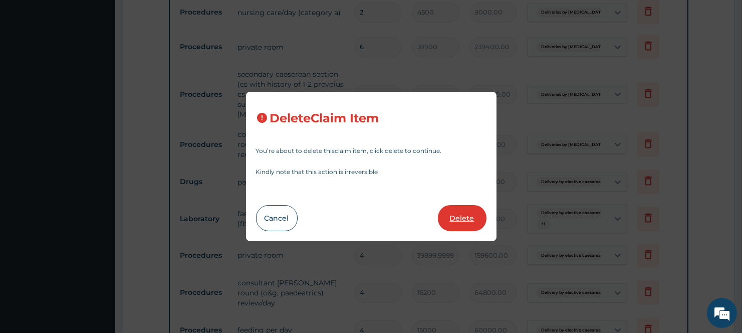
type input "45000.00"
type input "4"
type input "1800"
type input "7200.00"
type input "8"
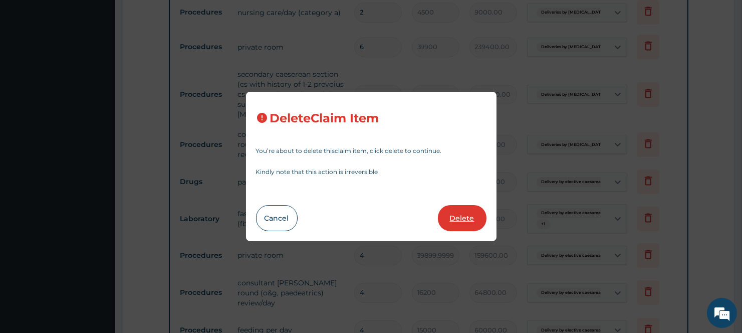
type input "600"
type input "4800.00"
type input "1"
type input "500"
type input "500.00"
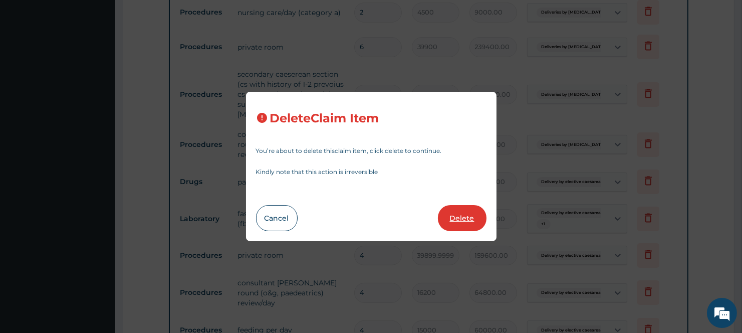
type input "3500"
type input "3500.00"
type input "5"
type input "2000"
type input "10000.00"
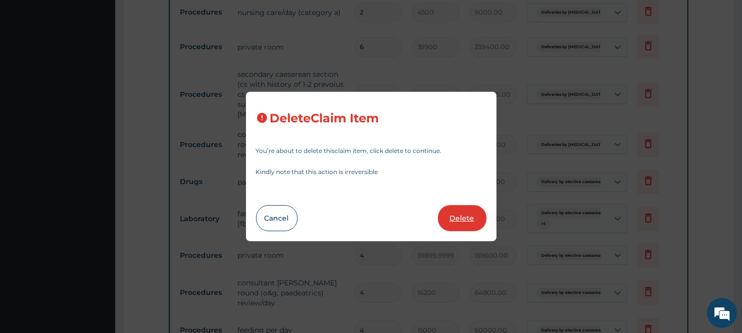
type input "14"
type input "15"
type input "210.00"
type input "30"
type input "250"
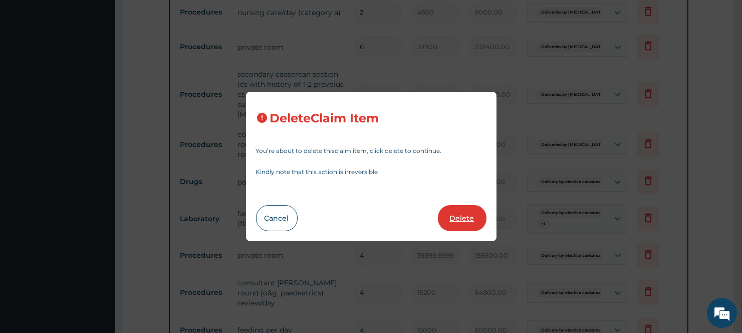
type input "7500.00"
type input "6"
type input "500"
type input "3000.00"
type input "1200"
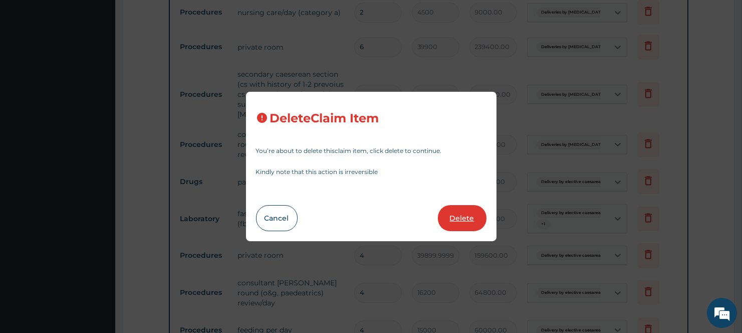
type input "7200.00"
type input "10"
type input "500"
type input "5000.00"
type input "6"
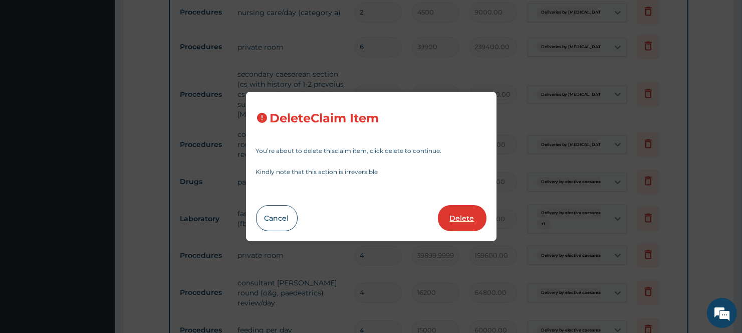
type input "1200"
type input "7200.00"
type input "2"
type input "3000"
type input "6000.00"
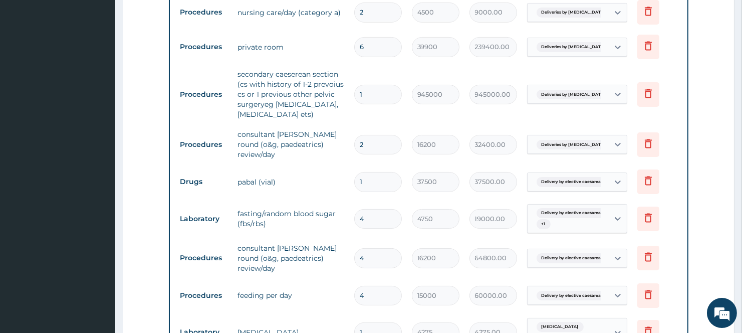
click at [373, 249] on input "4" at bounding box center [378, 258] width 48 height 20
type input "0.00"
type input "6"
type input "97200.00"
type input "6"
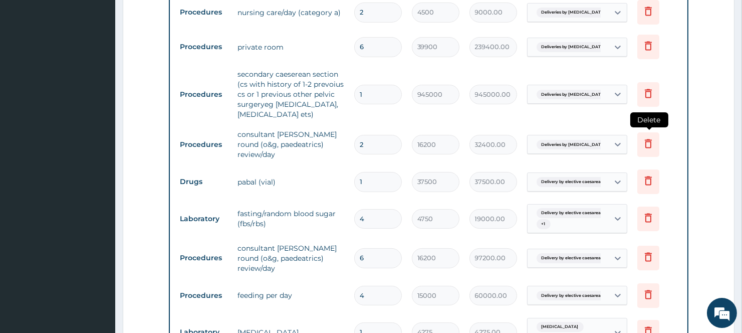
click at [650, 139] on icon at bounding box center [648, 143] width 7 height 9
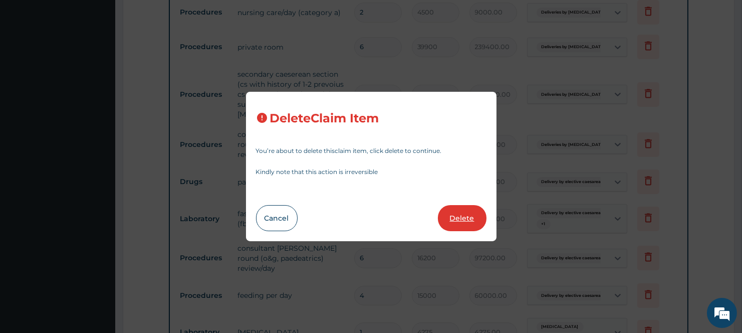
click at [464, 222] on button "Delete" at bounding box center [462, 218] width 49 height 26
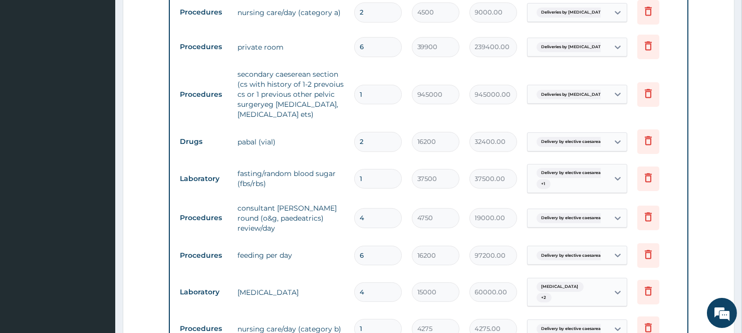
type input "1"
type input "37500"
type input "37500.00"
type input "4"
type input "4750"
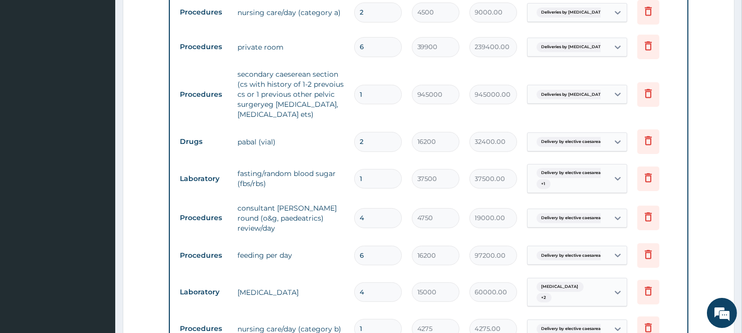
type input "19000.00"
type input "6"
type input "16200"
type input "97200.00"
type input "4"
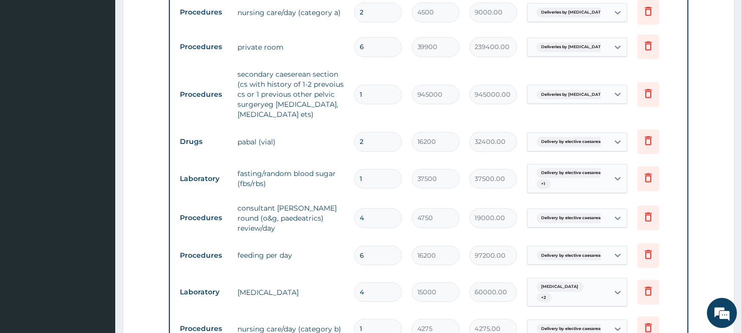
type input "15000"
type input "60000.00"
type input "1"
type input "4275"
type input "4275.00"
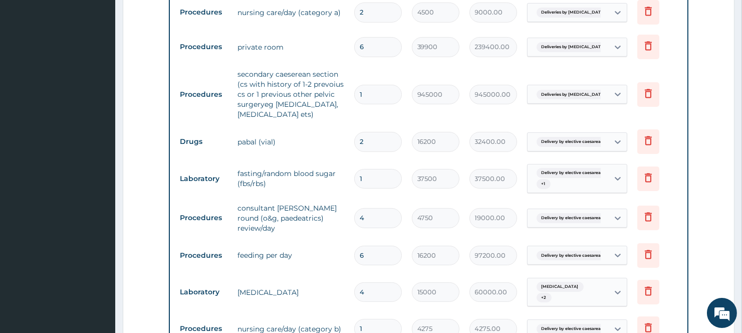
type input "4"
type input "7500"
type input "30000.00"
type input "2"
type input "3000"
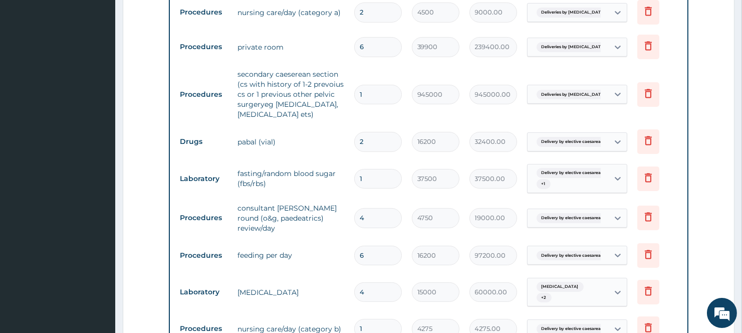
type input "6000.00"
type input "4"
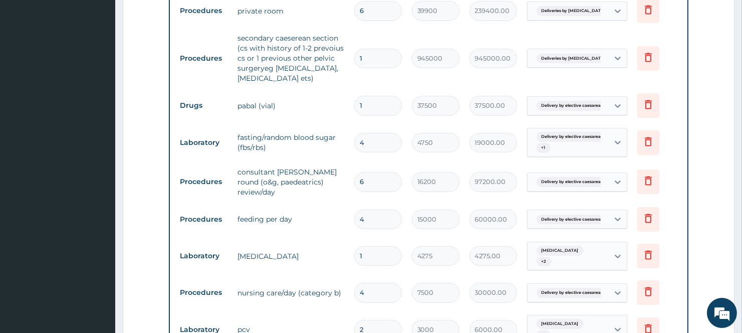
scroll to position [513, 0]
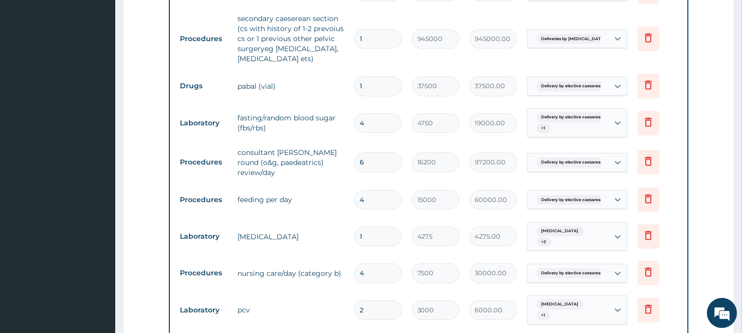
click at [377, 202] on input "4" at bounding box center [378, 200] width 48 height 20
click at [324, 198] on td "feeding per day" at bounding box center [290, 199] width 116 height 20
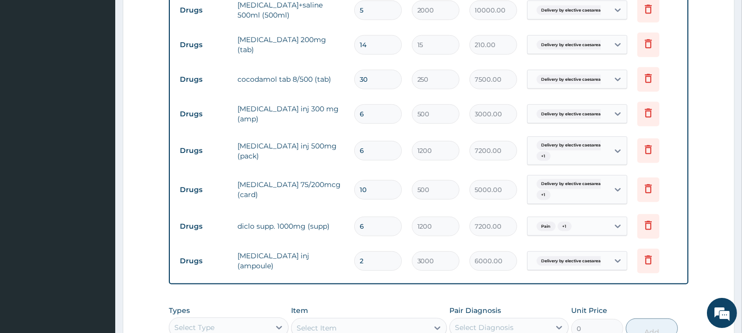
scroll to position [1293, 0]
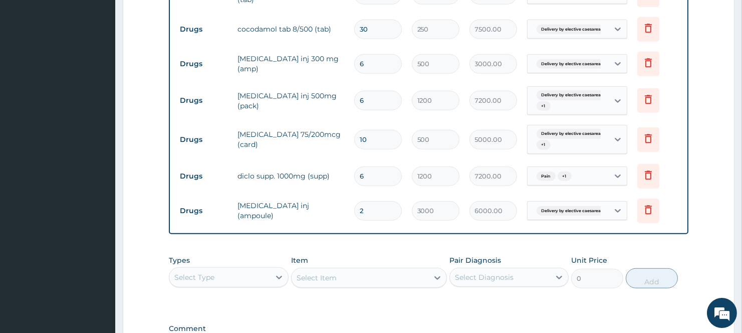
scroll to position [1348, 0]
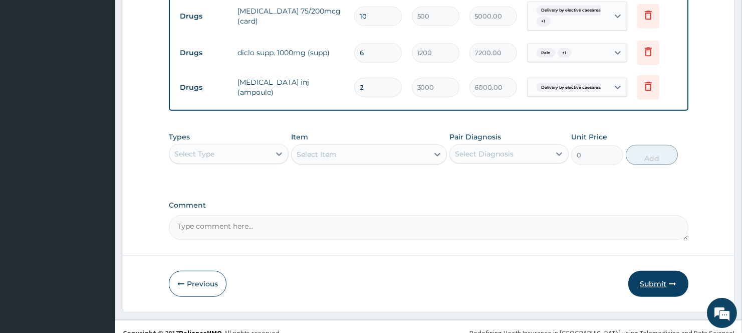
click at [672, 280] on icon "button" at bounding box center [672, 283] width 7 height 7
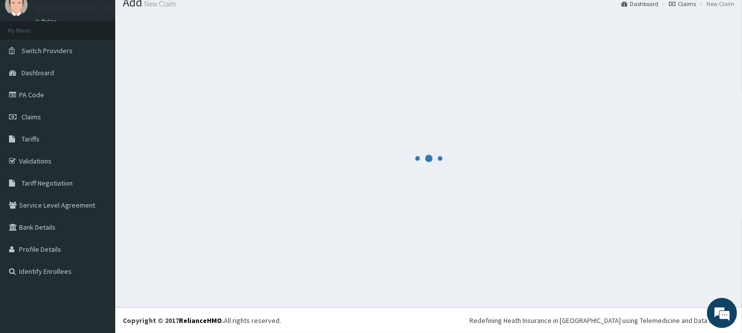
scroll to position [1446, 0]
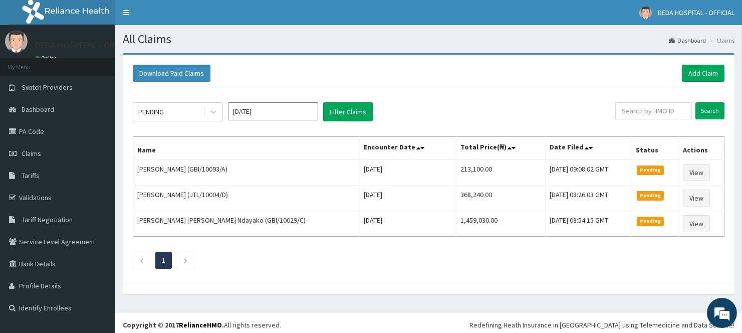
click at [466, 84] on div "Download Paid Claims Add Claim" at bounding box center [429, 74] width 602 height 28
click at [691, 75] on link "Add Claim" at bounding box center [703, 73] width 43 height 17
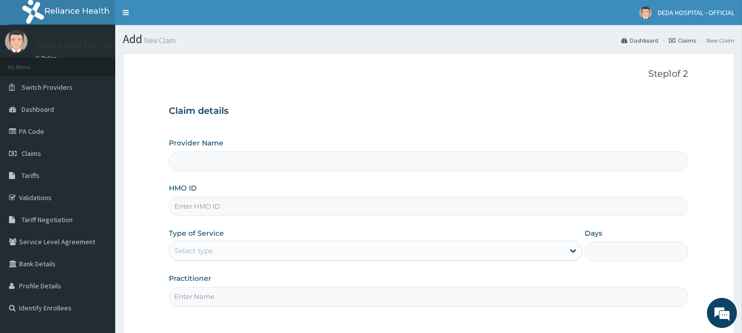
type input "DEDA HOSPITAL"
click at [206, 206] on input "HMO ID" at bounding box center [428, 206] width 519 height 20
paste input "FTP/10141/B"
type input "FTP/10141/B"
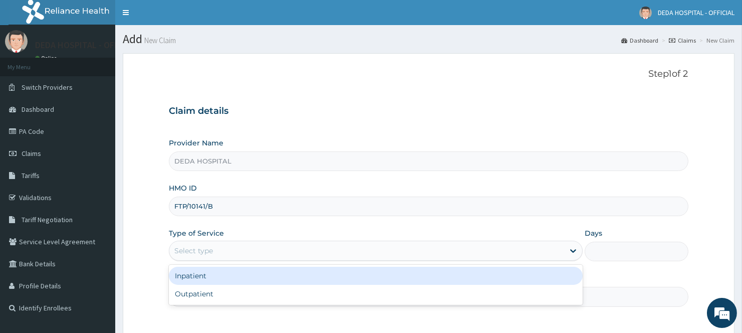
click at [208, 248] on div "Select type" at bounding box center [193, 250] width 39 height 10
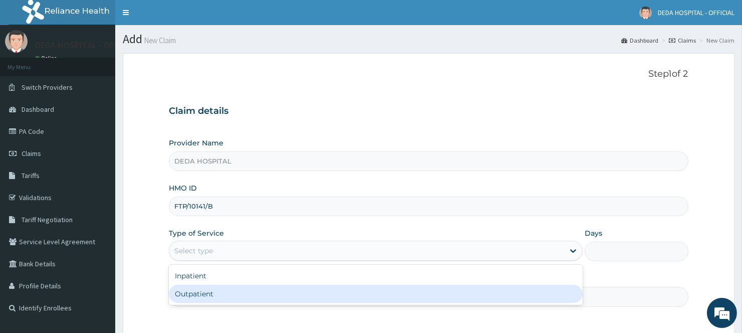
click at [199, 293] on div "Outpatient" at bounding box center [376, 294] width 414 height 18
type input "1"
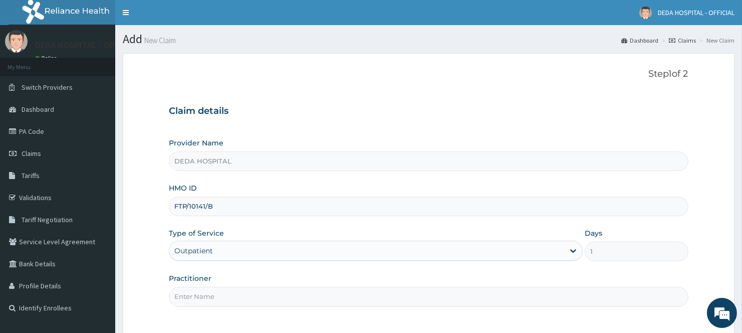
click at [207, 292] on input "Practitioner" at bounding box center [428, 297] width 519 height 20
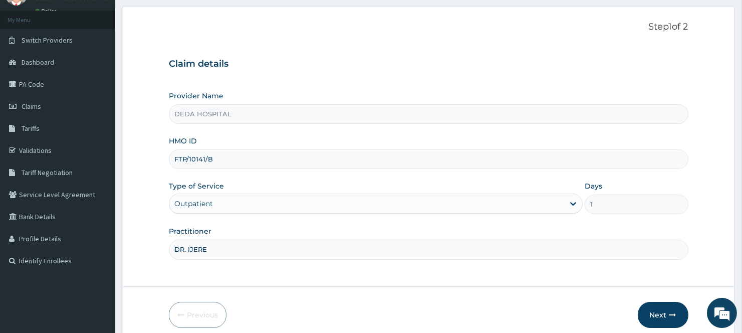
scroll to position [91, 0]
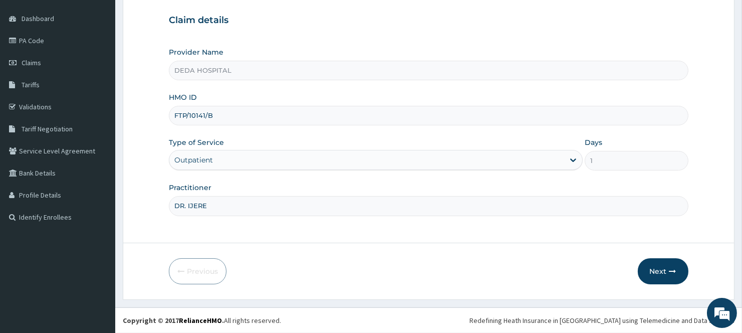
type input "DR. IJERE"
click at [473, 239] on form "Step 1 of 2 Claim details Provider Name DEDA HOSPITAL HMO ID FTP/10141/B Type o…" at bounding box center [429, 130] width 612 height 337
click at [659, 266] on button "Next" at bounding box center [663, 271] width 51 height 26
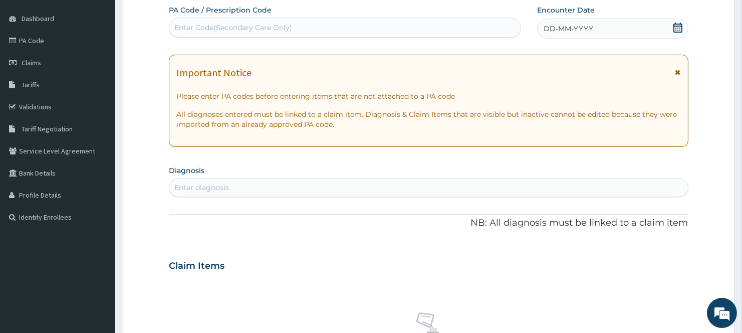
click at [189, 26] on div "Enter Code(Secondary Care Only)" at bounding box center [233, 28] width 118 height 10
paste input "PA/323506"
type input "PA/323506"
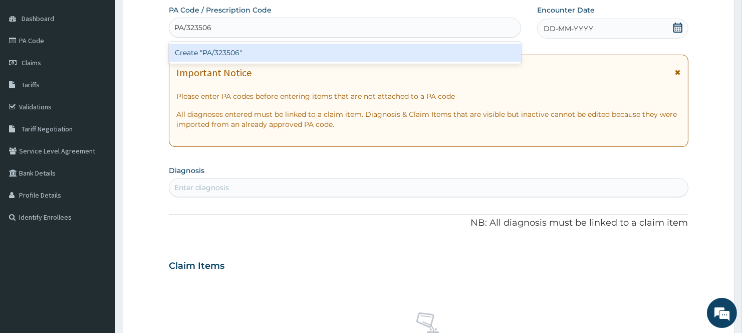
click at [235, 53] on div "Create "PA/323506"" at bounding box center [345, 53] width 352 height 18
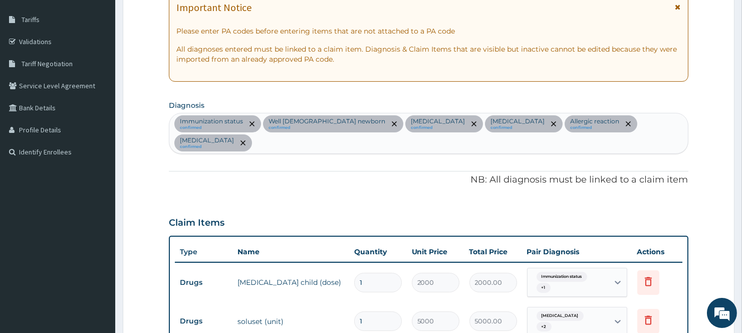
scroll to position [44, 0]
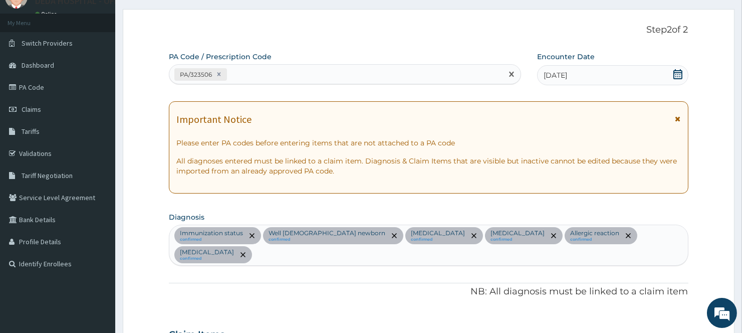
click at [259, 77] on div "PA/323506" at bounding box center [335, 74] width 333 height 17
paste input "PA/E2E218"
type input "PA/E2E218"
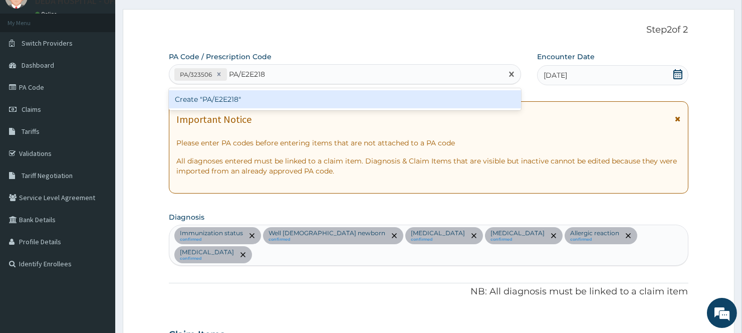
click at [242, 97] on div "Create "PA/E2E218"" at bounding box center [345, 99] width 352 height 18
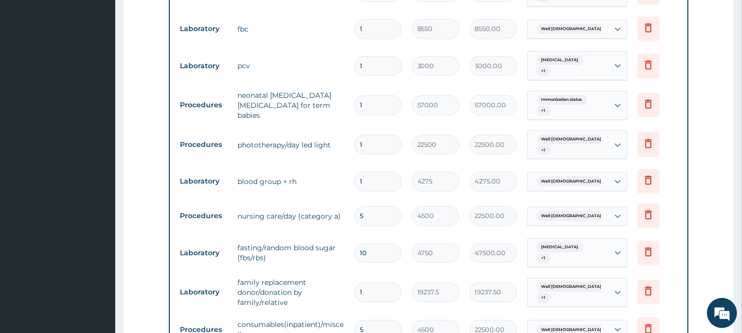
scroll to position [981, 0]
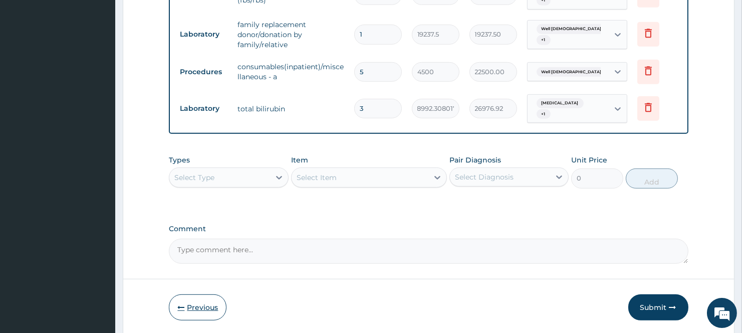
click at [192, 294] on button "Previous" at bounding box center [198, 307] width 58 height 26
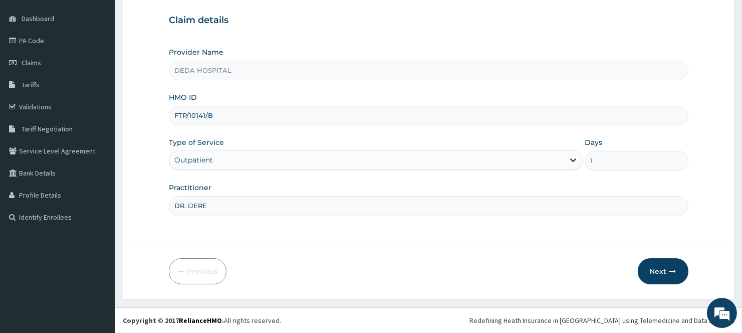
click at [408, 166] on div "Outpatient" at bounding box center [366, 160] width 395 height 16
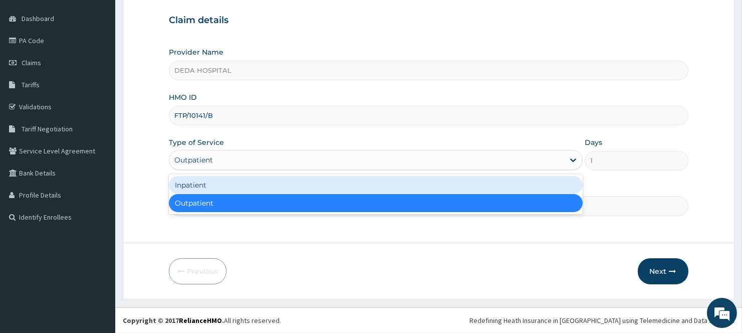
click at [212, 182] on div "Inpatient" at bounding box center [376, 185] width 414 height 18
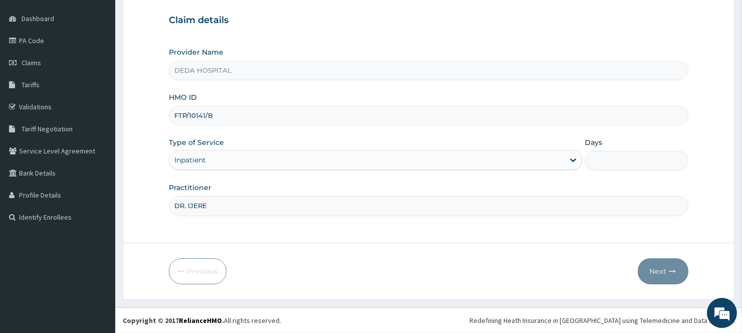
click at [632, 166] on input "Days" at bounding box center [636, 161] width 103 height 20
type input "5"
click at [653, 270] on button "Next" at bounding box center [663, 271] width 51 height 26
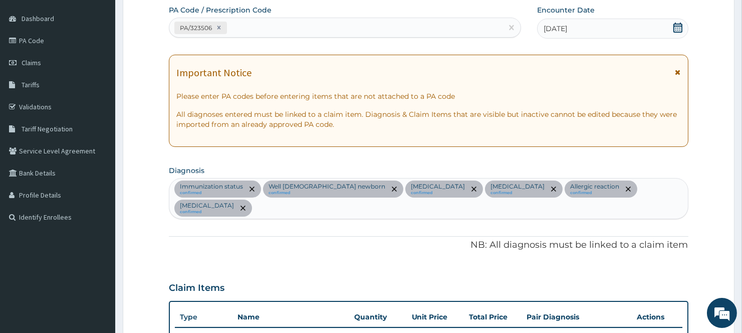
click at [256, 26] on div "PA/323506" at bounding box center [335, 28] width 333 height 17
paste input "PA/406693"
type input "PA/406693"
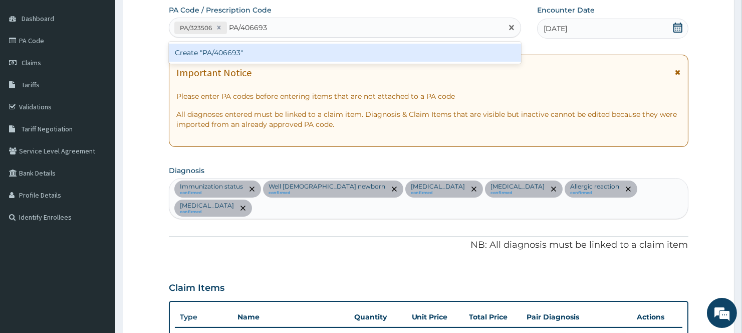
click at [288, 47] on div "Create "PA/406693"" at bounding box center [345, 53] width 352 height 18
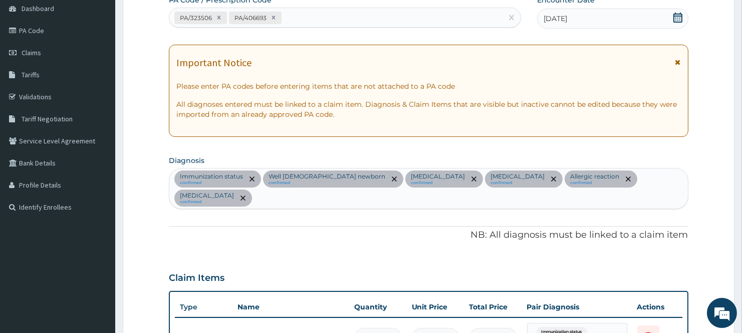
scroll to position [0, 0]
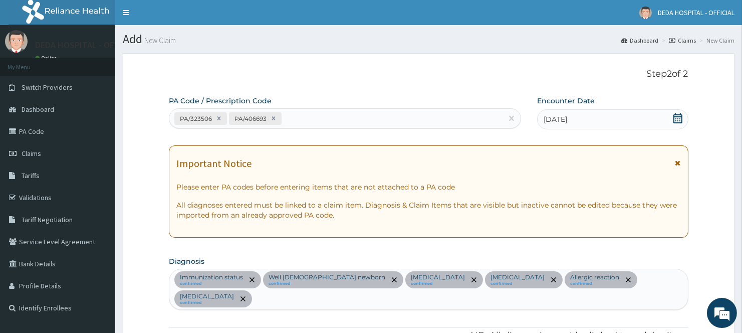
click at [293, 122] on div "PA/323506 PA/406693" at bounding box center [335, 118] width 333 height 17
paste input "PA/E2E218"
type input "PA/E2E218"
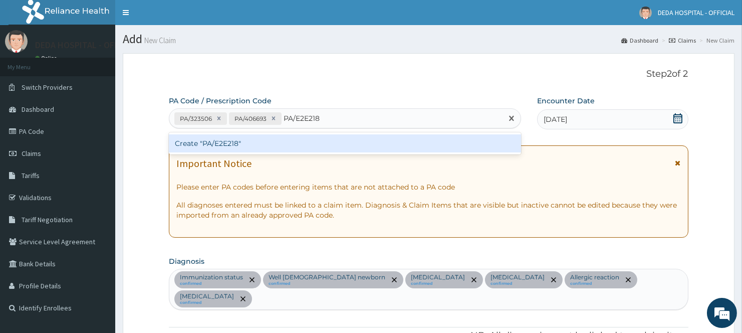
click at [259, 146] on div "Create "PA/E2E218"" at bounding box center [345, 143] width 352 height 18
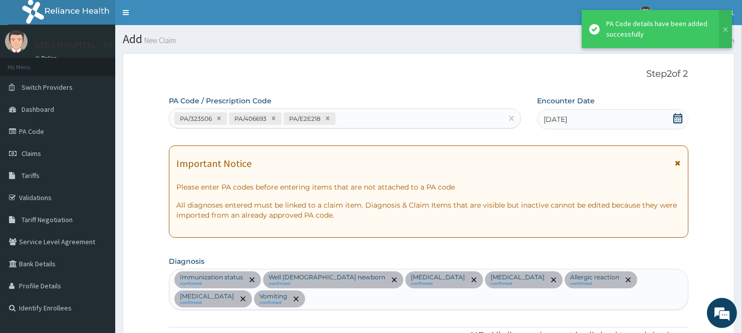
scroll to position [1014, 0]
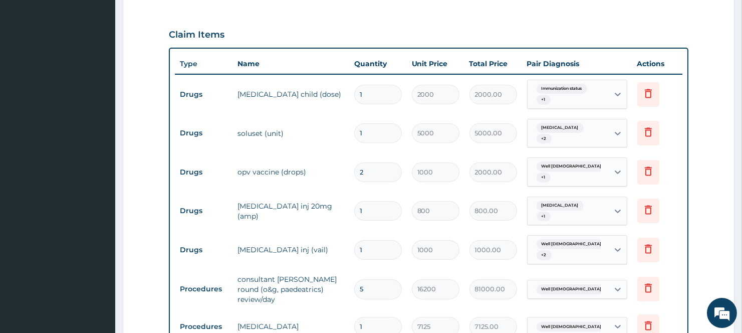
scroll to position [347, 0]
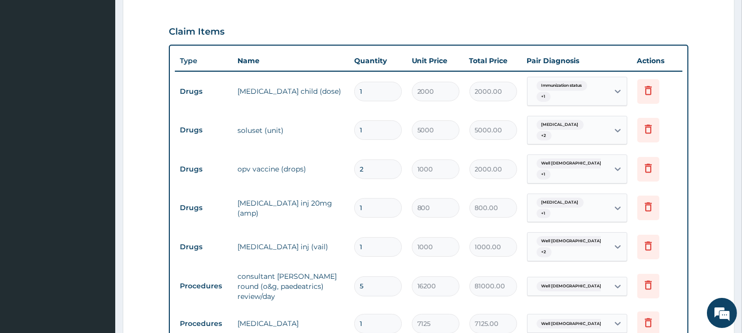
click at [364, 163] on input "2" at bounding box center [378, 169] width 48 height 20
type input "0.00"
type input "1"
type input "1000.00"
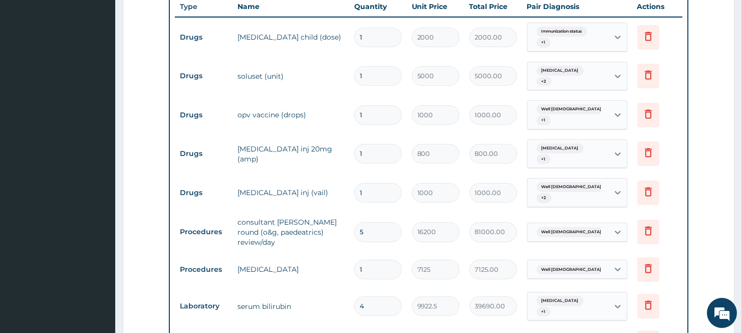
scroll to position [402, 0]
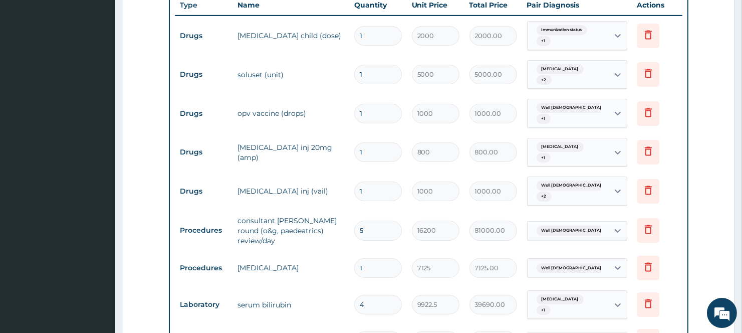
type input "1"
click at [293, 159] on tr "Drugs furosemide inj 20mg (amp) 1 800 800.00 Neonatal anemia + 1 Delete" at bounding box center [428, 152] width 507 height 39
click at [318, 181] on td "hydrocortisone inj (vail)" at bounding box center [290, 191] width 116 height 20
click at [306, 195] on tr "Drugs hydrocortisone inj (vail) 1 1000 1000.00 Well female newborn + 2 Delete" at bounding box center [428, 190] width 507 height 39
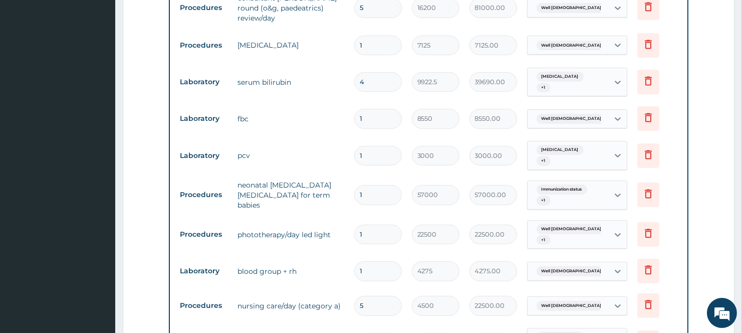
scroll to position [680, 0]
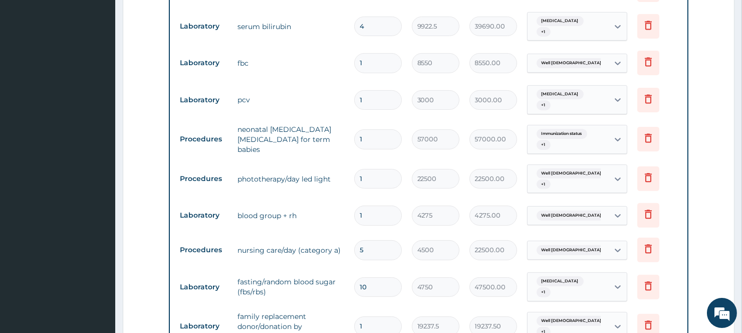
click at [315, 244] on tr "Procedures nursing care/day (category a) 5 4500 22500.00 Well female newborn De…" at bounding box center [428, 249] width 507 height 35
click at [334, 267] on tr "Laboratory fasting/random blood sugar (fbs/rbs) 10 4750 47500.00 Neonatal hypog…" at bounding box center [428, 286] width 507 height 39
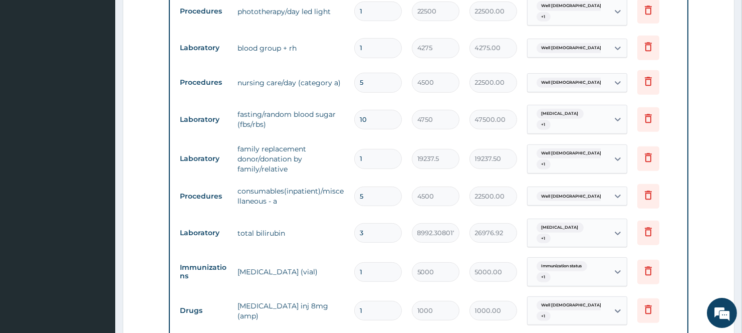
scroll to position [903, 0]
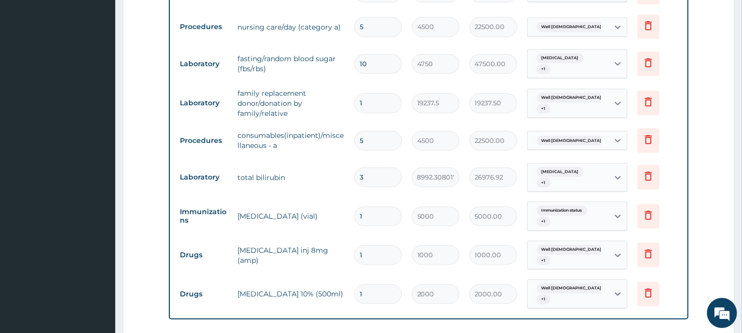
click at [267, 196] on tr "Immunizations bcg vaccine (vial) 1 5000 5000.00 Immunization status + 1 Delete" at bounding box center [428, 215] width 507 height 39
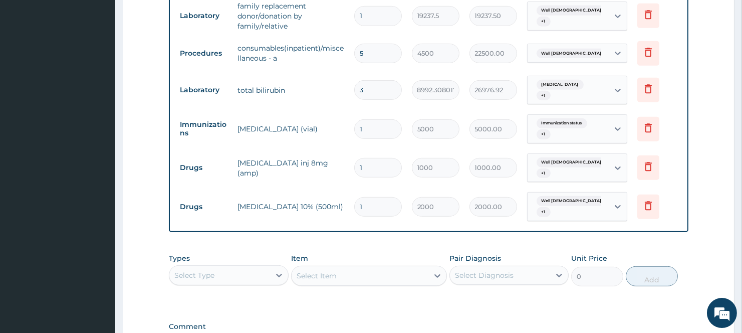
scroll to position [1014, 0]
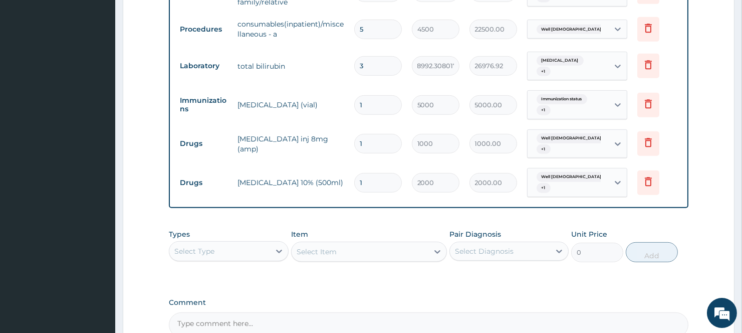
click at [257, 224] on div "Types Select Type Item Select Item Pair Diagnosis Select Diagnosis Unit Price 0…" at bounding box center [428, 245] width 519 height 43
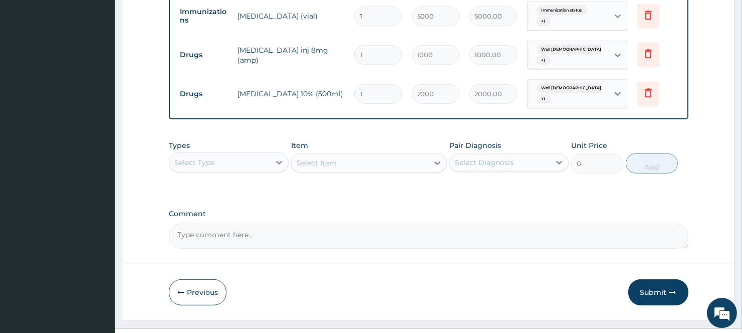
scroll to position [1108, 0]
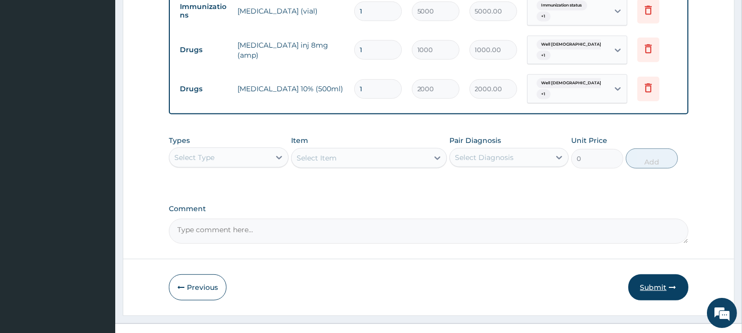
click at [664, 274] on button "Submit" at bounding box center [658, 287] width 60 height 26
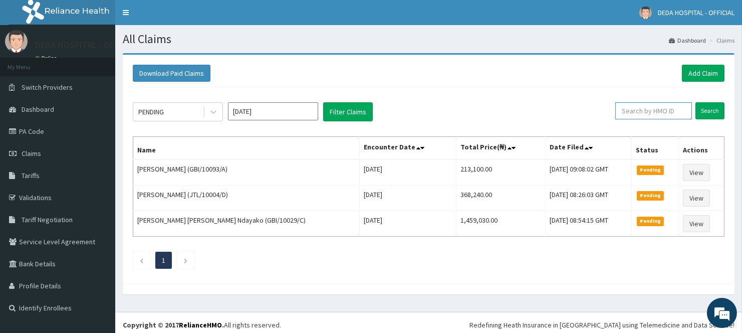
click at [629, 113] on input "text" at bounding box center [653, 110] width 77 height 17
paste input "FTP/10141/B"
click at [705, 109] on input "Search" at bounding box center [709, 110] width 29 height 17
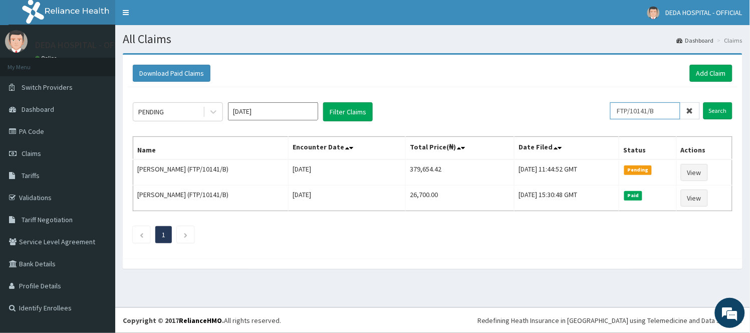
click at [673, 109] on input "FTP/10141/B" at bounding box center [645, 110] width 70 height 17
type input "FTP/10141/A"
click at [720, 114] on input "Search" at bounding box center [717, 110] width 29 height 17
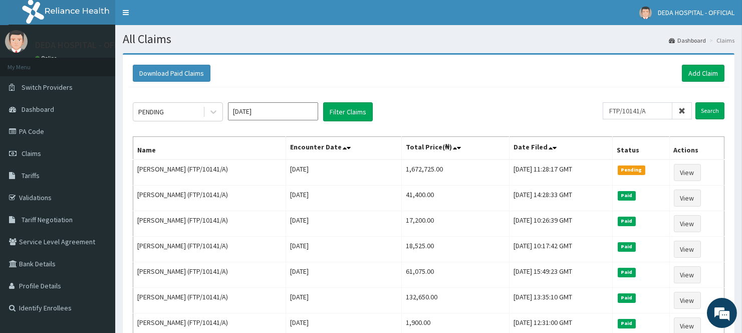
click at [507, 78] on div "Download Paid Claims Add Claim" at bounding box center [429, 73] width 592 height 17
click at [259, 48] on section "Download Paid Claims Add Claim × Note you can only download claims within a max…" at bounding box center [428, 306] width 627 height 521
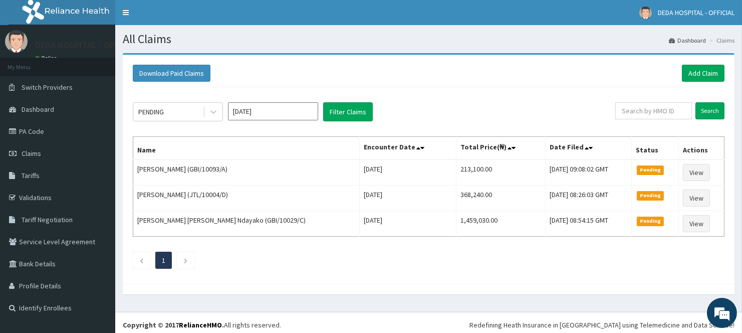
click at [316, 65] on div "Download Paid Claims Add Claim" at bounding box center [429, 73] width 592 height 17
click at [217, 113] on icon at bounding box center [213, 112] width 10 height 10
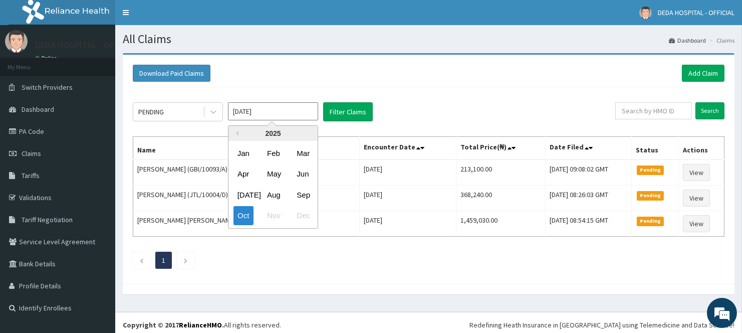
click at [282, 112] on input "[DATE]" at bounding box center [273, 111] width 90 height 18
click at [269, 193] on div "Aug" at bounding box center [273, 194] width 20 height 19
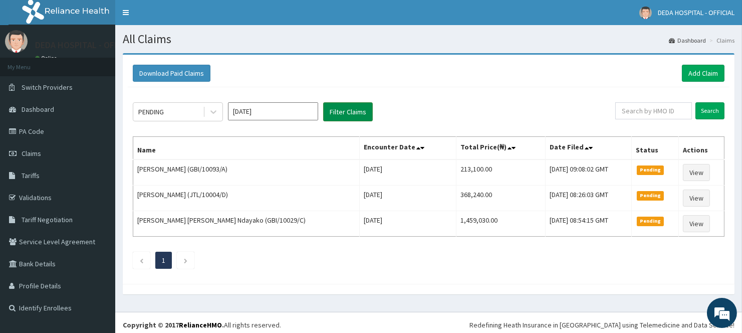
click at [352, 112] on button "Filter Claims" at bounding box center [348, 111] width 50 height 19
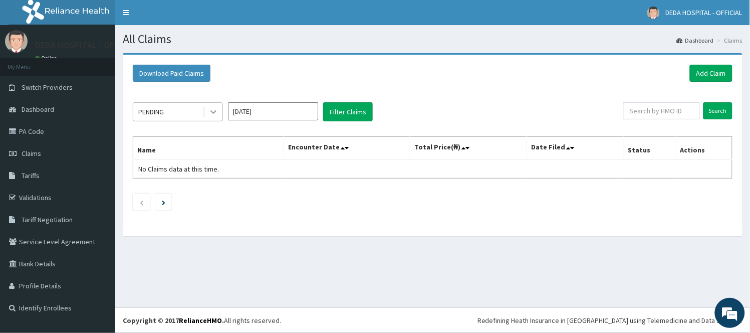
click at [214, 114] on icon at bounding box center [213, 112] width 10 height 10
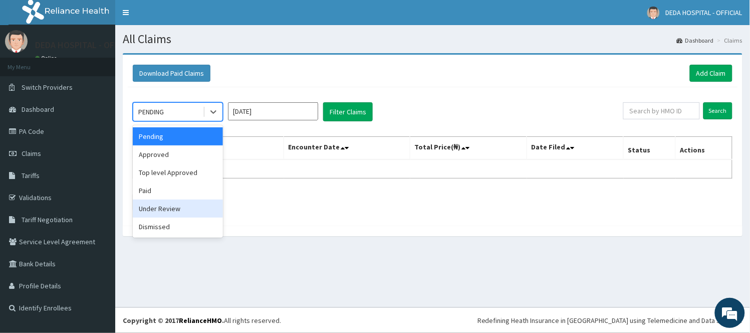
click at [152, 208] on div "Under Review" at bounding box center [178, 208] width 90 height 18
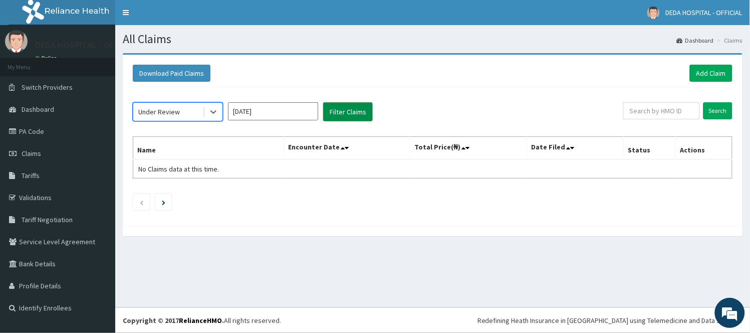
click at [346, 113] on button "Filter Claims" at bounding box center [348, 111] width 50 height 19
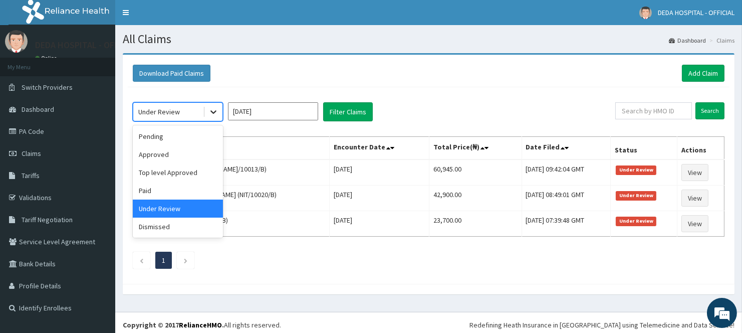
click at [222, 114] on div at bounding box center [213, 112] width 18 height 18
click at [171, 174] on div "Top level Approved" at bounding box center [178, 172] width 90 height 18
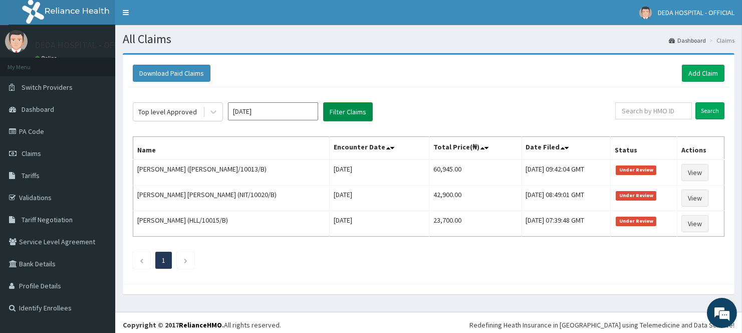
click at [344, 111] on button "Filter Claims" at bounding box center [348, 111] width 50 height 19
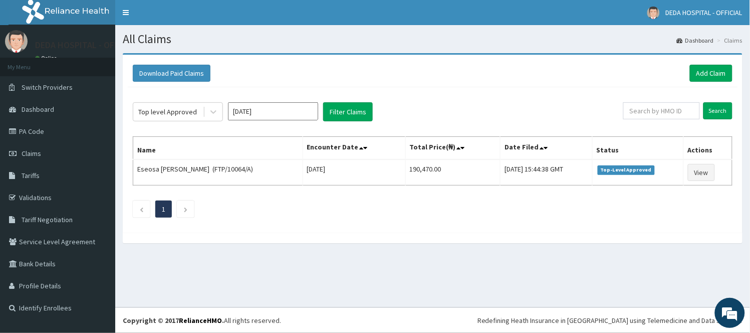
click at [273, 110] on input "[DATE]" at bounding box center [273, 111] width 90 height 18
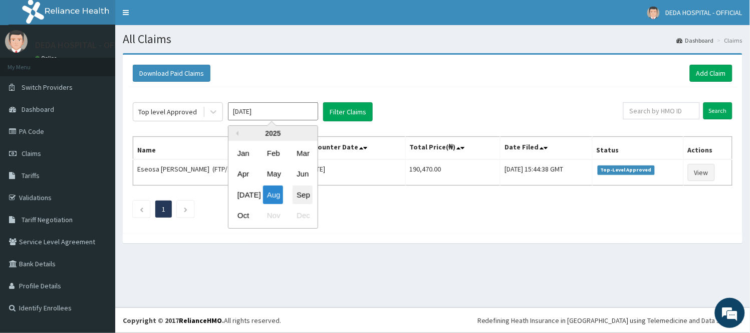
click at [295, 192] on div "Sep" at bounding box center [303, 194] width 20 height 19
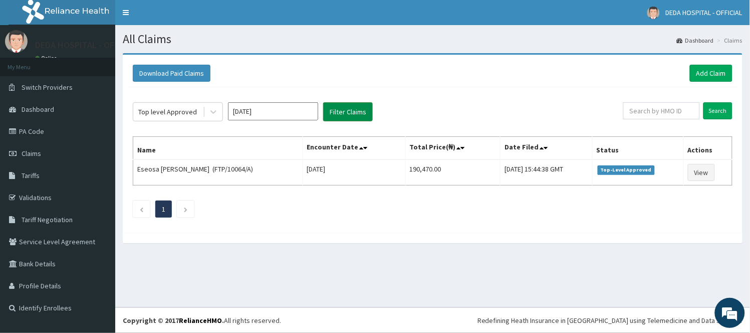
click at [354, 116] on button "Filter Claims" at bounding box center [348, 111] width 50 height 19
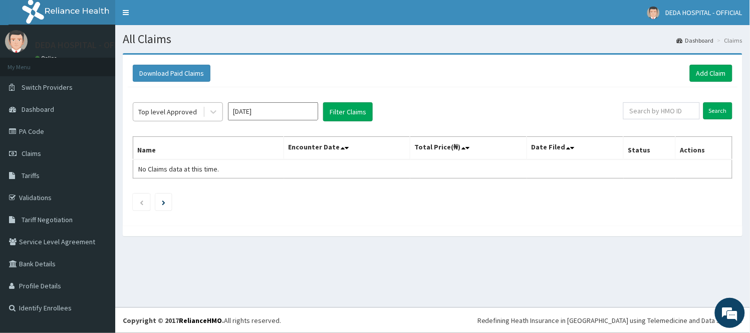
click at [198, 113] on div "Top level Approved" at bounding box center [168, 112] width 70 height 16
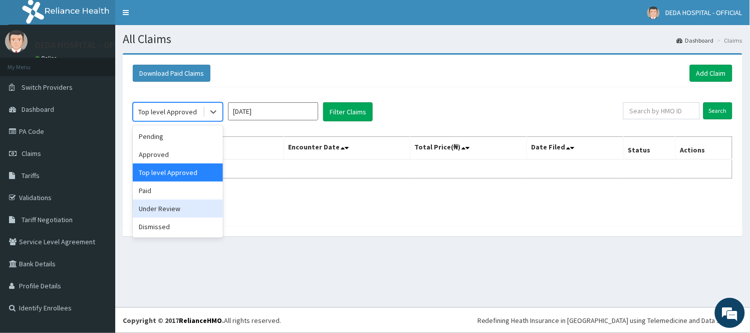
click at [167, 208] on div "Under Review" at bounding box center [178, 208] width 90 height 18
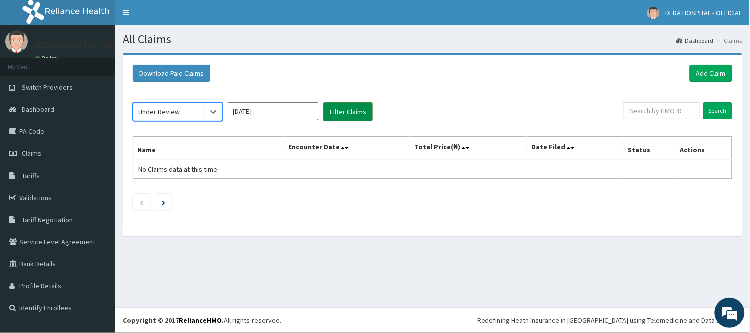
click at [343, 113] on button "Filter Claims" at bounding box center [348, 111] width 50 height 19
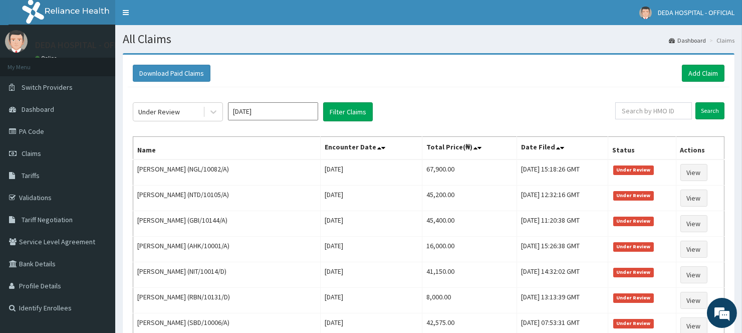
click at [279, 116] on input "[DATE]" at bounding box center [273, 111] width 90 height 18
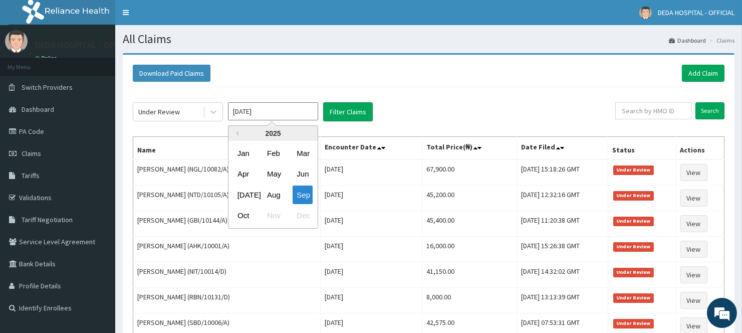
click at [367, 214] on div "Previous Year [DATE] Feb Mar Apr May Jun [DATE] Aug Sep Oct Nov Dec" at bounding box center [288, 178] width 170 height 106
click at [273, 197] on div "Aug" at bounding box center [273, 194] width 20 height 19
type input "[DATE]"
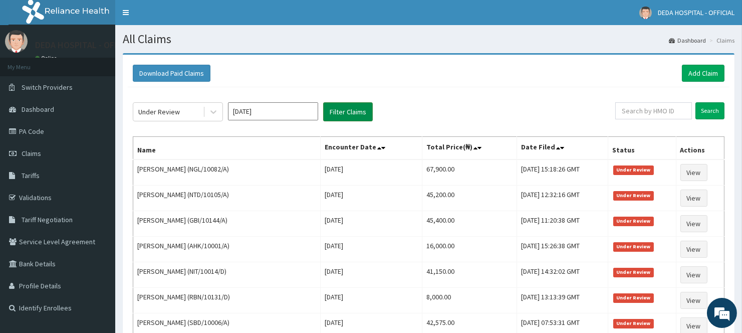
click at [346, 112] on button "Filter Claims" at bounding box center [348, 111] width 50 height 19
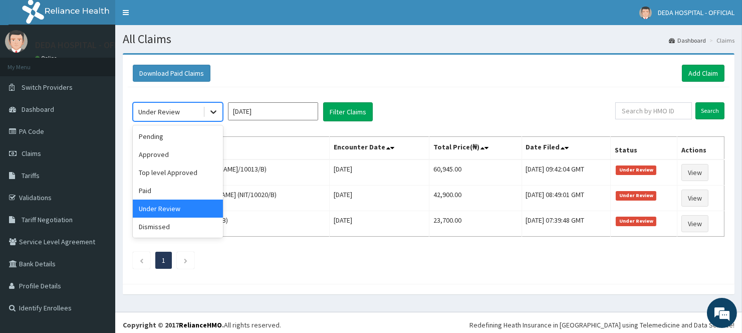
click at [213, 111] on icon at bounding box center [213, 112] width 10 height 10
click at [176, 134] on div "Pending" at bounding box center [178, 136] width 90 height 18
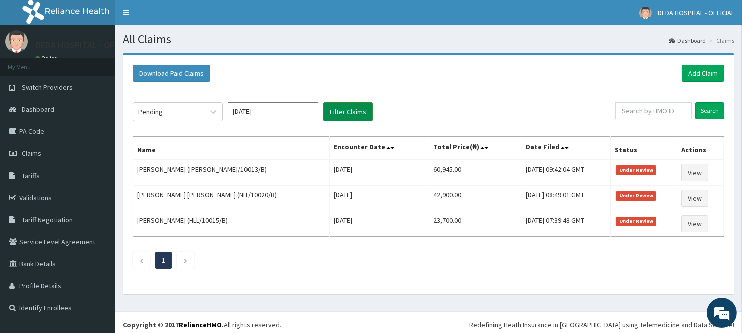
click at [349, 114] on button "Filter Claims" at bounding box center [348, 111] width 50 height 19
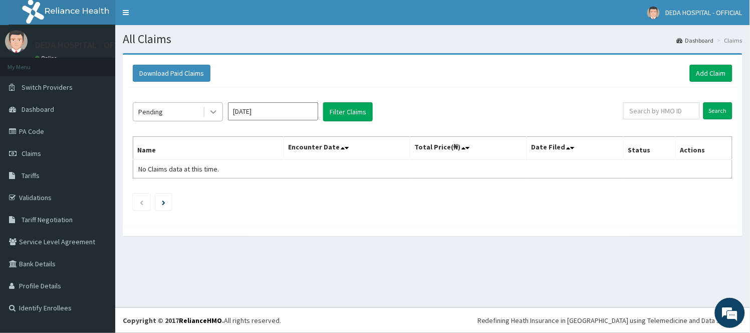
click at [212, 110] on icon at bounding box center [213, 112] width 10 height 10
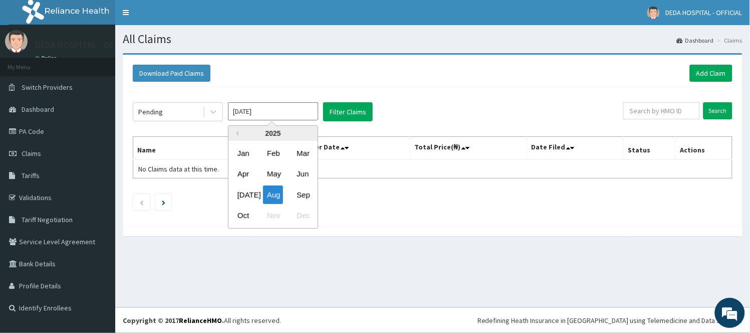
click at [296, 112] on input "[DATE]" at bounding box center [273, 111] width 90 height 18
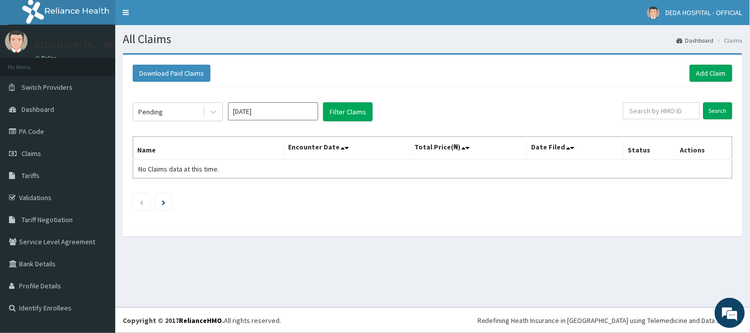
click at [393, 115] on div "Pending [DATE] Filter Claims" at bounding box center [378, 111] width 490 height 19
click at [357, 117] on button "Filter Claims" at bounding box center [348, 111] width 50 height 19
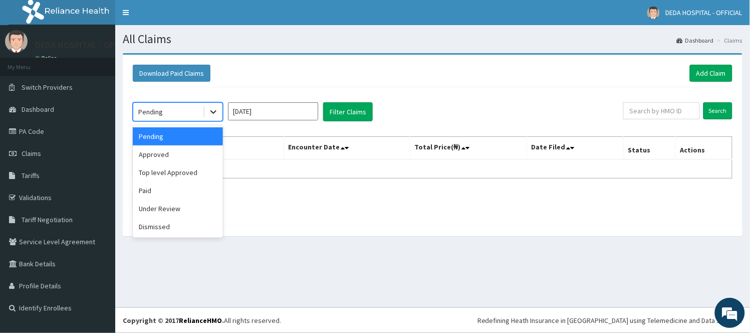
click at [207, 116] on div at bounding box center [213, 112] width 18 height 18
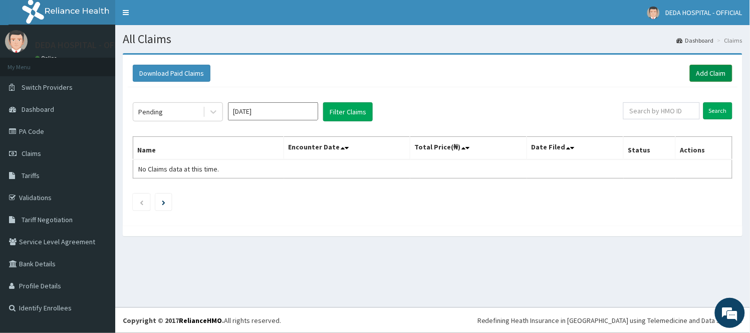
click at [702, 78] on link "Add Claim" at bounding box center [711, 73] width 43 height 17
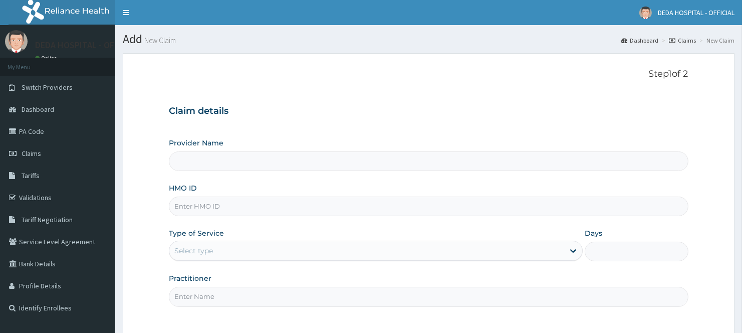
type input "DEDA HOSPITAL"
click at [198, 208] on input "HMO ID" at bounding box center [428, 206] width 519 height 20
paste input "[PERSON_NAME]/10018/A"
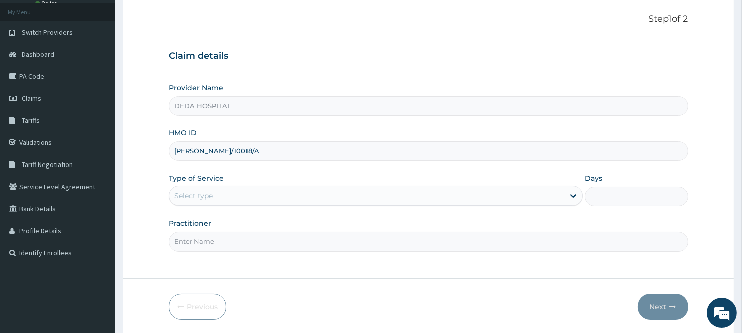
scroll to position [91, 0]
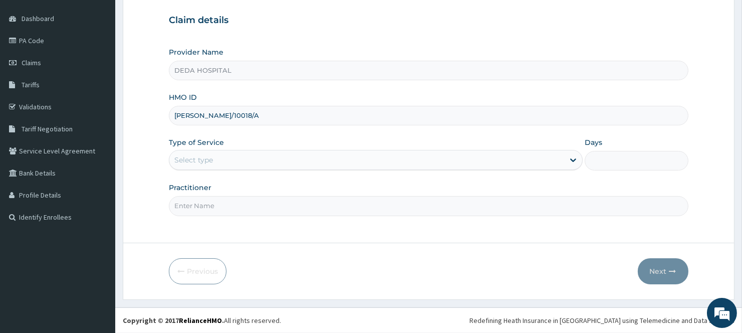
type input "[PERSON_NAME]/10018/A"
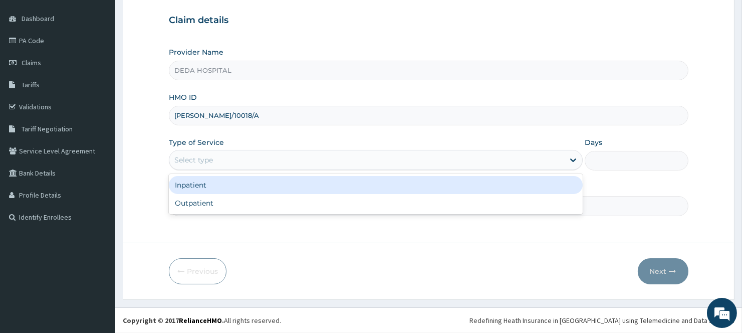
click at [208, 163] on div "Select type" at bounding box center [193, 160] width 39 height 10
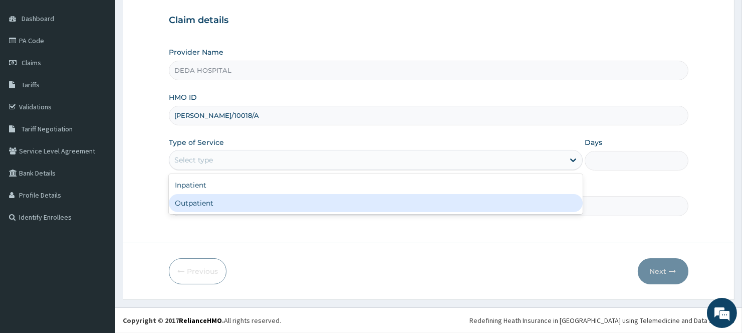
click at [202, 207] on div "Outpatient" at bounding box center [376, 203] width 414 height 18
type input "1"
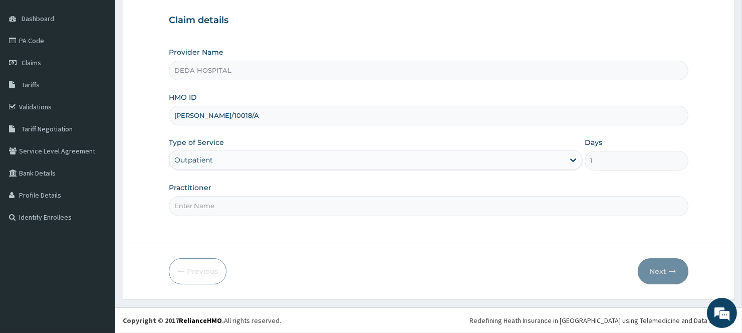
click at [197, 208] on input "Practitioner" at bounding box center [428, 206] width 519 height 20
type input "DR. DUROMOLA"
click at [436, 256] on form "Step 1 of 2 Claim details Provider Name DEDA HOSPITAL HMO ID SAL/10018/A Type o…" at bounding box center [429, 130] width 612 height 337
click at [672, 267] on icon "button" at bounding box center [672, 270] width 7 height 7
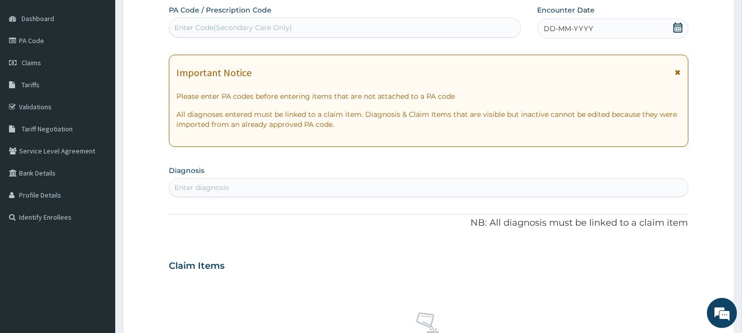
click at [222, 29] on div "Enter Code(Secondary Care Only)" at bounding box center [233, 28] width 118 height 10
click at [197, 27] on div "Enter Code(Secondary Care Only)" at bounding box center [233, 28] width 118 height 10
paste input "PA/2682E7"
type input "PA/2682E7"
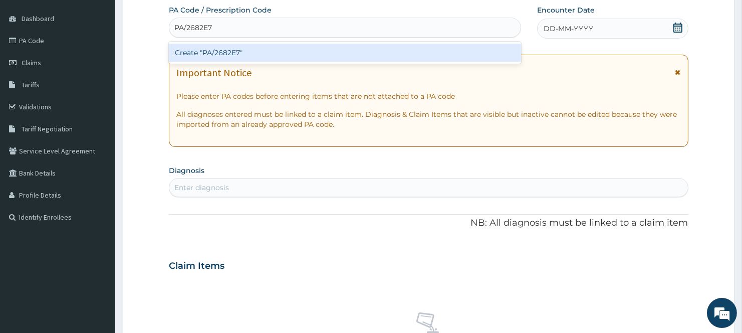
click at [202, 56] on div "Create "PA/2682E7"" at bounding box center [345, 53] width 352 height 18
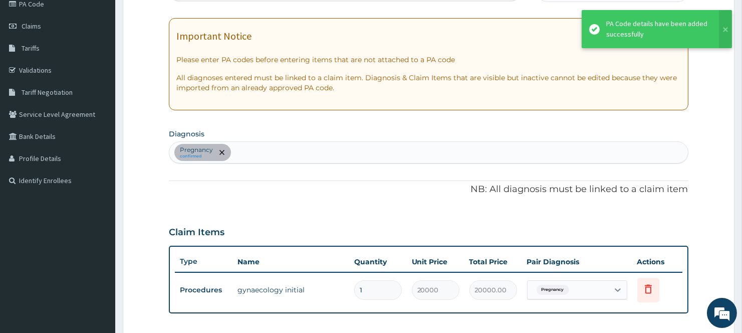
scroll to position [204, 0]
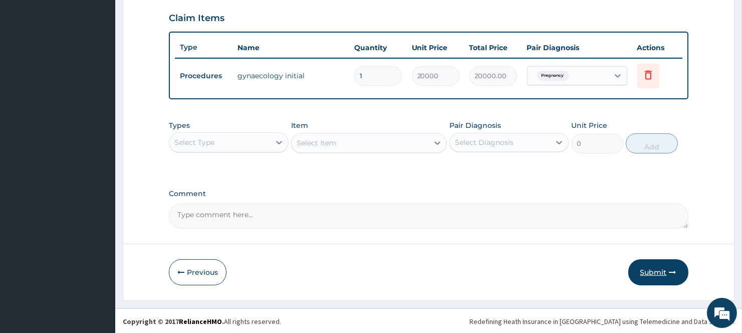
click at [653, 268] on button "Submit" at bounding box center [658, 272] width 60 height 26
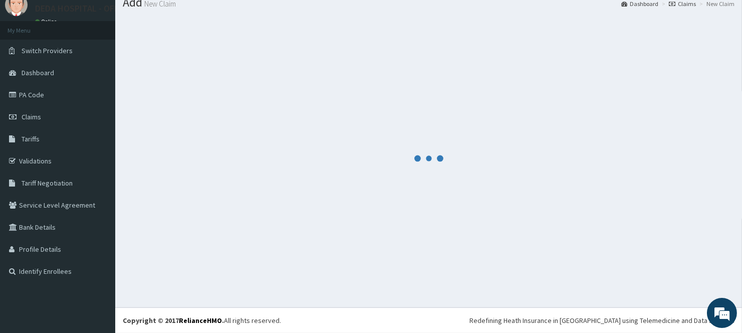
scroll to position [341, 0]
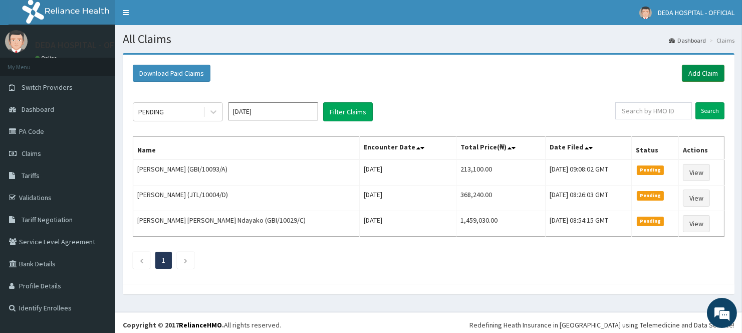
click at [703, 72] on link "Add Claim" at bounding box center [703, 73] width 43 height 17
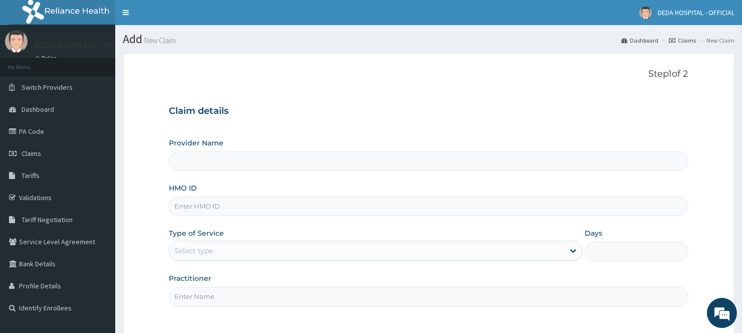
click at [189, 207] on input "HMO ID" at bounding box center [428, 206] width 519 height 20
paste input "SMM/10002/A"
type input "SMM/10002/A"
type input "DEDA HOSPITAL"
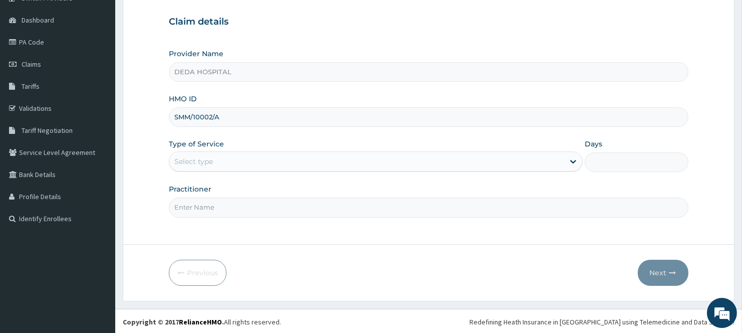
scroll to position [91, 0]
type input "SMM/10002/A"
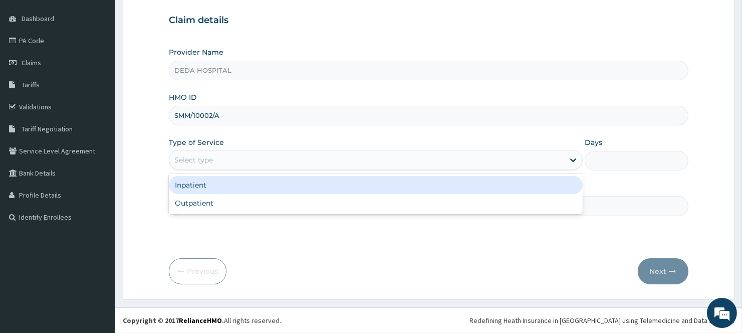
click at [226, 163] on div "Select type" at bounding box center [366, 160] width 395 height 16
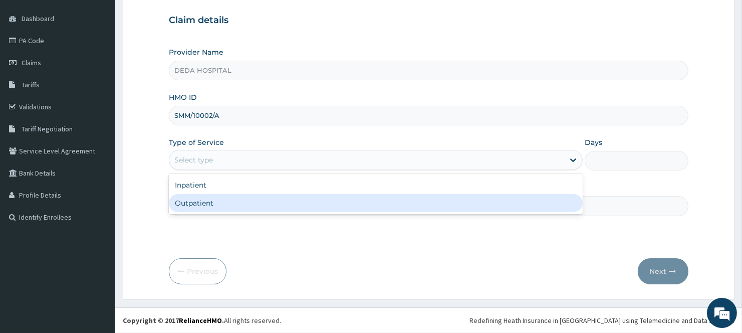
click at [217, 201] on div "Outpatient" at bounding box center [376, 203] width 414 height 18
type input "1"
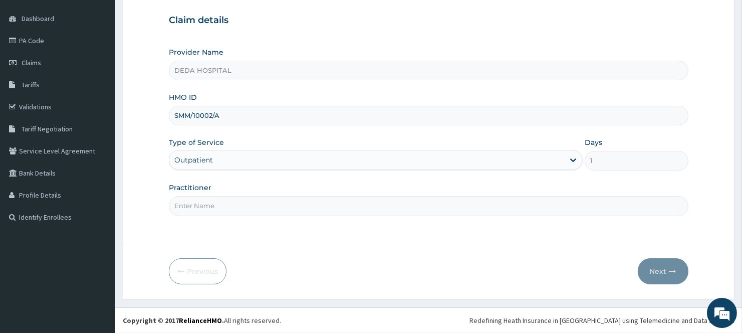
click at [206, 208] on input "Practitioner" at bounding box center [428, 206] width 519 height 20
type input "[PERSON_NAME]"
click at [671, 273] on icon "button" at bounding box center [672, 270] width 7 height 7
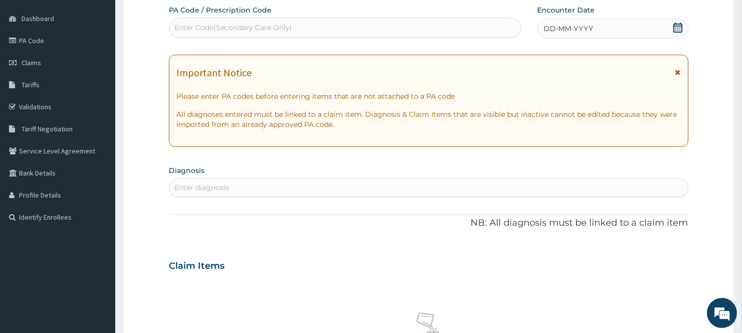
click at [201, 27] on div "Enter Code(Secondary Care Only)" at bounding box center [233, 28] width 118 height 10
paste input "PA/F6D856"
type input "PA/F6D856"
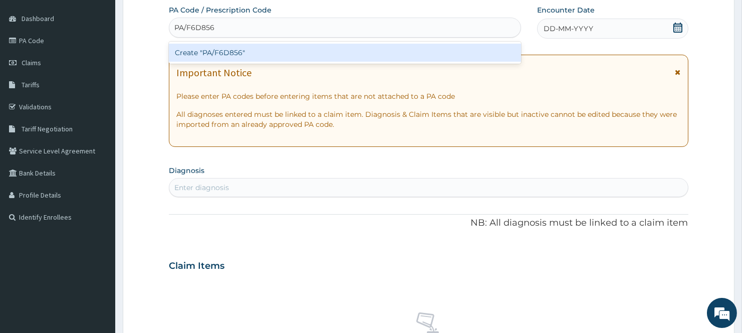
click at [186, 53] on div "Create "PA/F6D856"" at bounding box center [345, 53] width 352 height 18
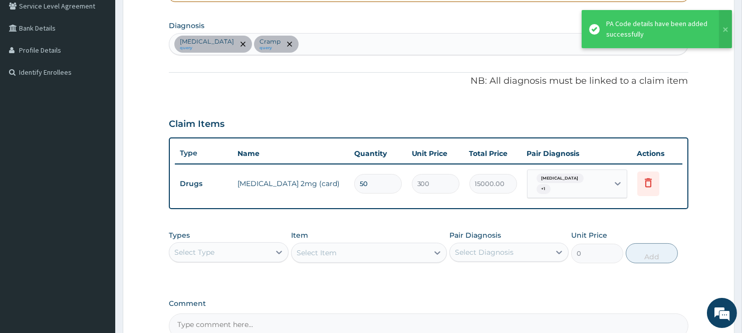
scroll to position [260, 0]
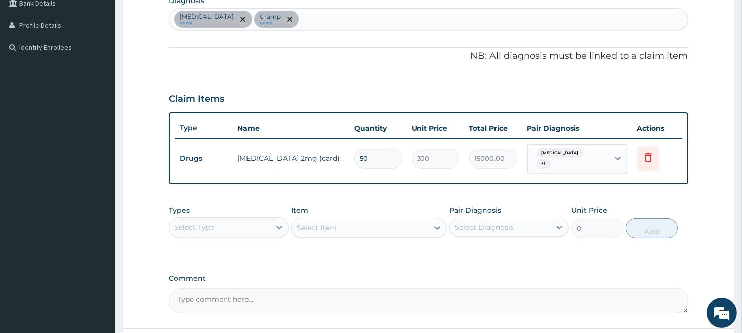
click at [472, 288] on textarea "Comment" at bounding box center [428, 300] width 519 height 25
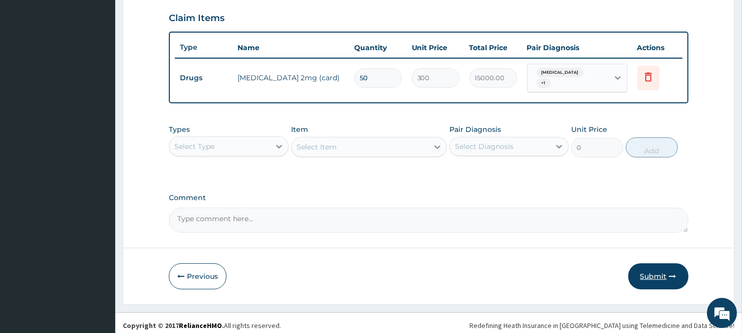
click at [660, 270] on button "Submit" at bounding box center [658, 276] width 60 height 26
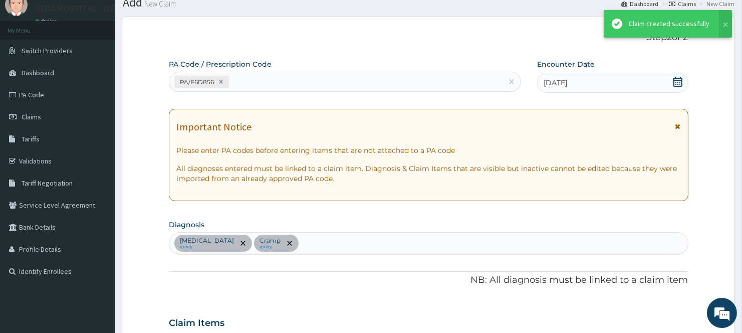
scroll to position [341, 0]
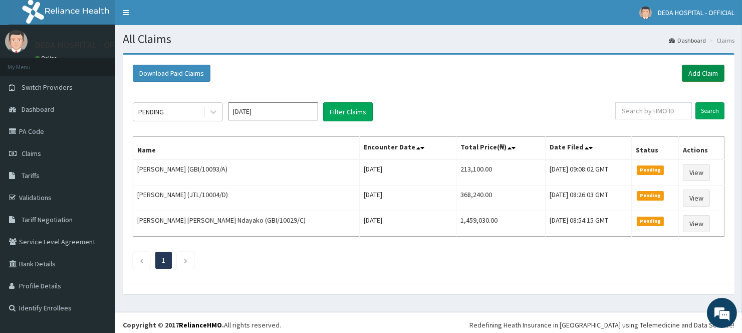
click at [700, 68] on link "Add Claim" at bounding box center [703, 73] width 43 height 17
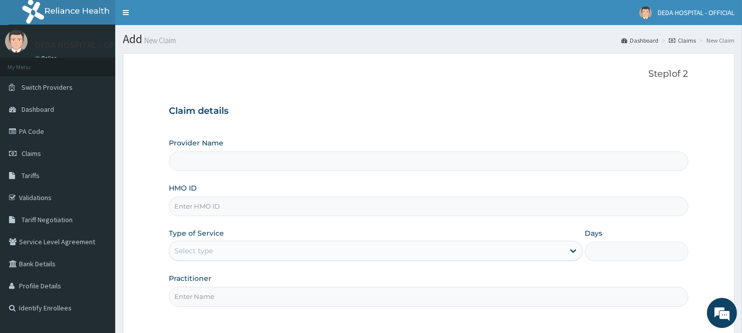
click at [205, 208] on input "HMO ID" at bounding box center [428, 206] width 519 height 20
paste input "GBI/10196/A"
type input "GBI/10196/A"
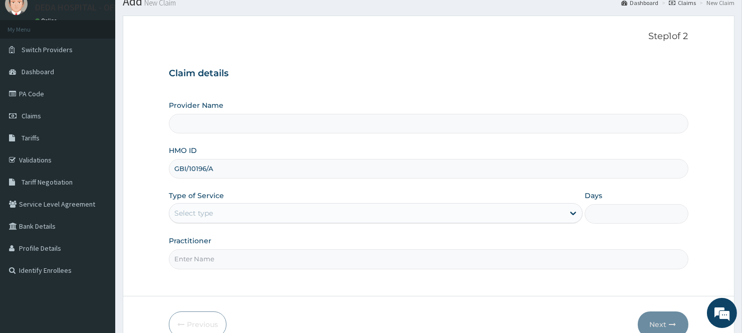
type input "DEDA HOSPITAL"
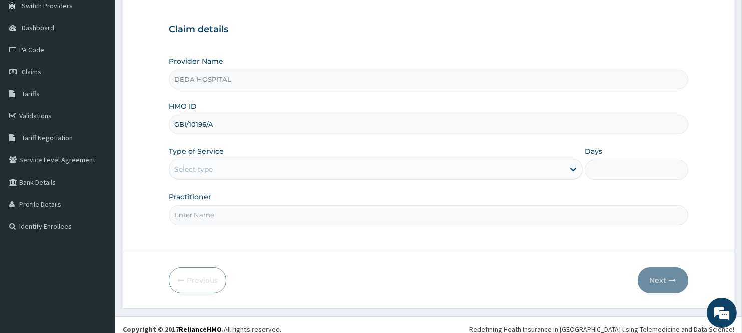
scroll to position [91, 0]
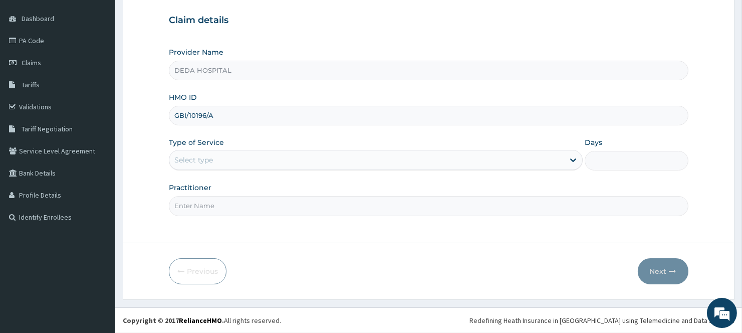
type input "GBI/10196/A"
click at [227, 158] on div "Select type" at bounding box center [366, 160] width 395 height 16
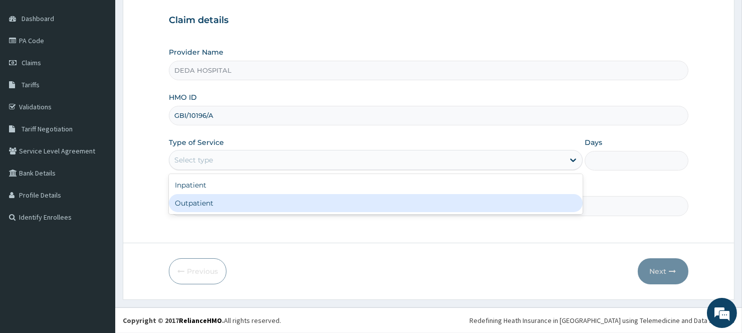
click at [209, 201] on div "Outpatient" at bounding box center [376, 203] width 414 height 18
type input "1"
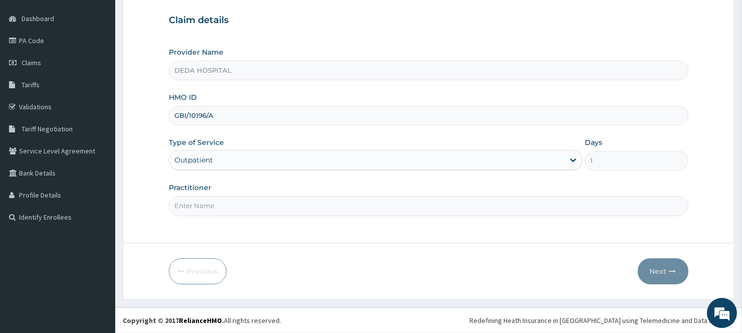
click at [222, 205] on input "Practitioner" at bounding box center [428, 206] width 519 height 20
click at [211, 219] on div "Step 1 of 2 Claim details Provider Name DEDA HOSPITAL HMO ID GBI/10196/A Type o…" at bounding box center [428, 102] width 519 height 249
click at [244, 207] on input "Practitioner" at bounding box center [428, 206] width 519 height 20
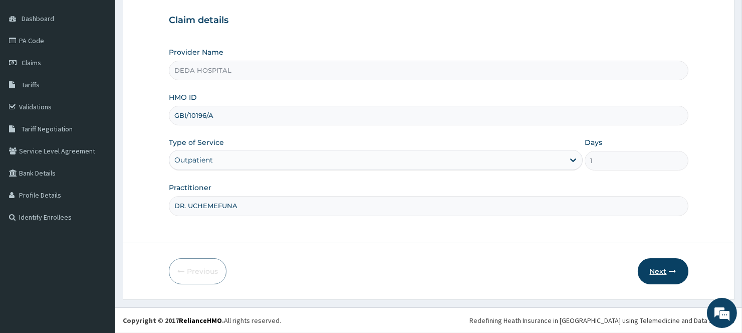
type input "DR. UCHEMEFUNA"
click at [659, 271] on button "Next" at bounding box center [663, 271] width 51 height 26
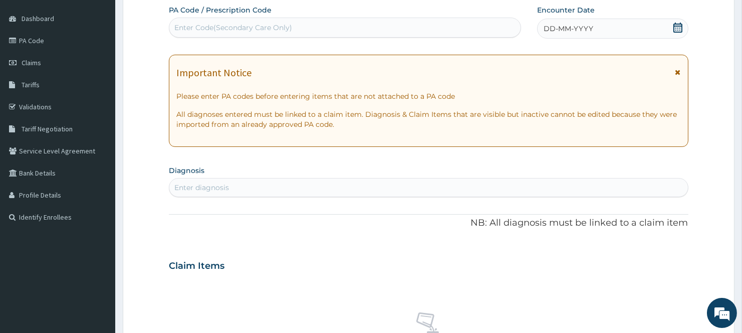
click at [214, 16] on div "PA Code / Prescription Code Enter Code(Secondary Care Only)" at bounding box center [345, 21] width 352 height 33
click at [210, 19] on div "Enter Code(Secondary Care Only)" at bounding box center [345, 28] width 352 height 20
paste input "PA/186983"
type input "PA/186983"
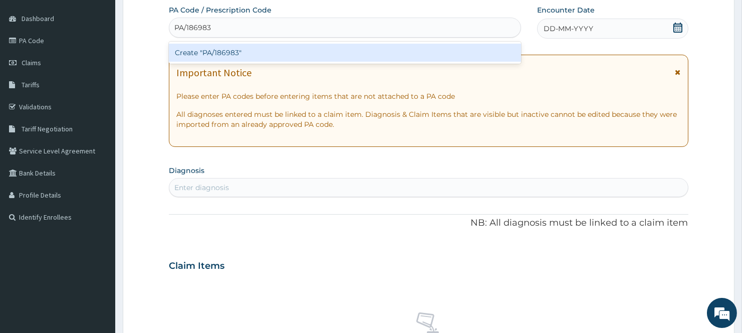
click at [210, 50] on div "Create "PA/186983"" at bounding box center [345, 53] width 352 height 18
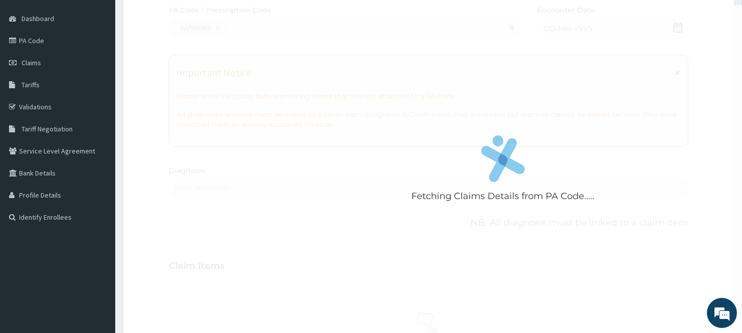
scroll to position [319, 0]
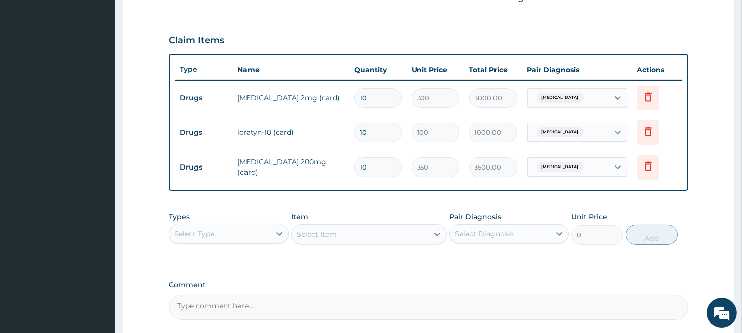
drag, startPoint x: 377, startPoint y: 189, endPoint x: 497, endPoint y: 229, distance: 126.3
click at [379, 189] on div "Type Name Quantity Unit Price Total Price Pair Diagnosis Actions Drugs sirdalud…" at bounding box center [428, 122] width 519 height 137
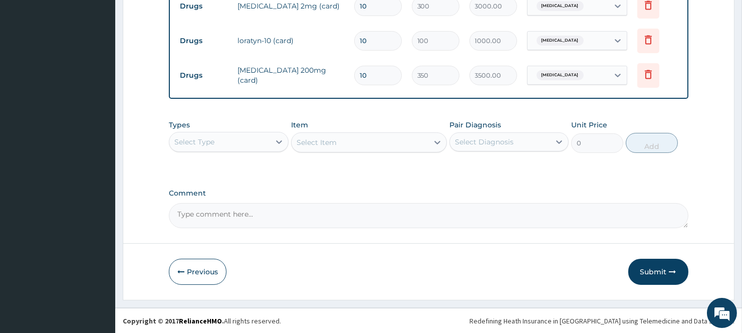
click at [649, 268] on button "Submit" at bounding box center [658, 271] width 60 height 26
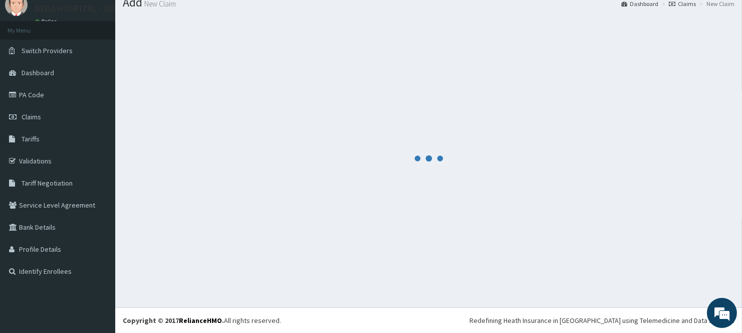
scroll to position [411, 0]
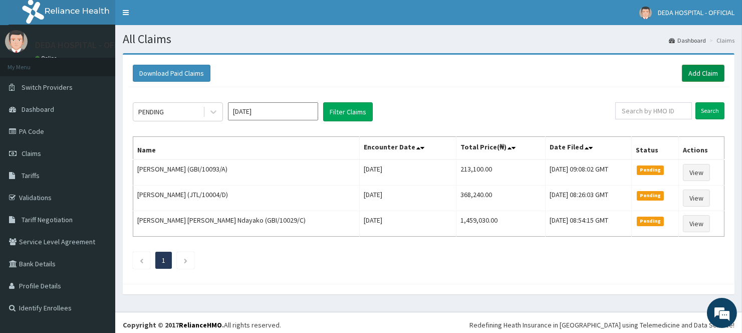
click at [694, 76] on link "Add Claim" at bounding box center [703, 73] width 43 height 17
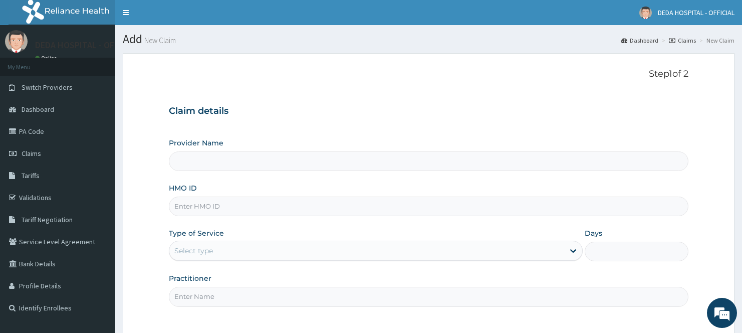
type input "DEDA HOSPITAL"
click at [179, 211] on input "HMO ID" at bounding box center [428, 206] width 519 height 20
paste input "GBI/10032/A"
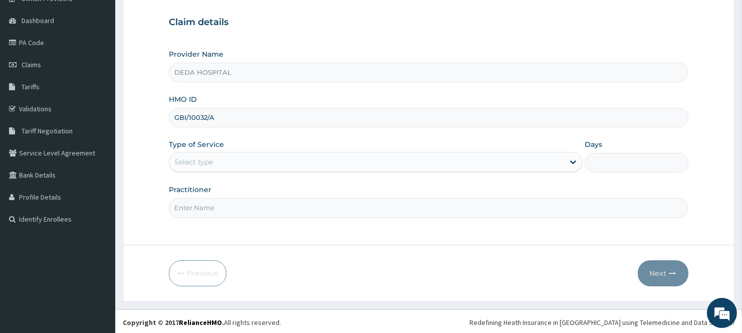
scroll to position [91, 0]
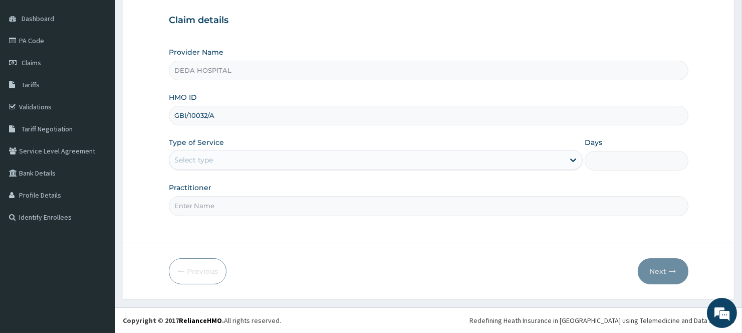
type input "GBI/10032/A"
click at [208, 158] on div "Select type" at bounding box center [193, 160] width 39 height 10
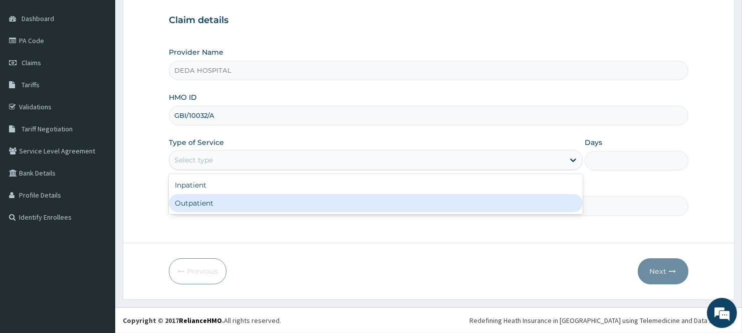
click at [194, 200] on div "Outpatient" at bounding box center [376, 203] width 414 height 18
type input "1"
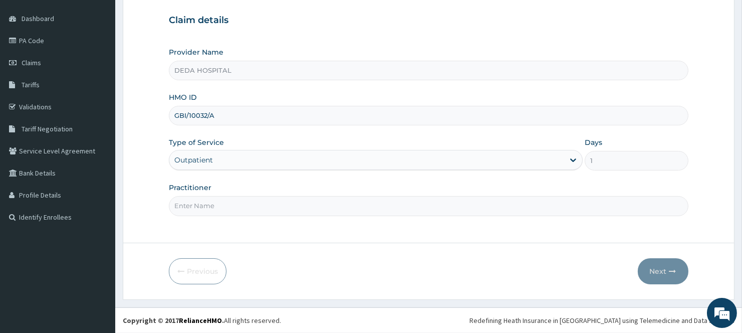
click at [195, 208] on input "Practitioner" at bounding box center [428, 206] width 519 height 20
type input "DR. NSOFOR"
click at [659, 267] on button "Next" at bounding box center [663, 271] width 51 height 26
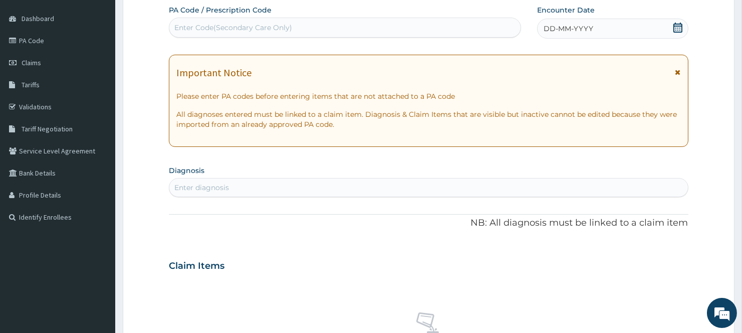
click at [199, 24] on div "Enter Code(Secondary Care Only)" at bounding box center [233, 28] width 118 height 10
paste input "PA/E74E46"
type input "PA/E74E46"
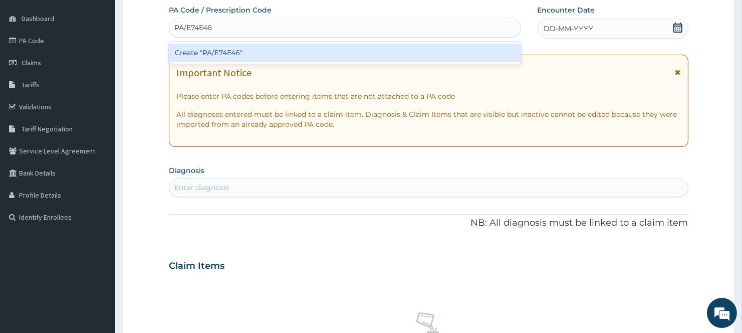
click at [209, 54] on div "Create "PA/E74E46"" at bounding box center [345, 53] width 352 height 18
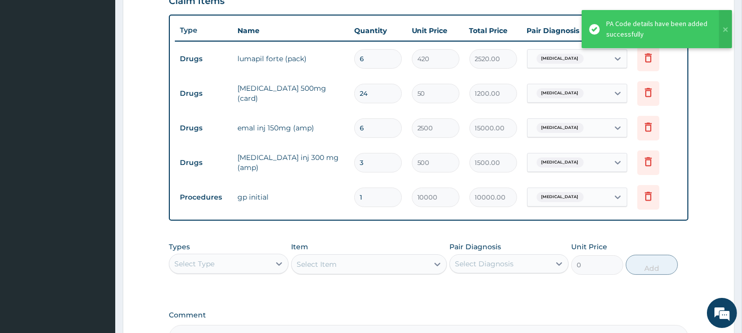
scroll to position [333, 0]
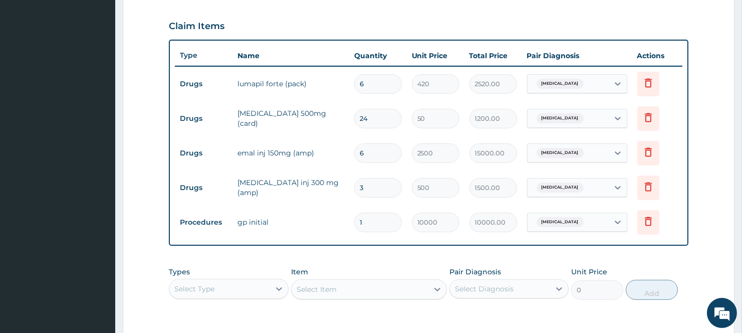
click at [373, 267] on div "Item Select Item" at bounding box center [369, 282] width 156 height 33
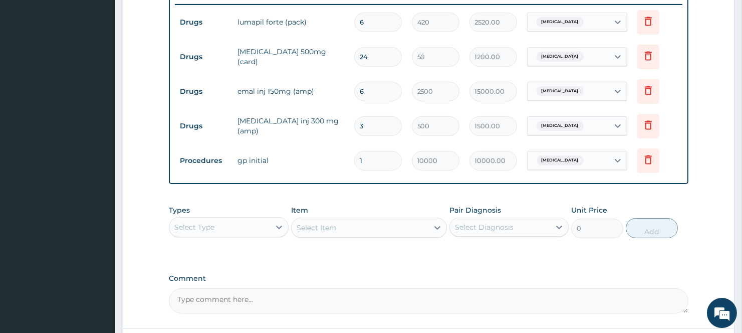
scroll to position [480, 0]
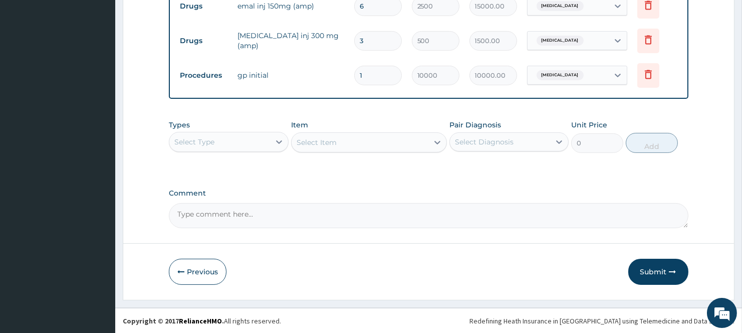
click at [659, 266] on button "Submit" at bounding box center [658, 271] width 60 height 26
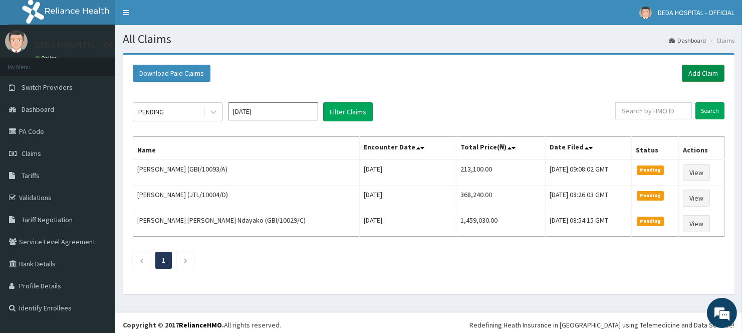
click at [684, 68] on link "Add Claim" at bounding box center [703, 73] width 43 height 17
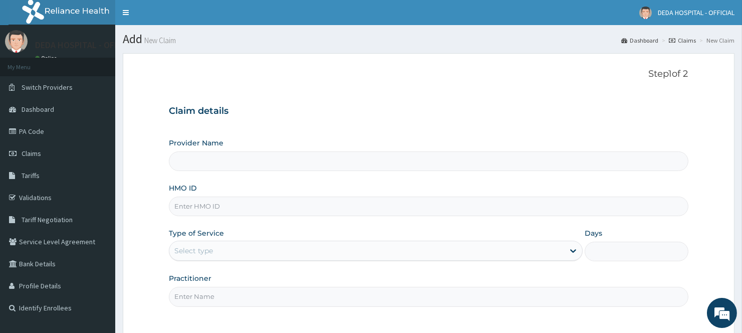
type input "DEDA HOSPITAL"
click at [206, 201] on input "HMO ID" at bounding box center [428, 206] width 519 height 20
paste input "PPD/10018/B"
type input "PPD/10018/B"
click at [187, 251] on div "Select type" at bounding box center [193, 250] width 39 height 10
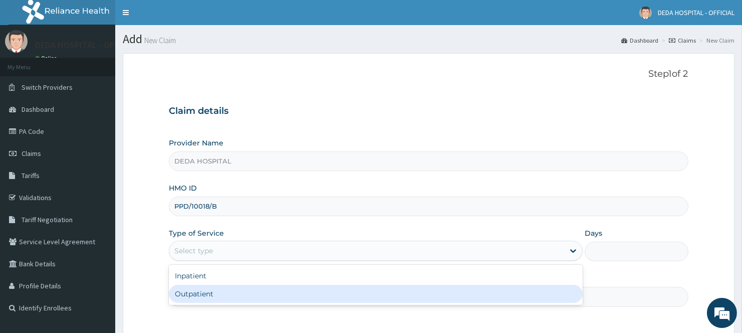
click at [187, 291] on div "Outpatient" at bounding box center [376, 294] width 414 height 18
type input "1"
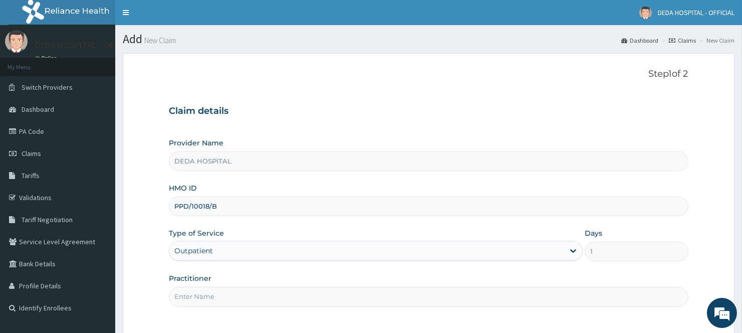
click at [194, 288] on input "Practitioner" at bounding box center [428, 297] width 519 height 20
type input "[PERSON_NAME]"
click at [302, 278] on div "Practitioner [PERSON_NAME]" at bounding box center [428, 289] width 519 height 33
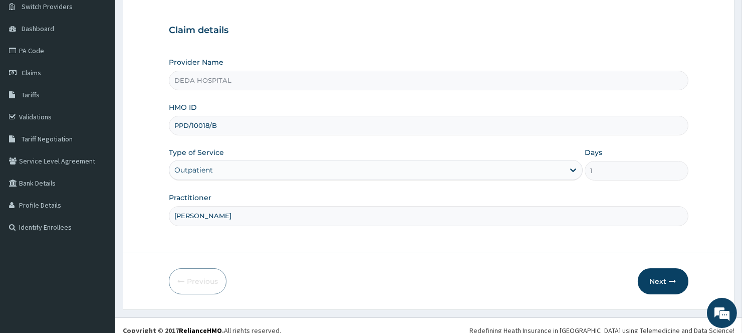
scroll to position [91, 0]
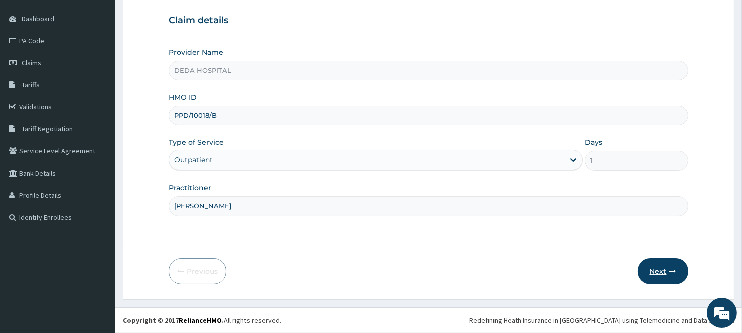
click at [667, 262] on button "Next" at bounding box center [663, 271] width 51 height 26
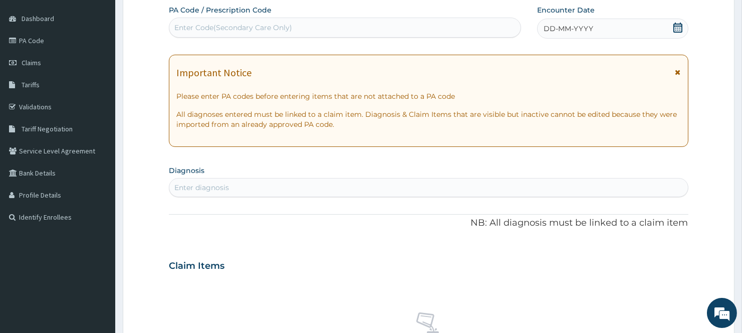
click at [210, 23] on div "Enter Code(Secondary Care Only)" at bounding box center [233, 28] width 118 height 10
paste input "PA/08771A"
type input "PA/08771A"
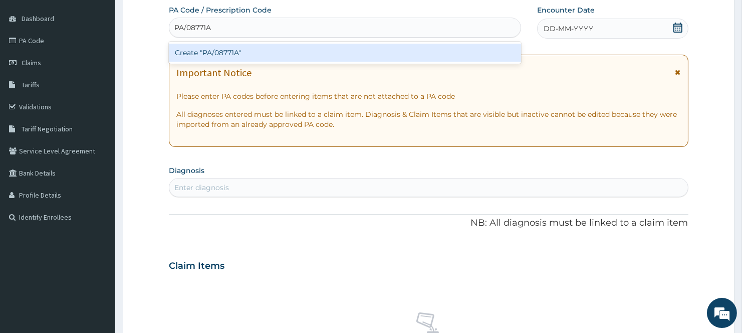
click at [214, 51] on div "Create "PA/08771A"" at bounding box center [345, 53] width 352 height 18
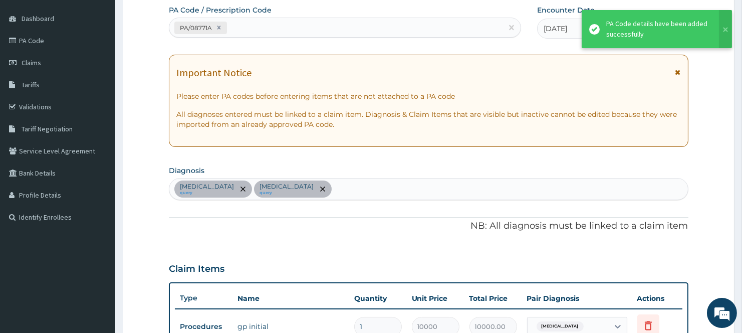
scroll to position [319, 0]
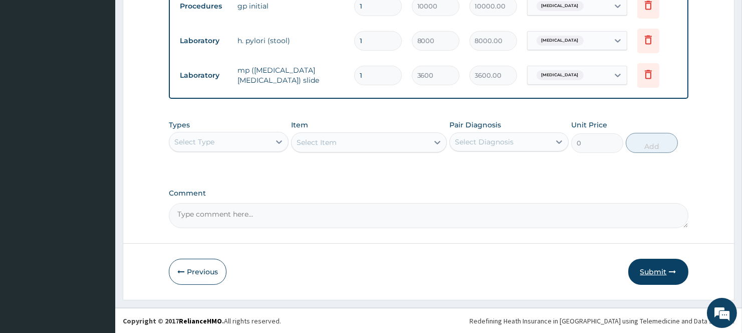
click at [650, 262] on button "Submit" at bounding box center [658, 271] width 60 height 26
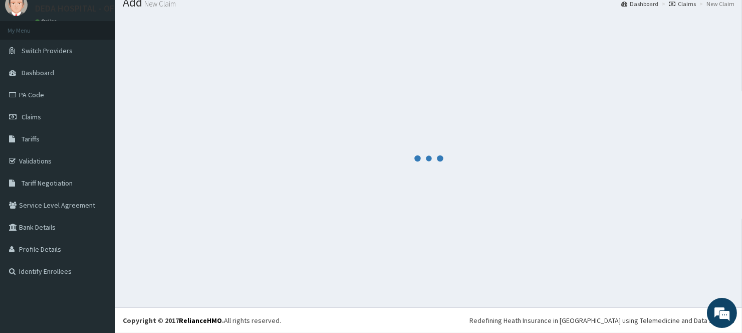
scroll to position [411, 0]
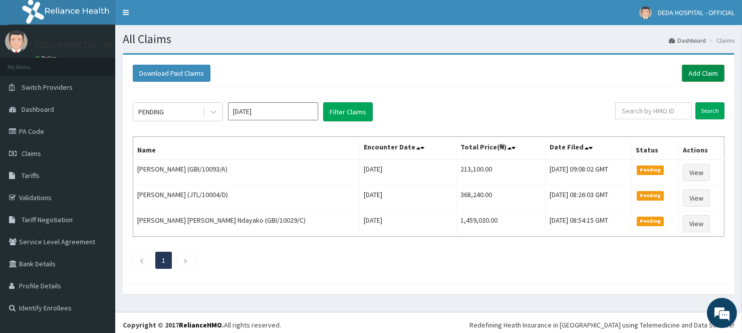
click at [705, 72] on link "Add Claim" at bounding box center [703, 73] width 43 height 17
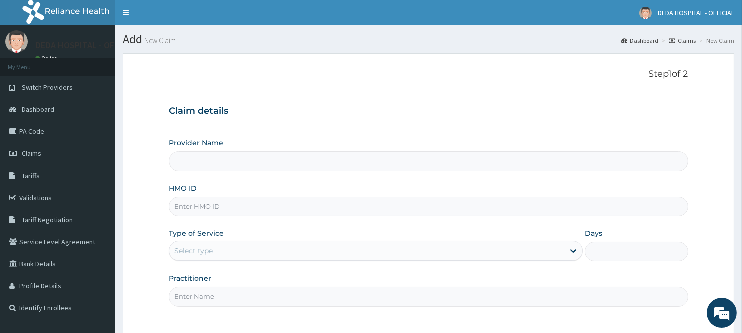
click at [206, 209] on input "HMO ID" at bounding box center [428, 206] width 519 height 20
paste input "PPD/10018/B"
type input "PPD/10018/B"
type input "DEDA HOSPITAL"
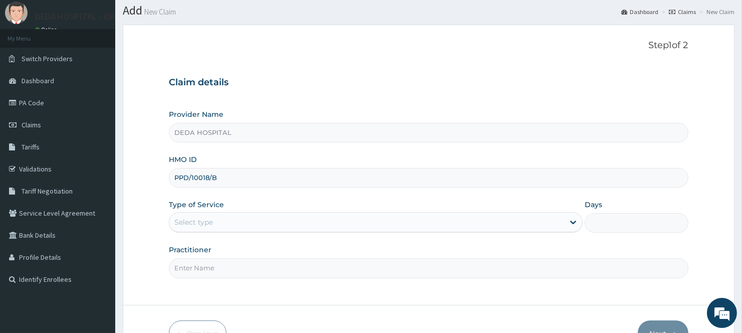
scroll to position [56, 0]
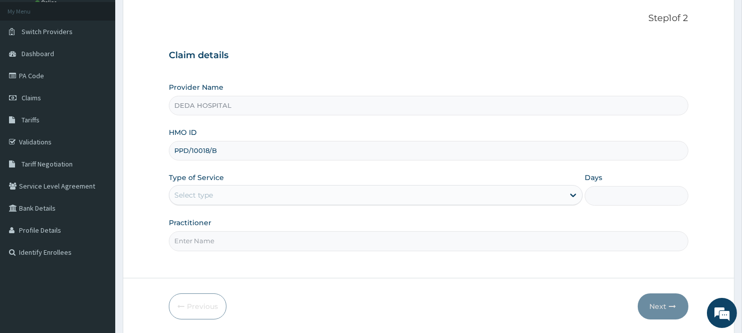
type input "PPD/10018/B"
click at [220, 189] on div "Select type" at bounding box center [366, 195] width 395 height 16
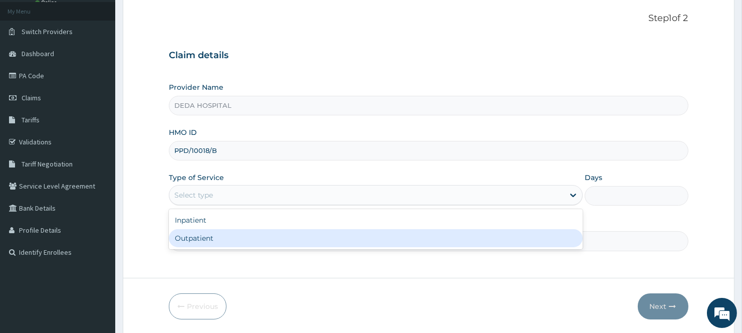
click at [216, 235] on div "Outpatient" at bounding box center [376, 238] width 414 height 18
type input "1"
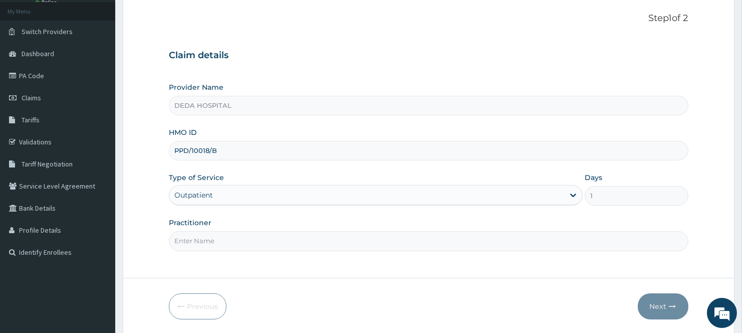
click at [219, 238] on input "Practitioner" at bounding box center [428, 241] width 519 height 20
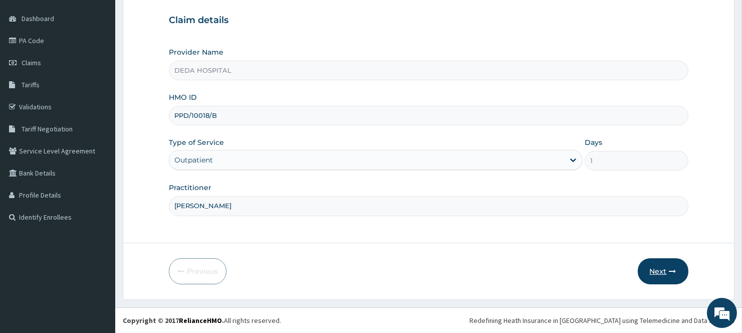
type input "[PERSON_NAME]"
drag, startPoint x: 653, startPoint y: 282, endPoint x: 657, endPoint y: 275, distance: 8.3
click at [657, 275] on button "Next" at bounding box center [663, 271] width 51 height 26
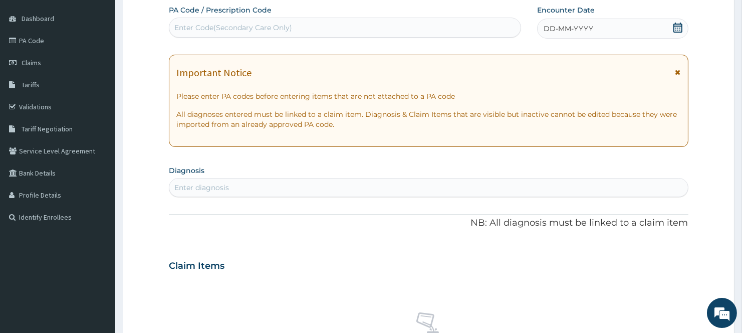
click at [205, 33] on div "Enter Code(Secondary Care Only)" at bounding box center [344, 28] width 351 height 16
paste input "PA/0FB6D2"
type input "PA/0FB6D2"
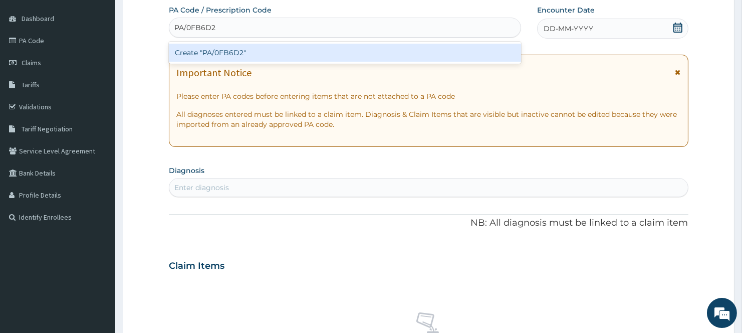
click at [213, 51] on div "Create "PA/0FB6D2"" at bounding box center [345, 53] width 352 height 18
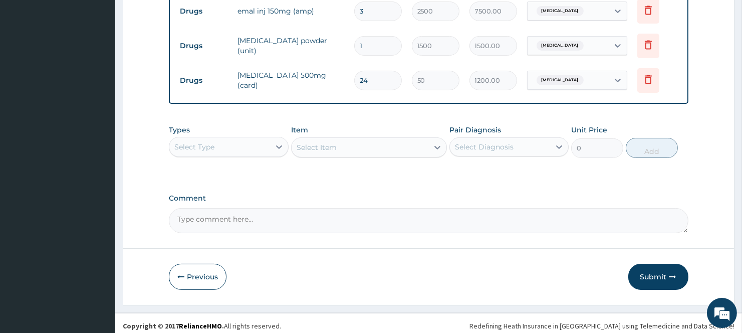
scroll to position [480, 0]
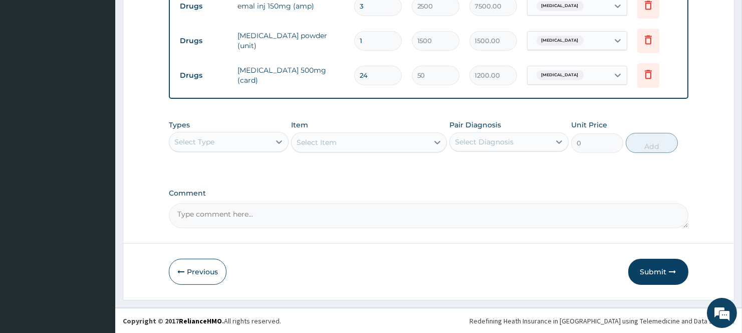
click at [564, 208] on textarea "Comment" at bounding box center [428, 215] width 519 height 25
click at [649, 278] on button "Submit" at bounding box center [658, 271] width 60 height 26
